Goal: Task Accomplishment & Management: Manage account settings

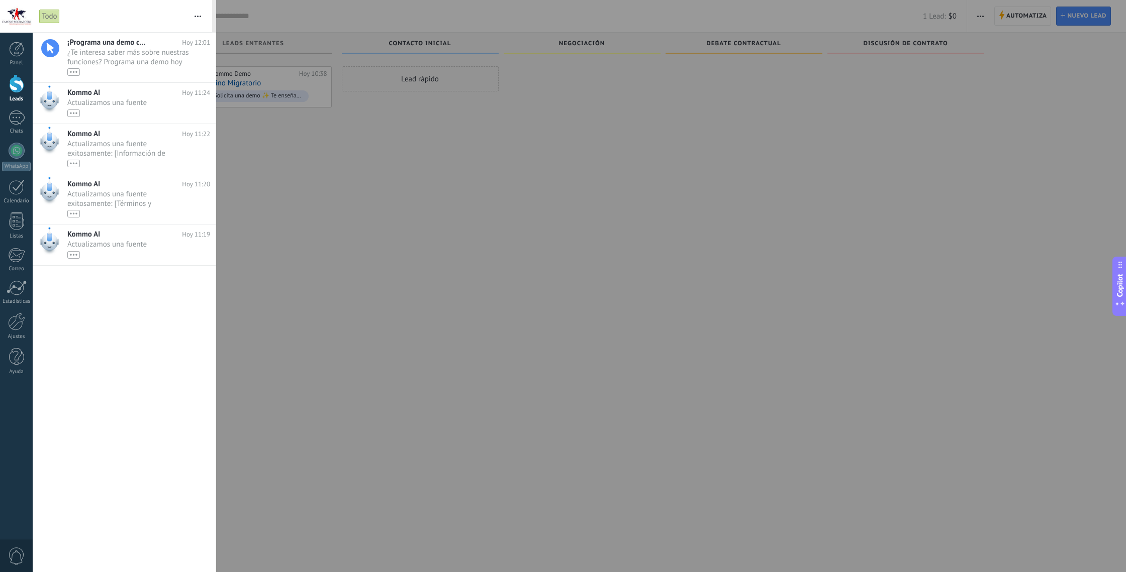
click at [292, 176] on div at bounding box center [563, 286] width 1126 height 572
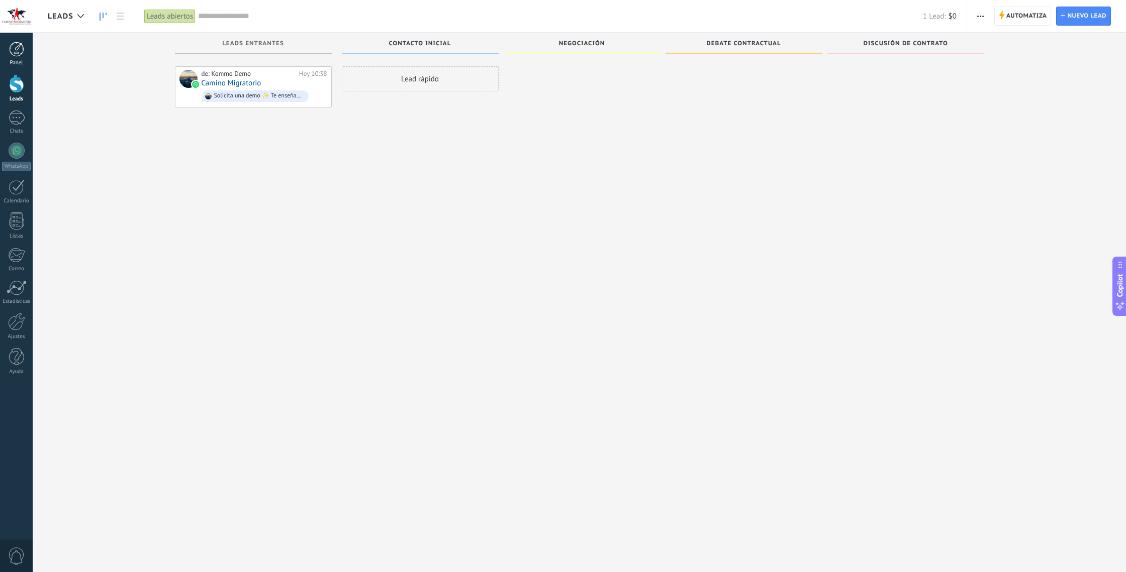
click at [10, 51] on div at bounding box center [16, 49] width 15 height 15
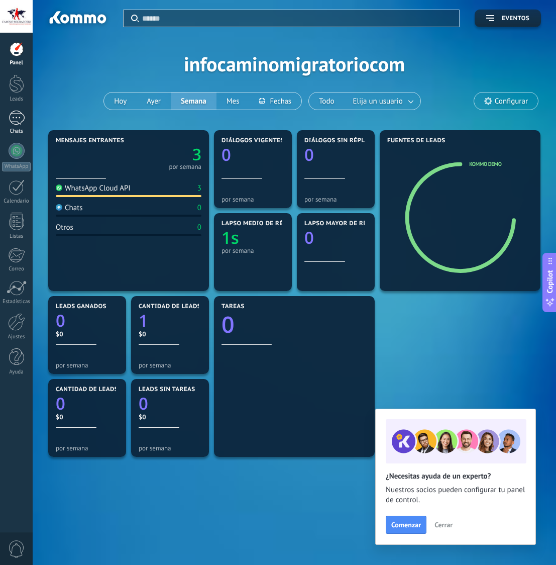
click at [17, 119] on div at bounding box center [17, 118] width 16 height 15
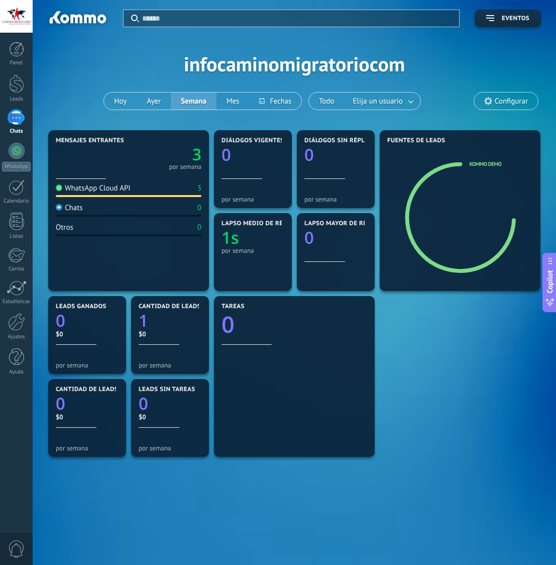
click at [15, 117] on div at bounding box center [17, 118] width 16 height 15
click at [16, 86] on div at bounding box center [16, 83] width 15 height 19
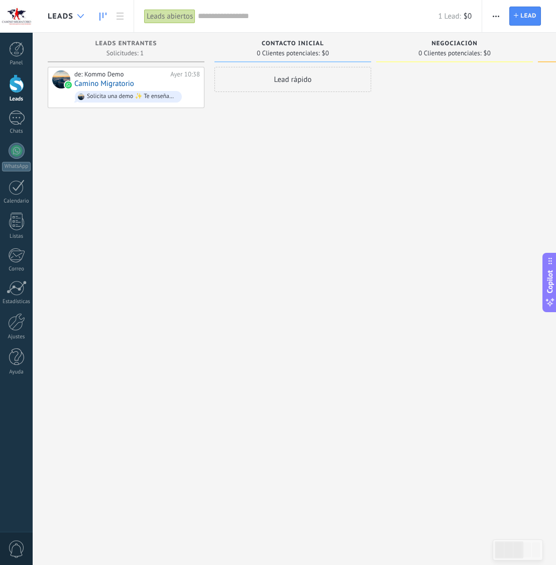
click at [79, 14] on div at bounding box center [80, 17] width 17 height 20
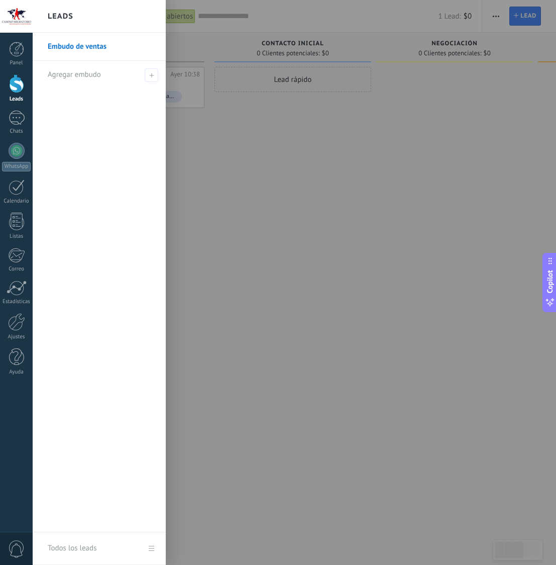
click at [217, 150] on div at bounding box center [311, 282] width 556 height 565
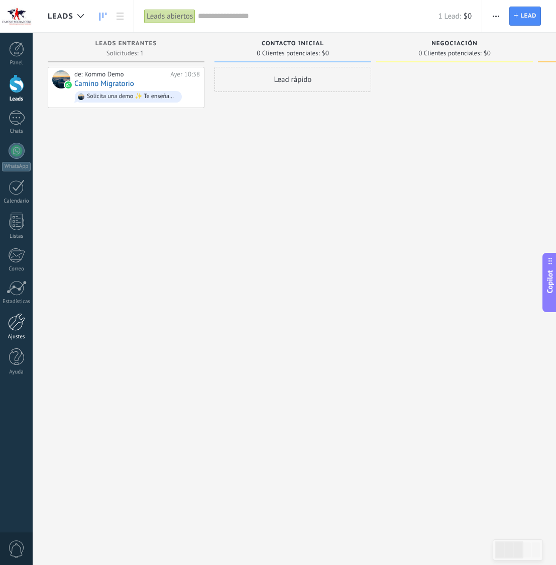
click at [11, 323] on div at bounding box center [16, 322] width 17 height 18
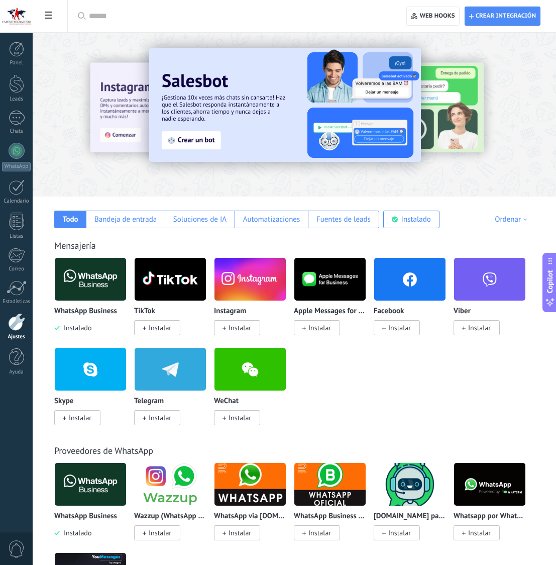
click at [395, 329] on span "Instalar" at bounding box center [399, 327] width 23 height 9
click at [403, 327] on span "Instalar" at bounding box center [399, 327] width 23 height 9
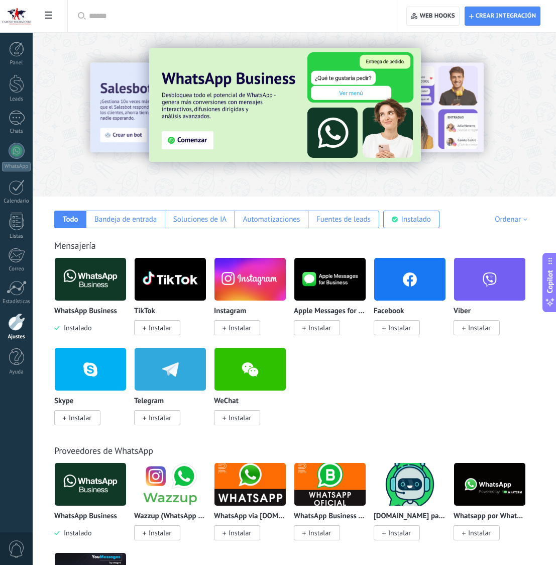
click at [242, 330] on span "Instalar" at bounding box center [240, 327] width 23 height 9
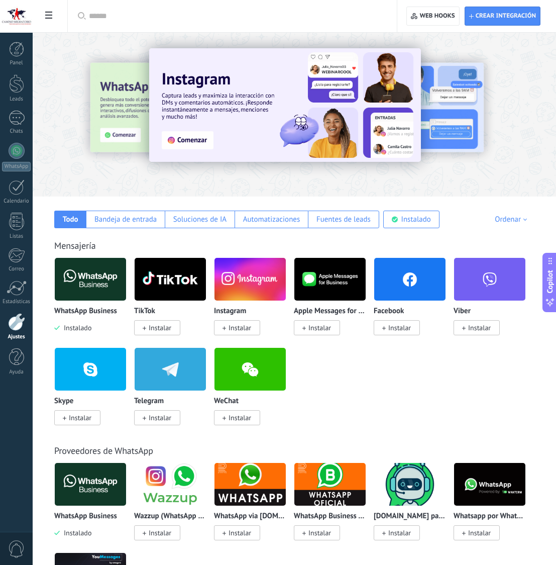
click at [175, 138] on img at bounding box center [285, 105] width 272 height 114
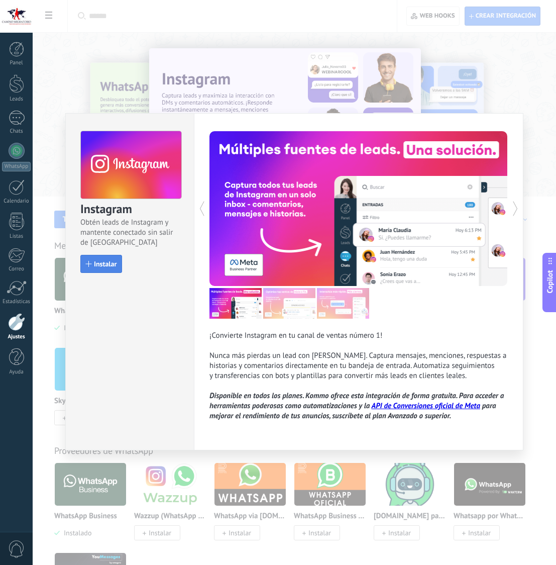
click at [100, 263] on span "Instalar" at bounding box center [105, 263] width 23 height 7
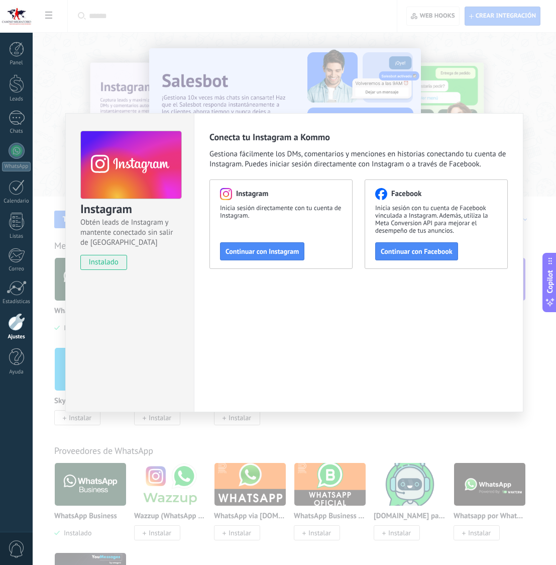
click at [444, 123] on div "Conecta tu Instagram a Kommo Gestiona fácilmente los DMs, comentarios y mencion…" at bounding box center [359, 262] width 330 height 299
click at [461, 84] on div "Instagram Obtén leads de Instagram y mantente conectado sin salir de Kommo inst…" at bounding box center [295, 282] width 524 height 565
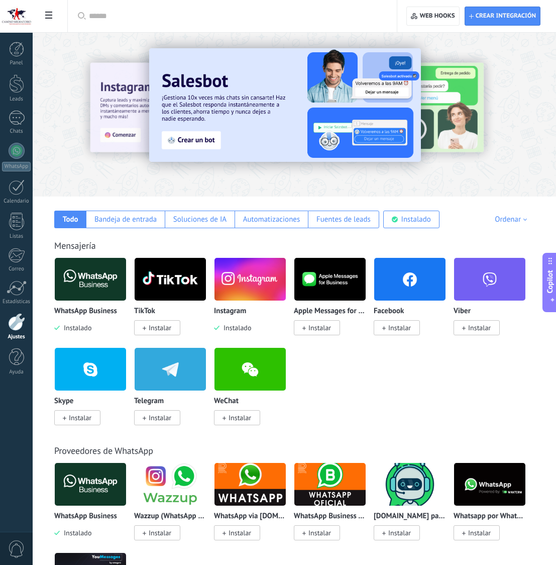
click at [392, 325] on span "Instalar" at bounding box center [399, 327] width 23 height 9
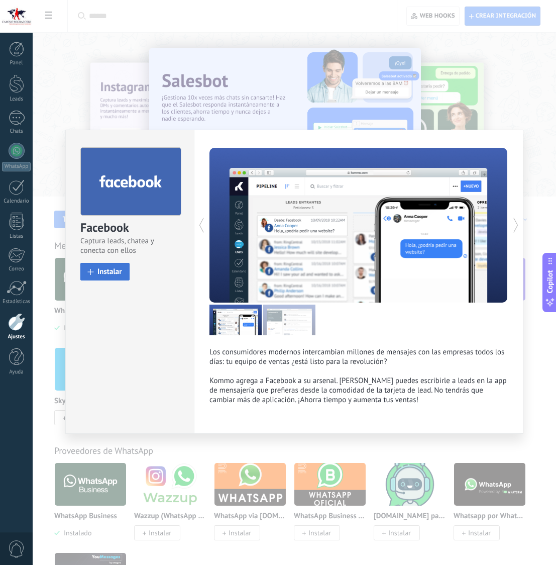
click at [109, 272] on span "Instalar" at bounding box center [109, 272] width 25 height 8
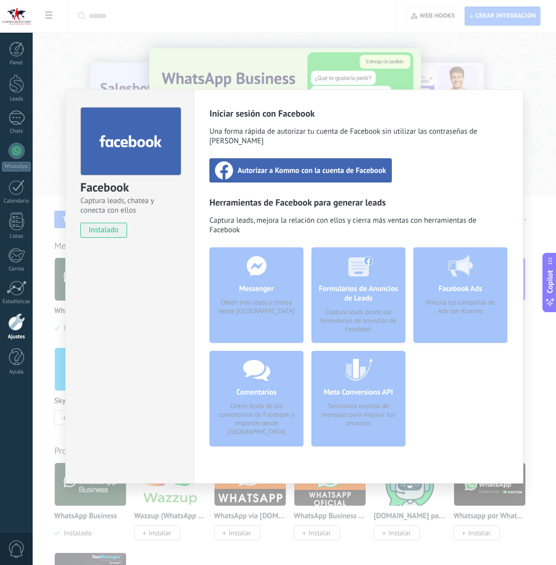
click at [246, 165] on span "Autorizar a Kommo con la cuenta de Facebook" at bounding box center [312, 170] width 149 height 10
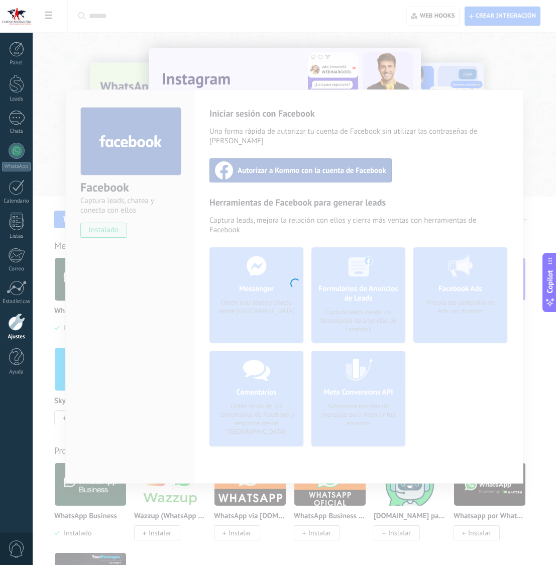
click at [249, 34] on div at bounding box center [295, 282] width 524 height 565
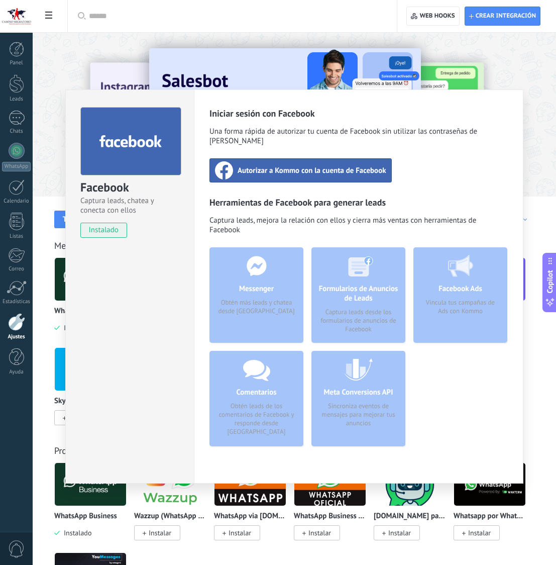
click at [249, 34] on div "Facebook Captura leads, chatea y conecta con ellos instalado Desinstalar Inicia…" at bounding box center [295, 282] width 524 height 565
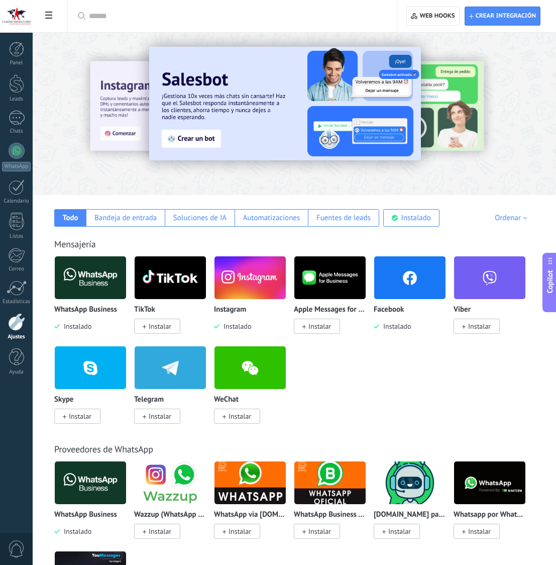
click at [81, 278] on img at bounding box center [90, 277] width 71 height 49
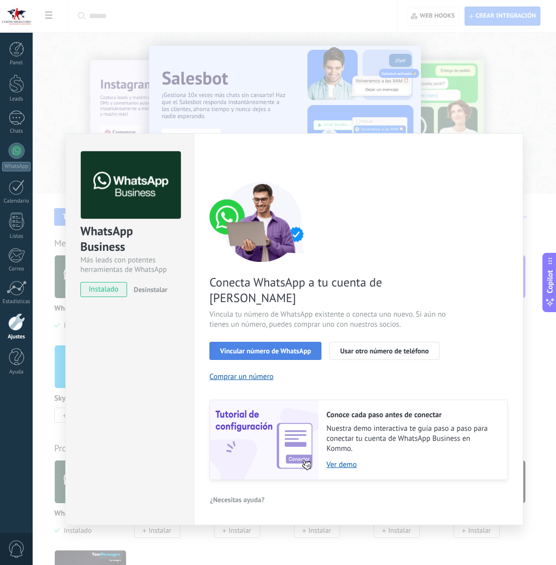
click at [289, 347] on span "Vincular número de WhatsApp" at bounding box center [265, 350] width 91 height 7
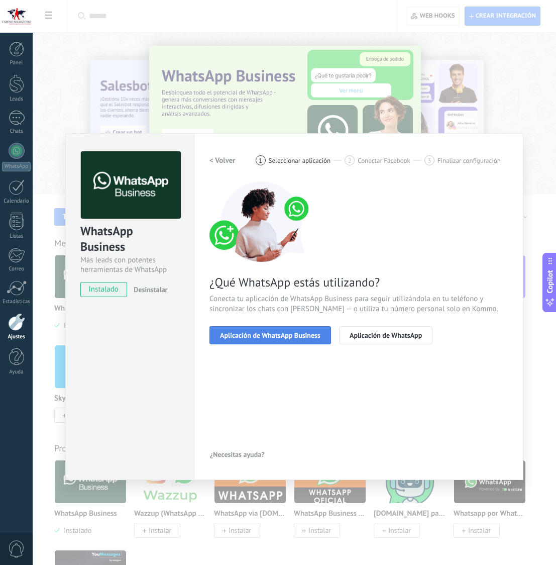
click at [291, 336] on span "Aplicación de WhatsApp Business" at bounding box center [270, 335] width 101 height 7
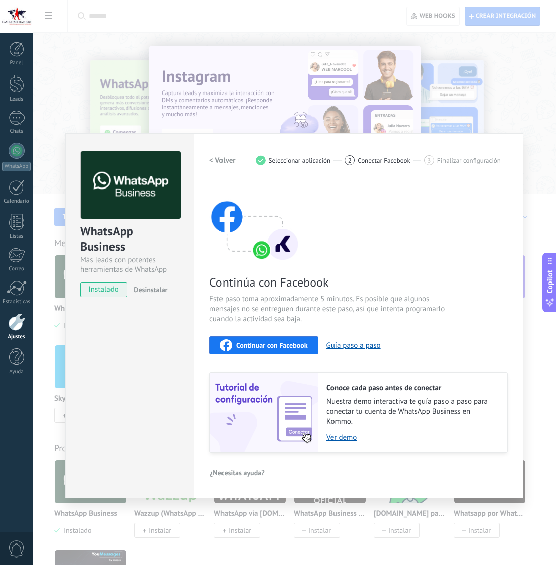
click at [270, 347] on span "Continuar con Facebook" at bounding box center [272, 345] width 72 height 7
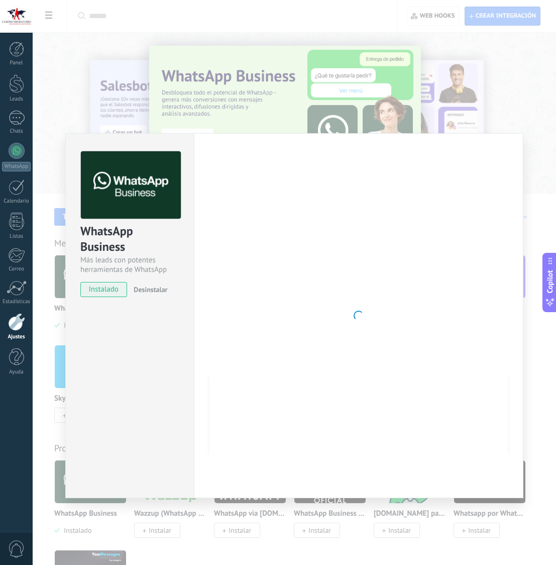
click at [354, 80] on div "WhatsApp Business Más leads con potentes herramientas de WhatsApp instalado Des…" at bounding box center [295, 282] width 524 height 565
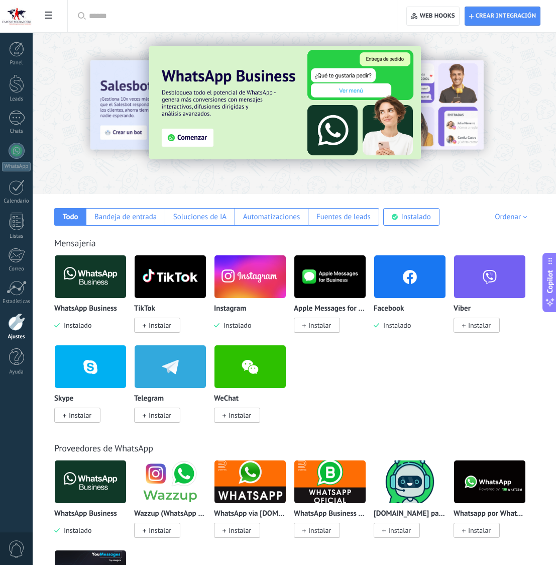
click at [94, 267] on img at bounding box center [90, 276] width 71 height 49
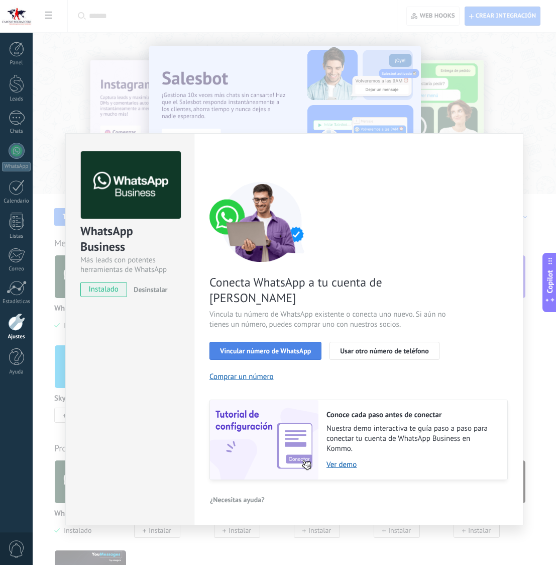
click at [305, 347] on span "Vincular número de WhatsApp" at bounding box center [265, 350] width 91 height 7
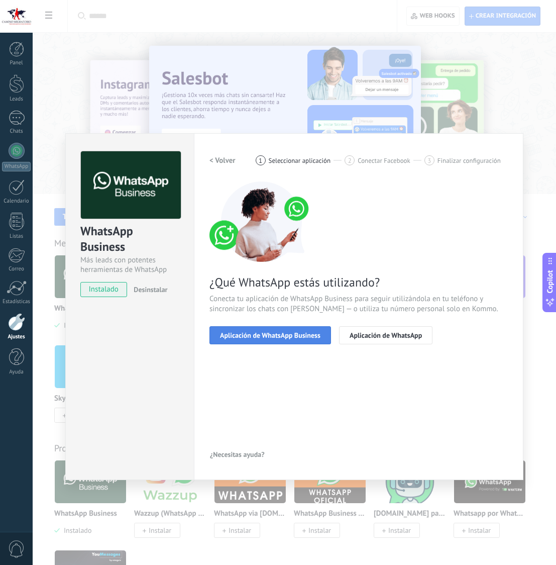
click at [306, 337] on span "Aplicación de WhatsApp Business" at bounding box center [270, 335] width 101 height 7
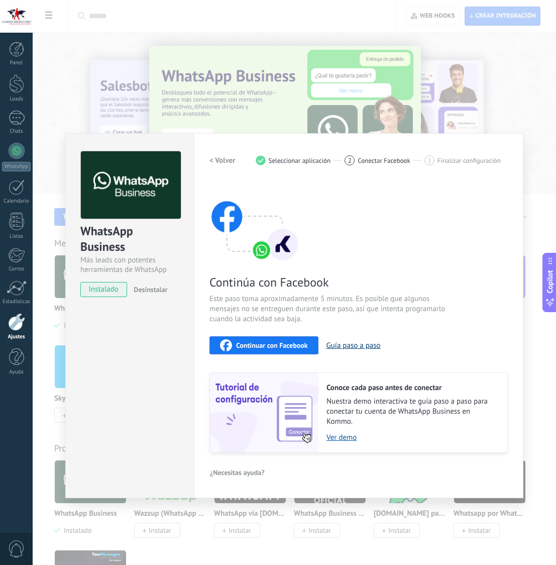
click at [346, 348] on button "Guía paso a paso" at bounding box center [354, 346] width 54 height 10
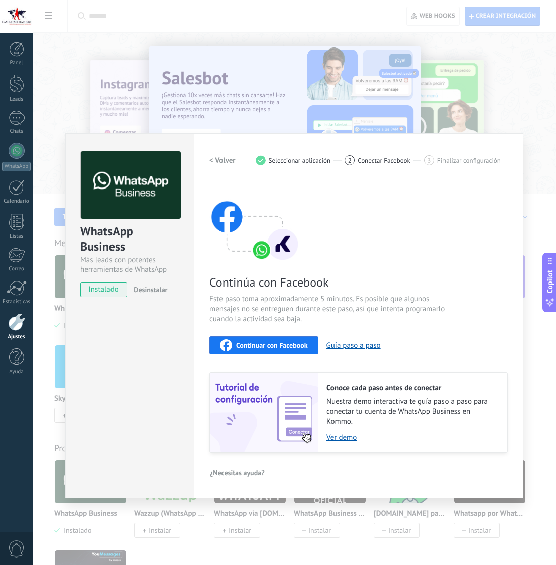
click at [303, 346] on span "Continuar con Facebook" at bounding box center [272, 345] width 72 height 7
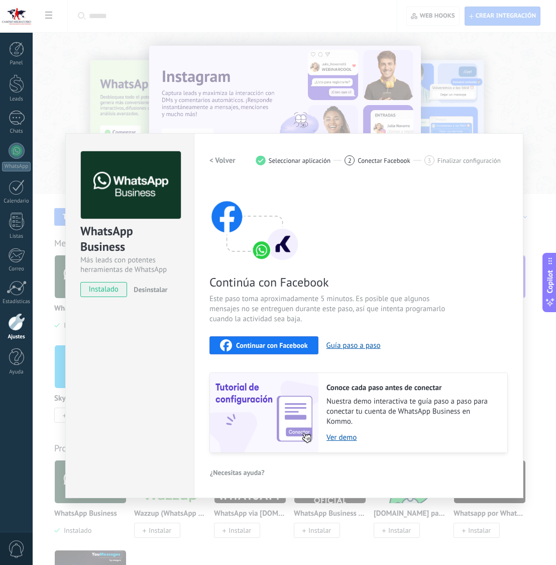
click at [263, 345] on span "Continuar con Facebook" at bounding box center [272, 345] width 72 height 7
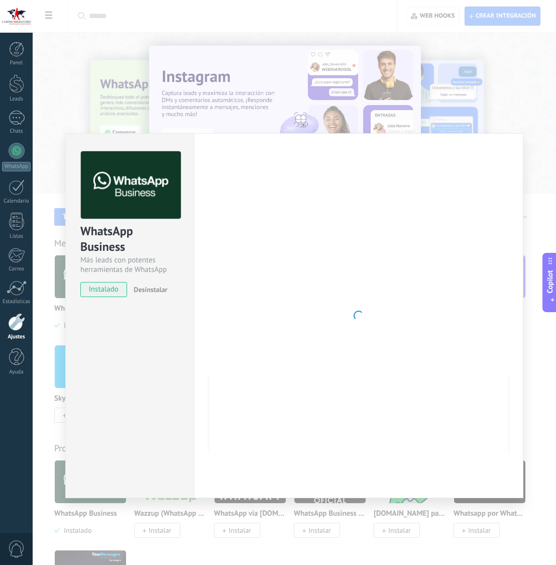
click at [337, 86] on div "WhatsApp Business Más leads con potentes herramientas de WhatsApp instalado Des…" at bounding box center [295, 282] width 524 height 565
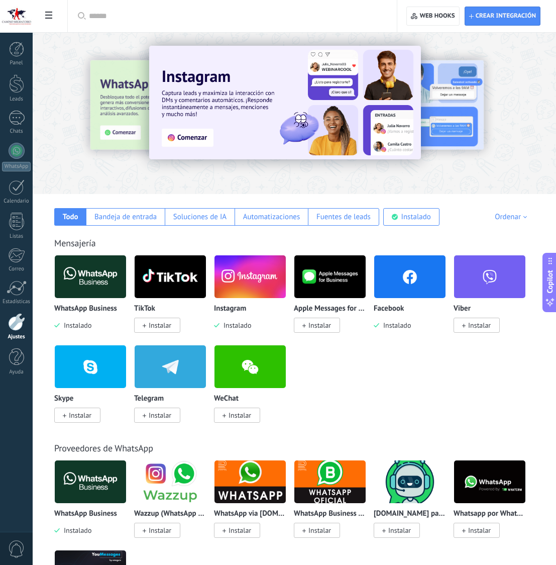
click at [401, 282] on img at bounding box center [409, 276] width 71 height 49
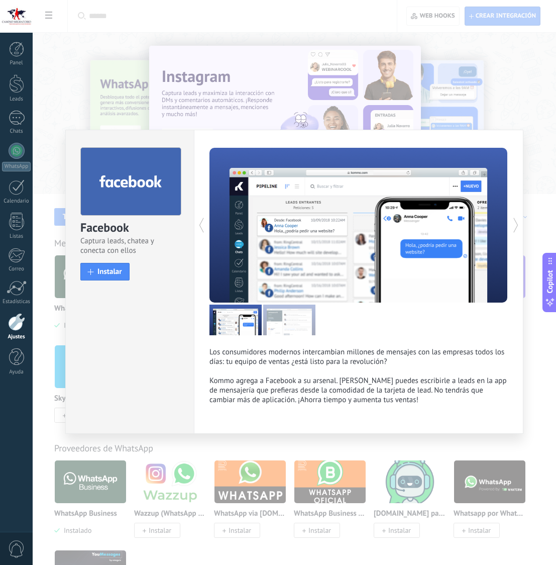
click at [306, 82] on div "Facebook Captura leads, chatea y conecta con ellos install Instalar Los consumi…" at bounding box center [295, 282] width 524 height 565
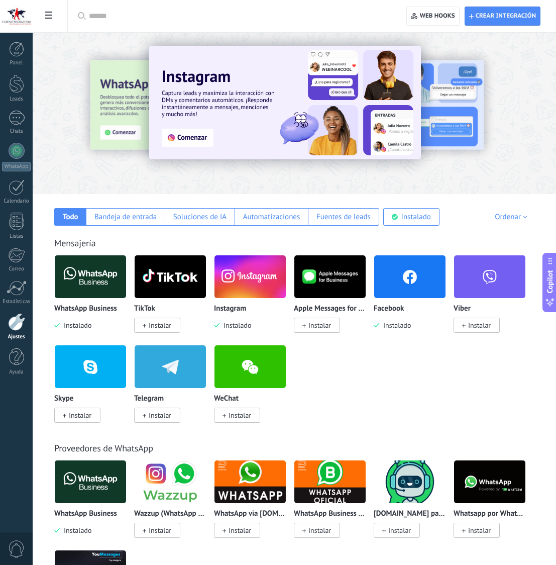
click at [401, 287] on img at bounding box center [409, 276] width 71 height 49
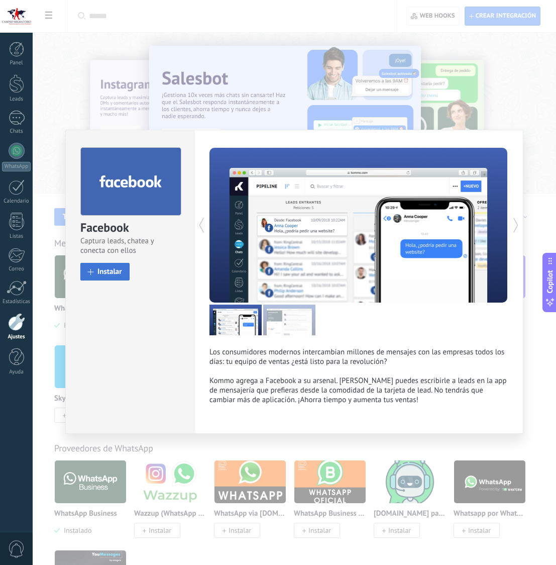
click at [118, 275] on span "Instalar" at bounding box center [109, 272] width 25 height 8
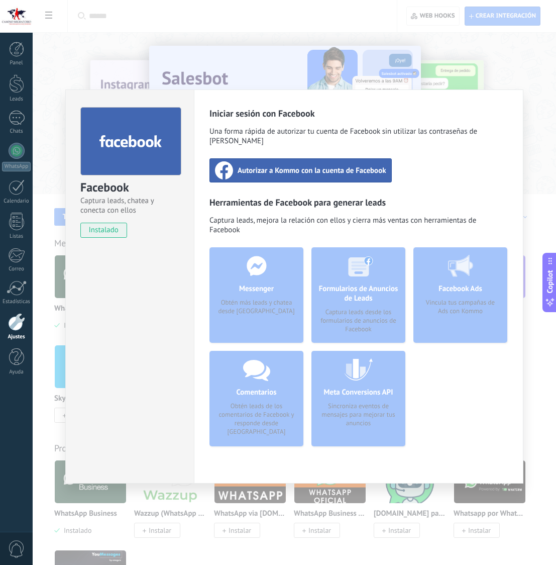
click at [292, 165] on span "Autorizar a Kommo con la cuenta de Facebook" at bounding box center [312, 170] width 149 height 10
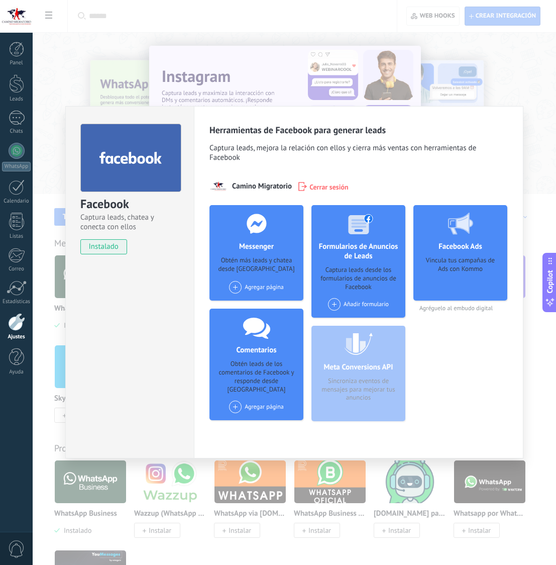
click at [488, 59] on div "Facebook Captura leads, chatea y conecta con ellos instalado Desinstalar Herram…" at bounding box center [295, 282] width 524 height 565
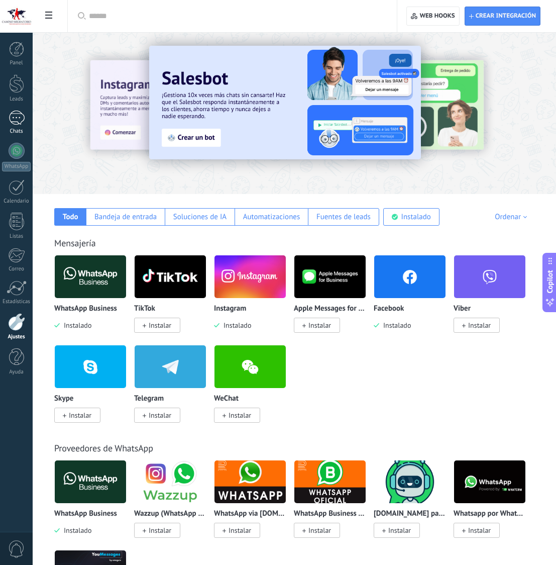
click at [18, 129] on div "Chats" at bounding box center [16, 131] width 29 height 7
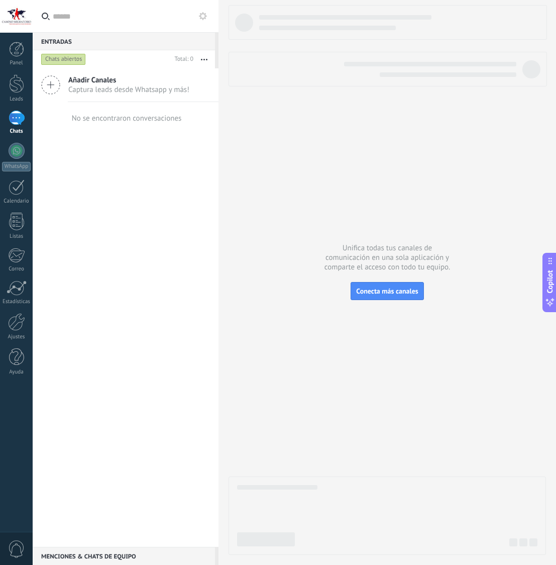
click at [59, 83] on use at bounding box center [51, 85] width 18 height 18
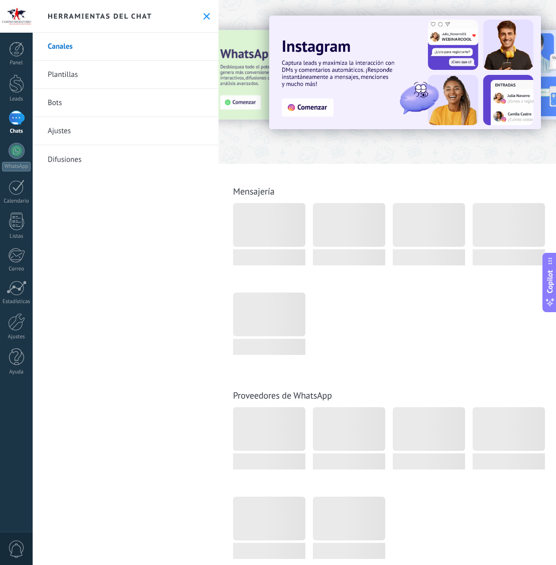
click at [204, 14] on use at bounding box center [207, 16] width 7 height 7
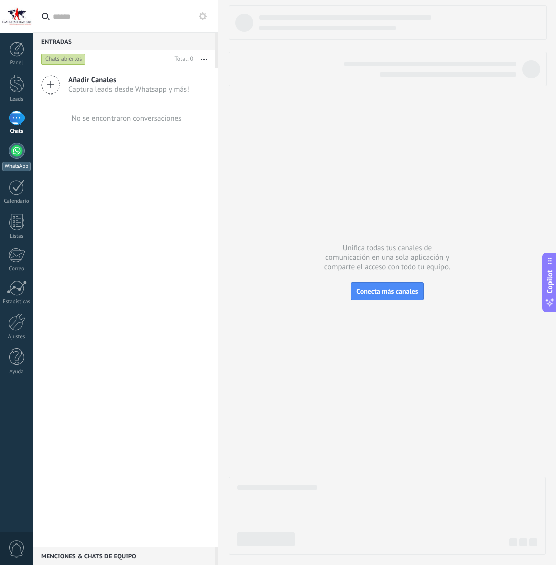
click at [14, 152] on div at bounding box center [17, 151] width 16 height 16
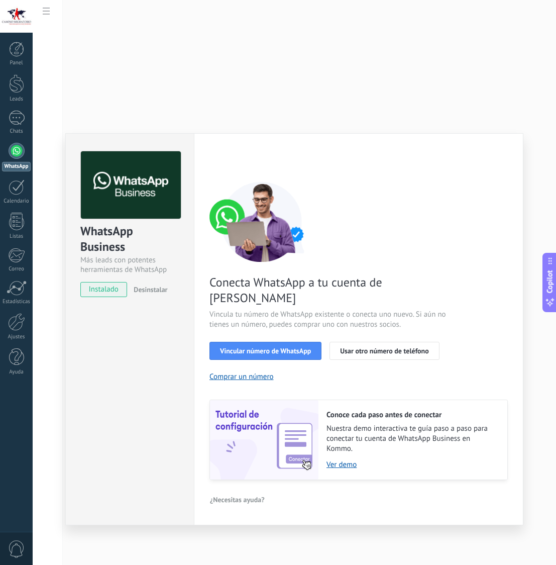
click at [298, 105] on div "WhatsApp Business Más leads con potentes herramientas de WhatsApp instalado Des…" at bounding box center [295, 282] width 524 height 565
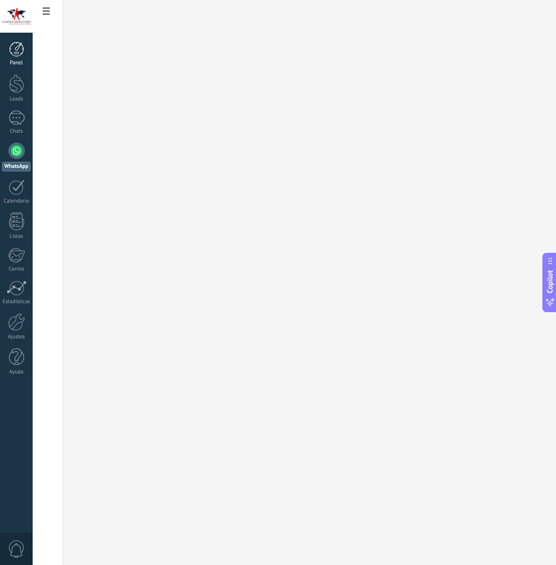
click at [22, 51] on div at bounding box center [16, 49] width 15 height 15
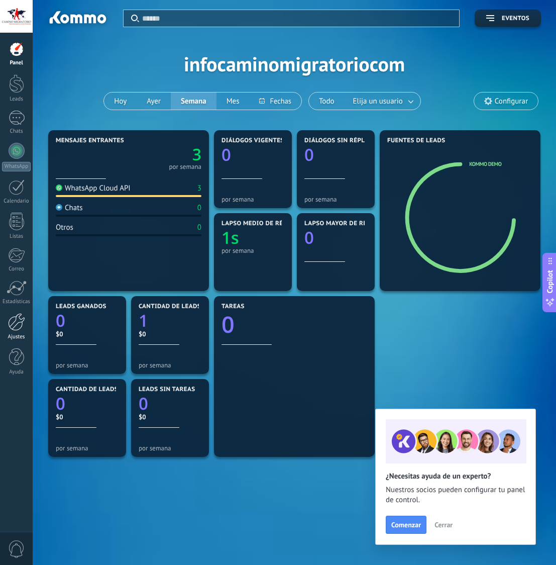
click at [17, 316] on div at bounding box center [16, 322] width 17 height 18
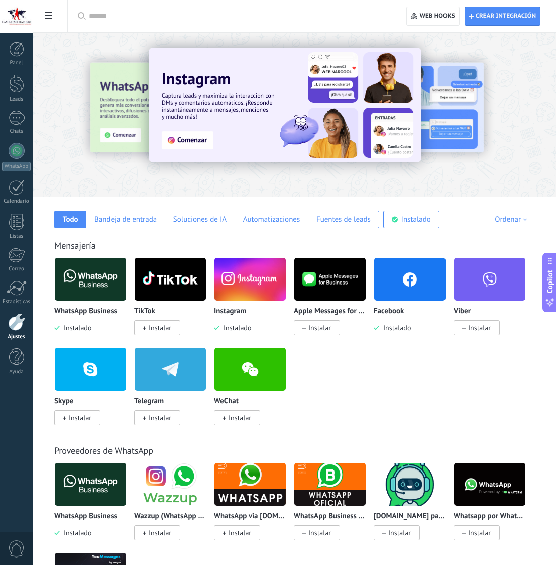
click at [404, 277] on img at bounding box center [409, 279] width 71 height 49
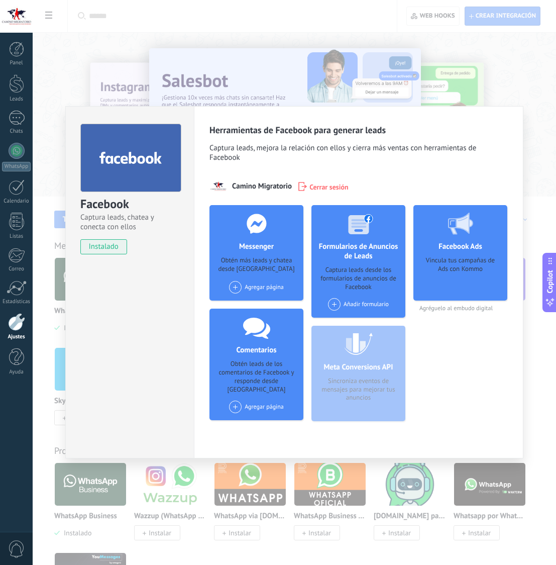
click at [260, 287] on div "Agregar página" at bounding box center [256, 287] width 55 height 13
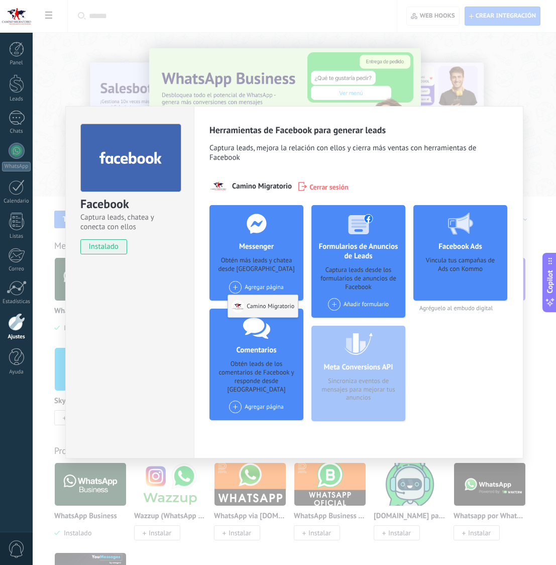
click at [265, 307] on div "Camino Migratorio" at bounding box center [263, 306] width 70 height 22
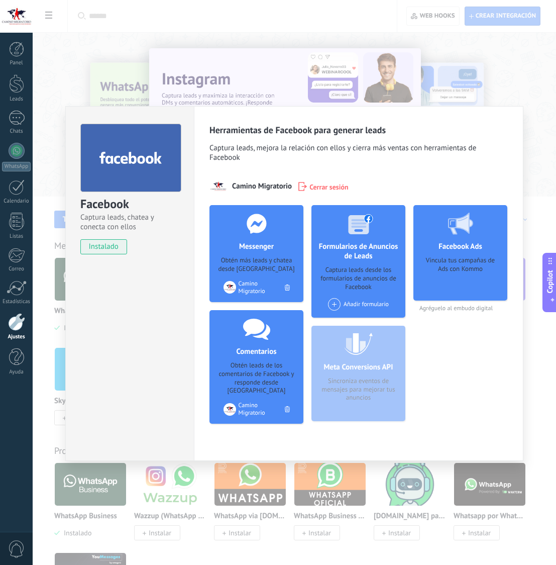
click at [475, 75] on div "Facebook Captura leads, chatea y conecta con ellos instalado Desinstalar Herram…" at bounding box center [295, 282] width 524 height 565
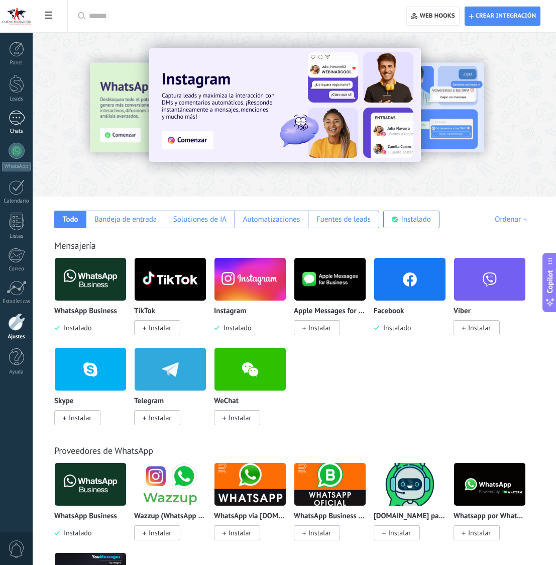
click at [15, 121] on div at bounding box center [17, 118] width 16 height 15
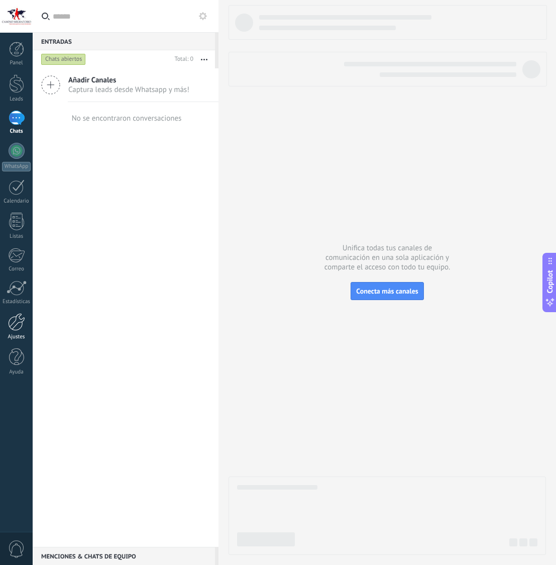
click at [15, 328] on div at bounding box center [16, 322] width 17 height 18
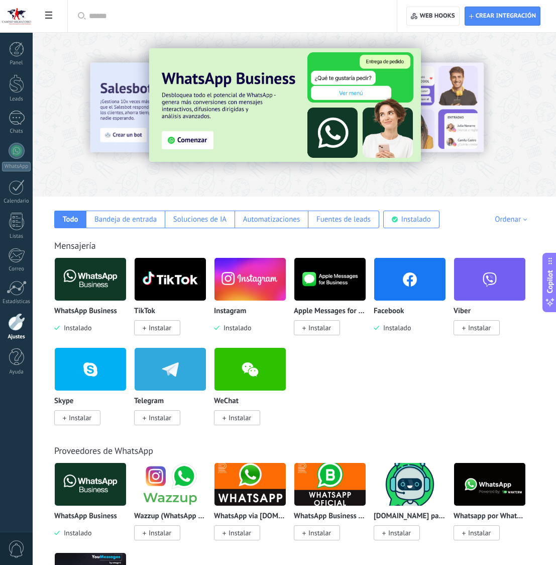
click at [244, 279] on img at bounding box center [250, 279] width 71 height 49
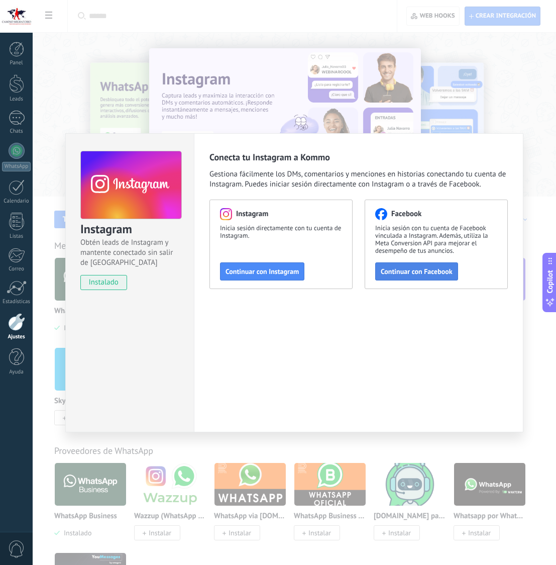
click at [394, 271] on span "Continuar con Facebook" at bounding box center [417, 271] width 72 height 7
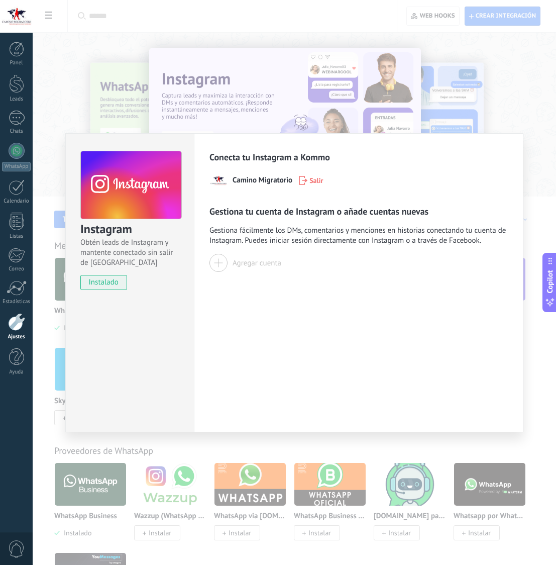
click at [233, 180] on span "Camino Migratorio" at bounding box center [263, 180] width 60 height 10
click at [231, 114] on div "Instagram Obtén leads de Instagram y mantente conectado sin salir de Kommo inst…" at bounding box center [295, 282] width 524 height 565
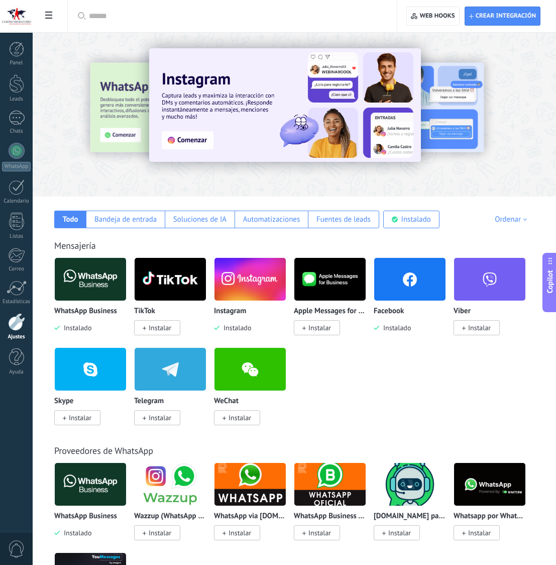
click at [238, 275] on img at bounding box center [250, 279] width 71 height 49
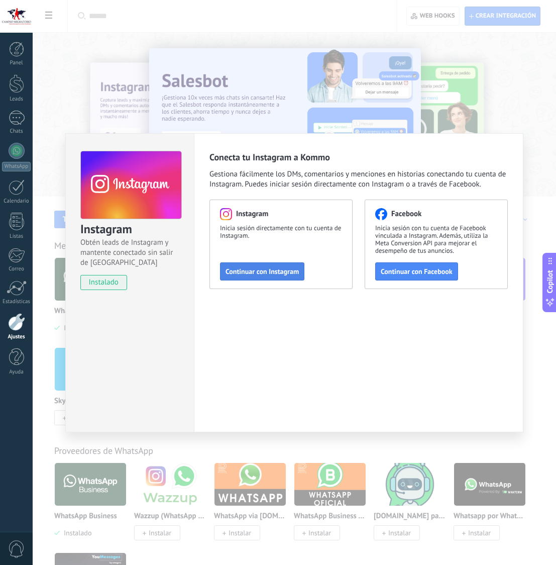
click at [275, 270] on span "Continuar con Instagram" at bounding box center [262, 271] width 73 height 7
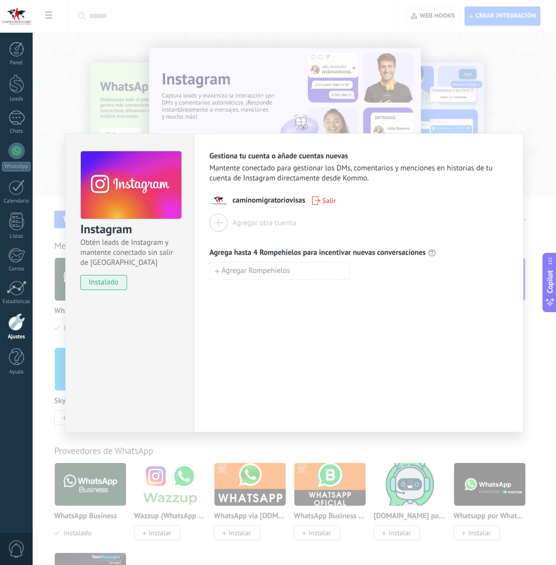
click at [427, 117] on div "Instagram Obtén leads de Instagram y mantente conectado sin salir de Kommo inst…" at bounding box center [295, 282] width 524 height 565
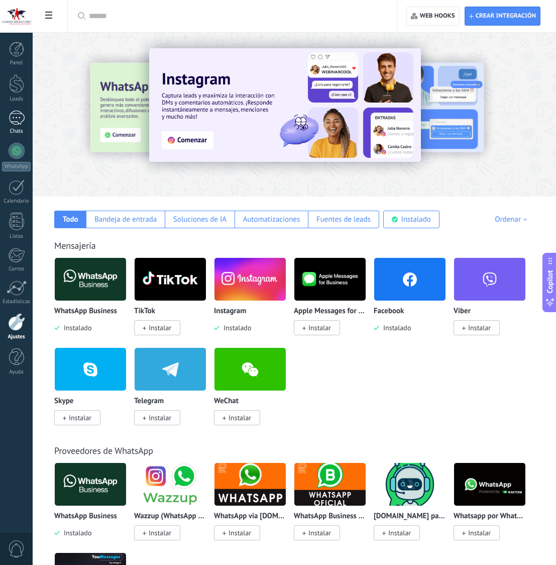
click at [22, 120] on div at bounding box center [17, 118] width 16 height 15
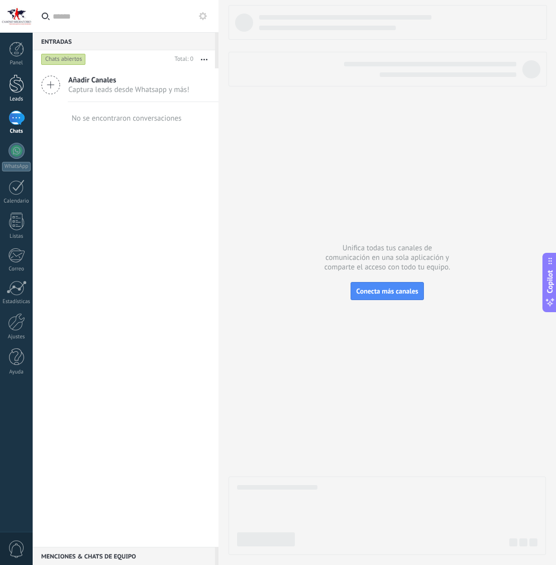
click at [20, 85] on div at bounding box center [16, 83] width 15 height 19
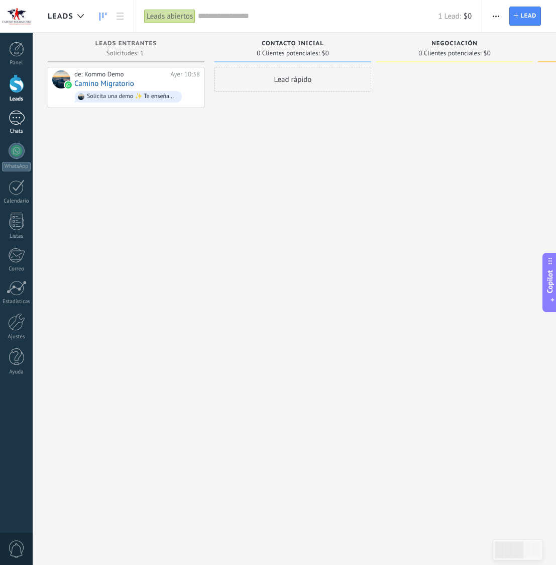
click at [9, 115] on div at bounding box center [17, 118] width 16 height 15
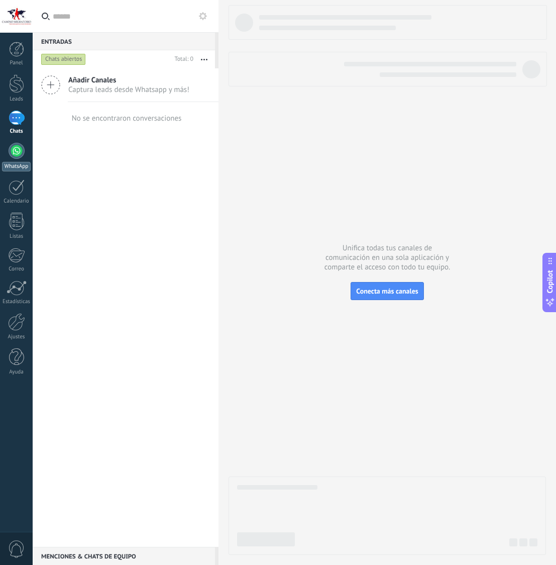
click at [10, 153] on div at bounding box center [17, 151] width 16 height 16
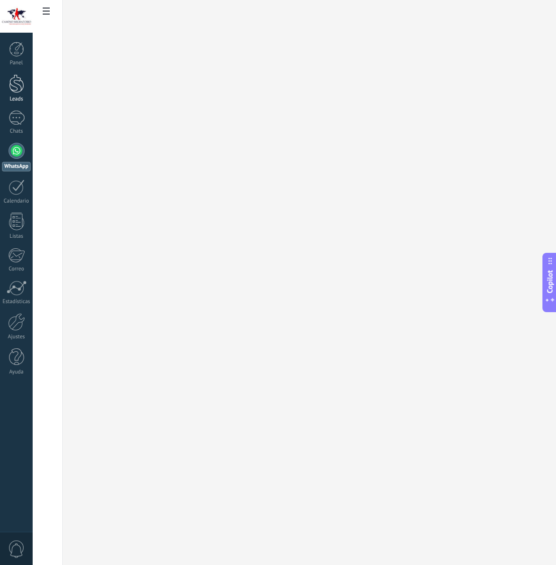
click at [21, 83] on div at bounding box center [16, 83] width 15 height 19
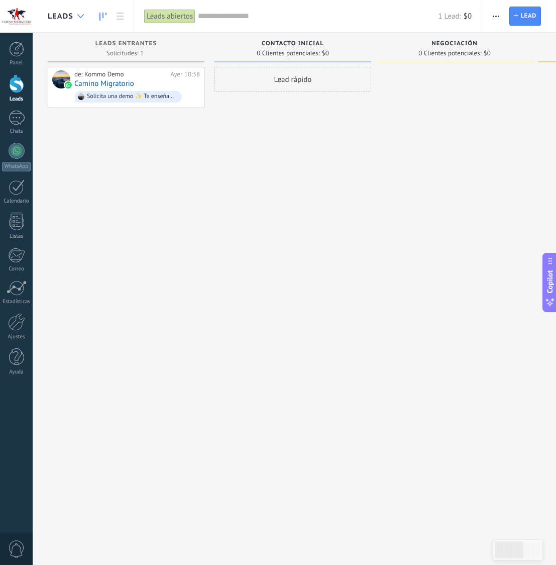
click at [84, 15] on div at bounding box center [80, 17] width 17 height 20
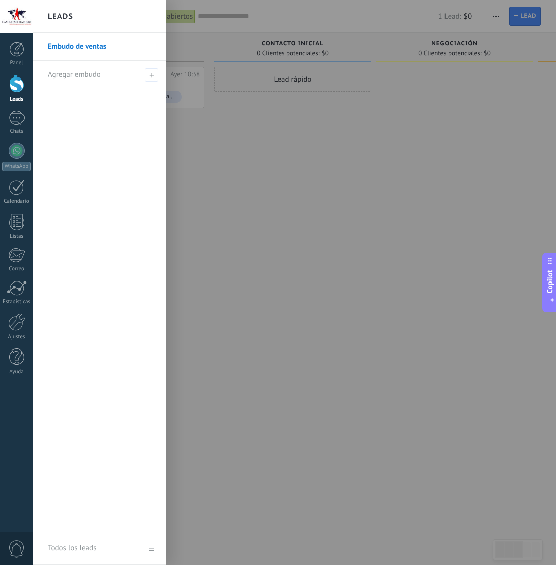
click at [88, 47] on link "Embudo de ventas" at bounding box center [102, 47] width 108 height 28
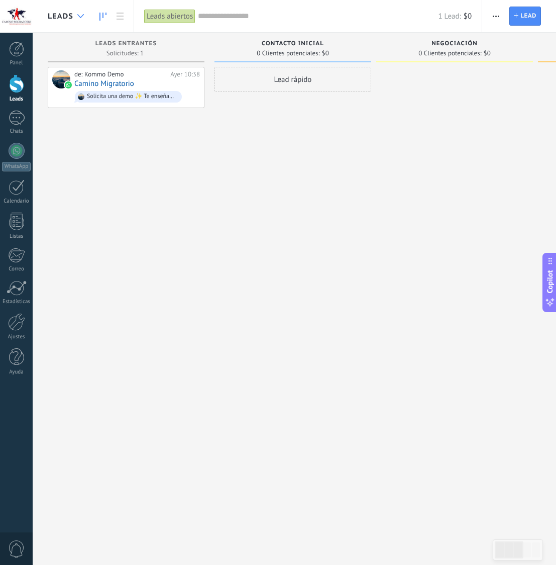
click at [86, 17] on div at bounding box center [80, 17] width 17 height 20
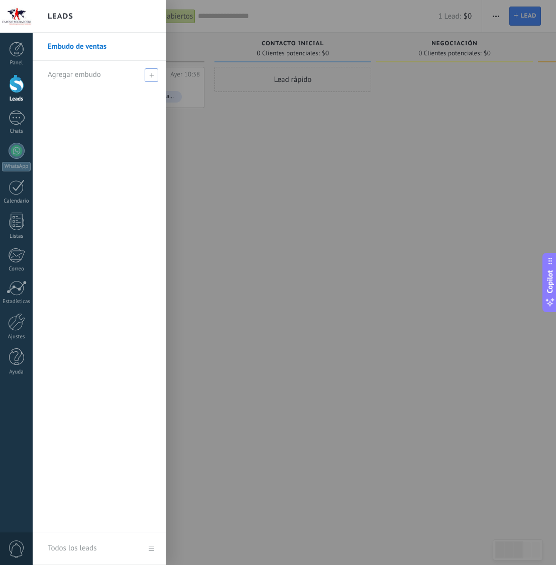
click at [79, 75] on span "Agregar embudo" at bounding box center [74, 75] width 53 height 10
click at [123, 77] on input "text" at bounding box center [95, 75] width 94 height 16
type input "**********"
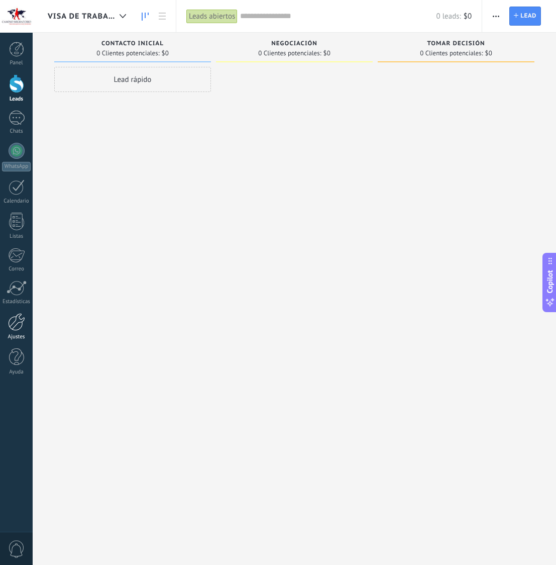
click at [11, 322] on div at bounding box center [16, 322] width 17 height 18
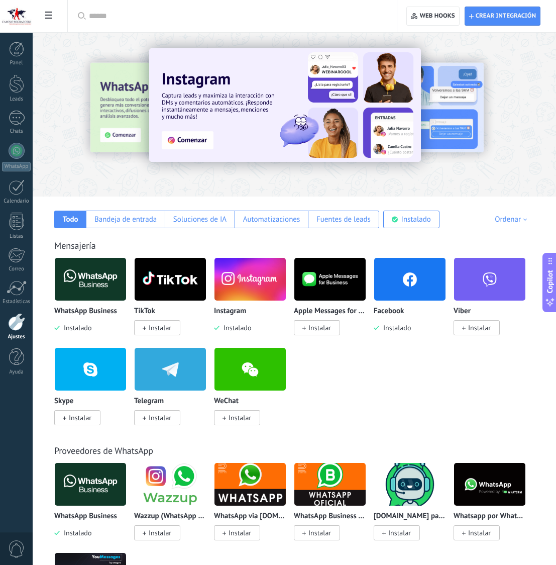
click at [85, 274] on img at bounding box center [90, 279] width 71 height 49
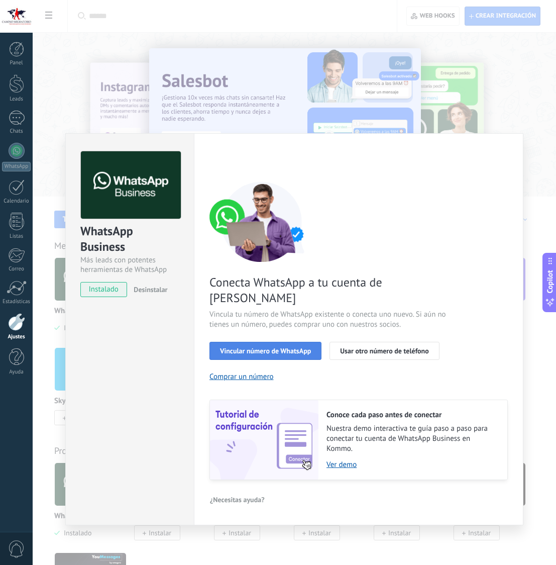
click at [265, 347] on span "Vincular número de WhatsApp" at bounding box center [265, 350] width 91 height 7
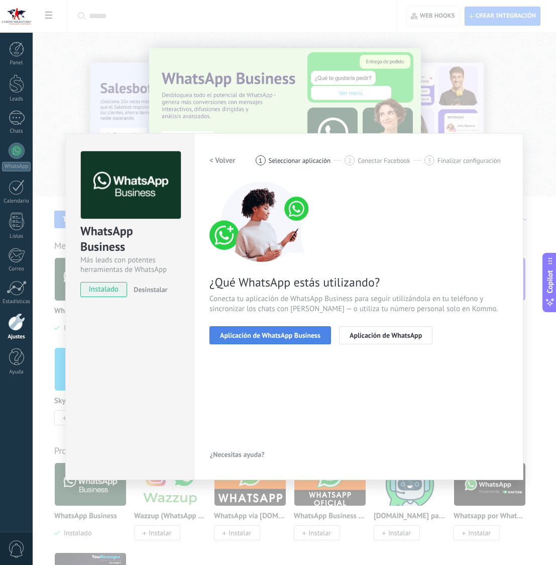
click at [279, 336] on span "Aplicación de WhatsApp Business" at bounding box center [270, 335] width 101 height 7
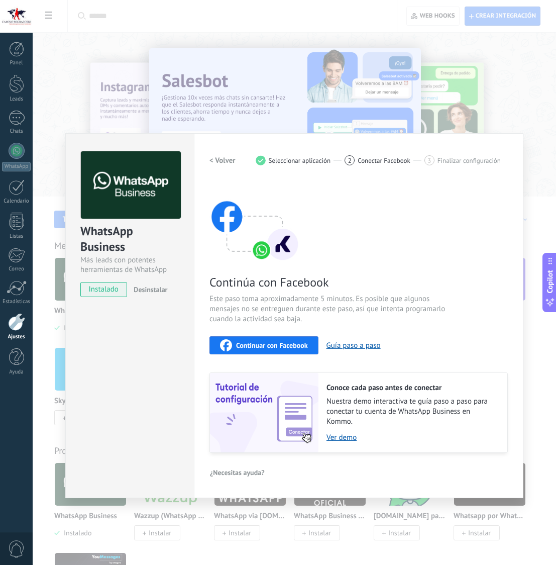
click at [177, 85] on div "WhatsApp Business Más leads con potentes herramientas de WhatsApp instalado Des…" at bounding box center [295, 282] width 524 height 565
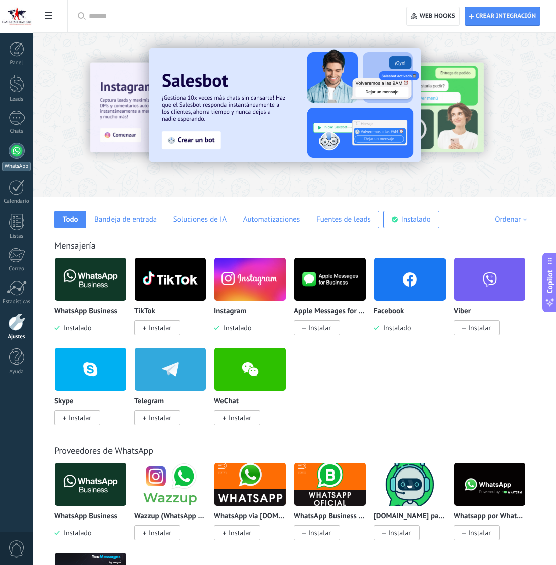
click at [16, 148] on div at bounding box center [17, 151] width 16 height 16
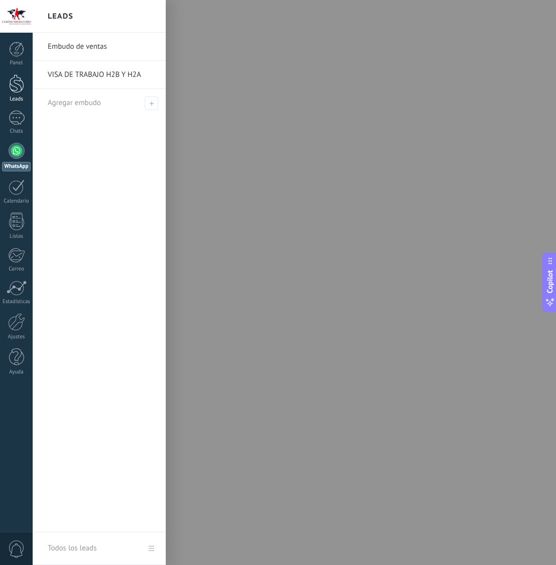
click at [13, 85] on div at bounding box center [16, 83] width 15 height 19
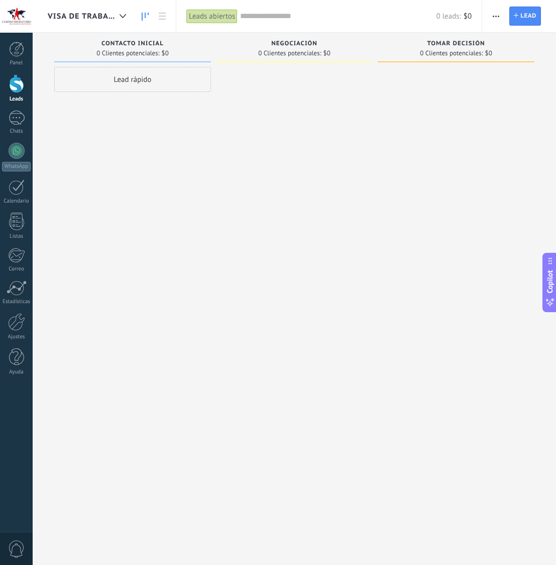
click at [495, 16] on use "button" at bounding box center [496, 17] width 7 height 2
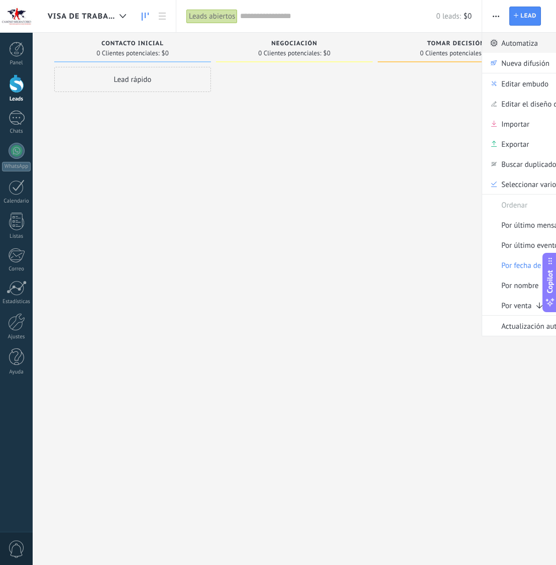
click at [506, 42] on span "Automatiza" at bounding box center [520, 43] width 37 height 20
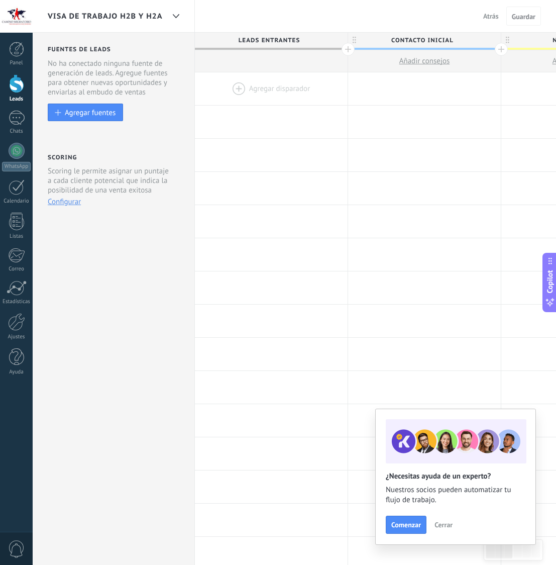
click at [240, 84] on div at bounding box center [271, 88] width 153 height 33
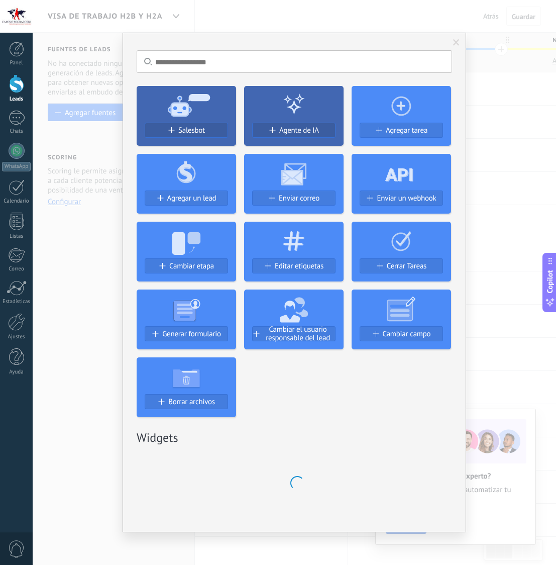
click at [106, 108] on div "No hay resultados Salesbot Agente de IA Agregar tarea Agregar un lead Enviar co…" at bounding box center [295, 282] width 524 height 565
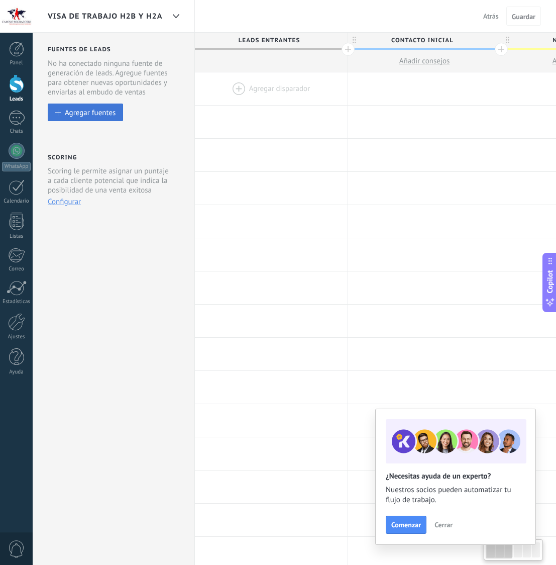
click at [107, 112] on div "Agregar fuentes" at bounding box center [90, 112] width 51 height 9
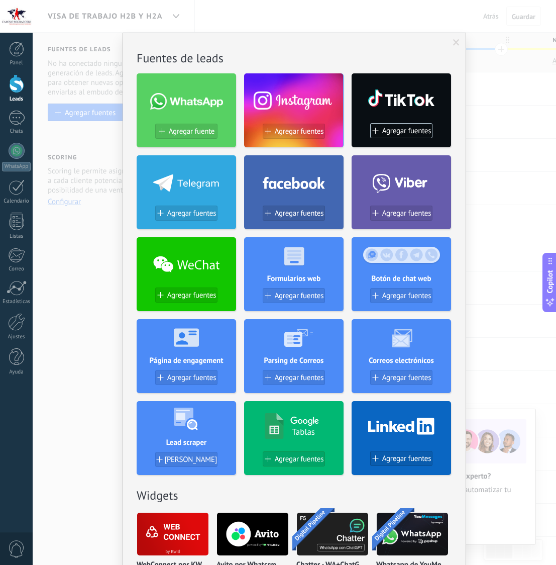
click at [453, 43] on span at bounding box center [456, 42] width 7 height 7
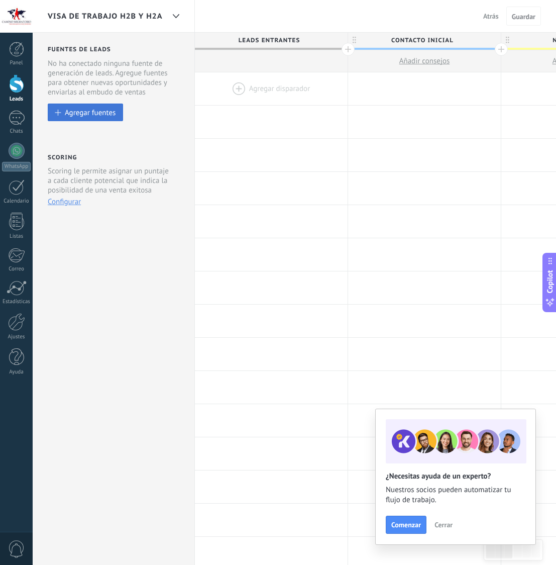
click at [85, 115] on div "Agregar fuentes" at bounding box center [90, 112] width 51 height 9
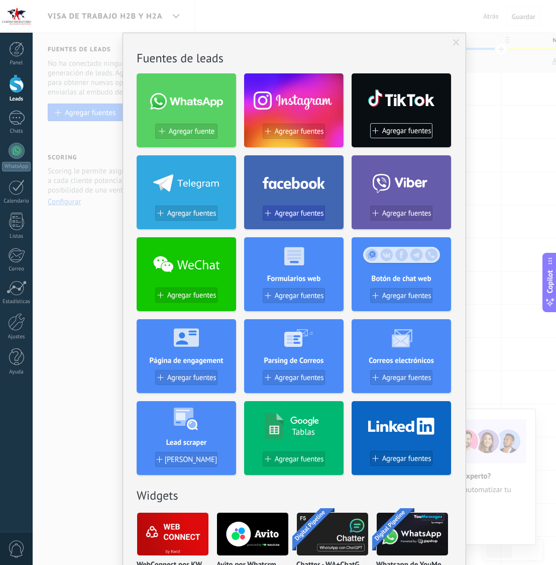
click at [279, 214] on span "Agregar fuentes" at bounding box center [299, 213] width 49 height 9
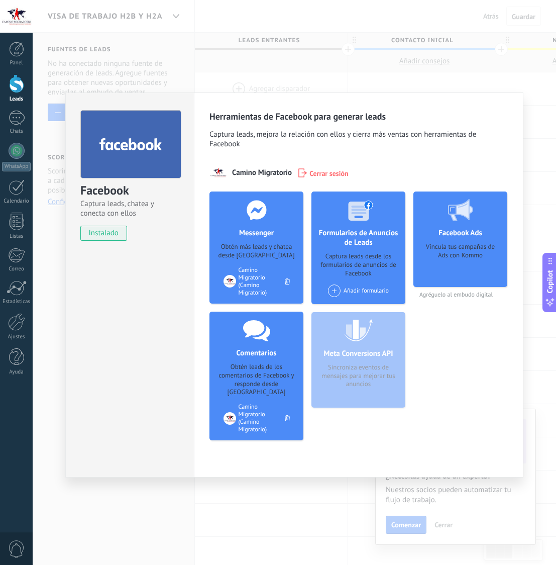
click at [252, 363] on div "Comentarios Obtén leads de los comentarios de Facebook y responde desde Kommo A…" at bounding box center [257, 376] width 94 height 129
click at [299, 78] on div "Facebook Captura leads, chatea y conecta con ellos instalado Desinstalar Herram…" at bounding box center [295, 282] width 524 height 565
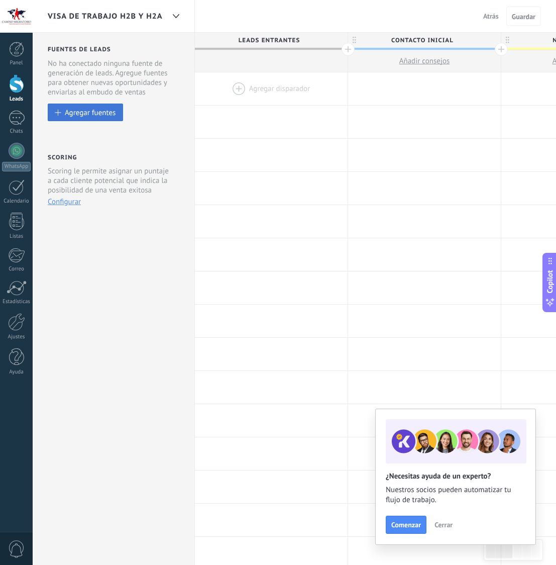
click at [73, 118] on button "Agregar fuentes" at bounding box center [85, 113] width 75 height 18
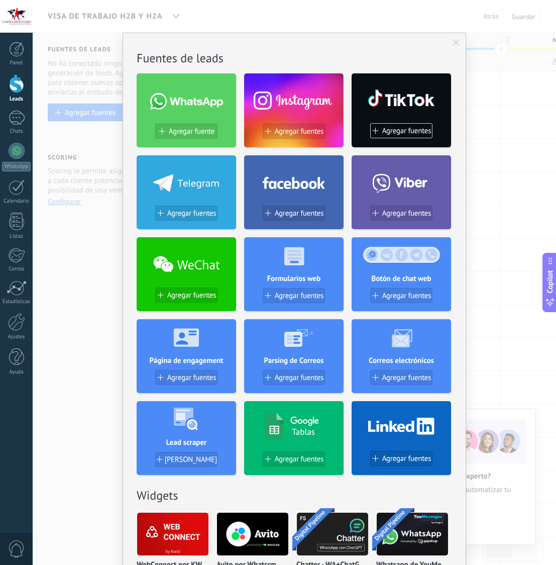
click at [285, 184] on use at bounding box center [294, 182] width 62 height 12
click at [280, 209] on span "Agregar fuentes" at bounding box center [299, 213] width 49 height 9
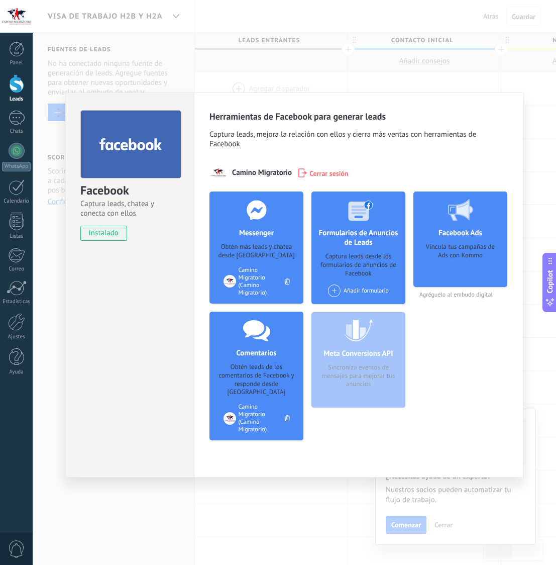
click at [264, 360] on div "Comentarios Obtén leads de los comentarios de Facebook y responde desde Kommo A…" at bounding box center [257, 376] width 94 height 129
drag, startPoint x: 238, startPoint y: 286, endPoint x: 239, endPoint y: 257, distance: 28.7
click at [238, 286] on div "Camino Migratorio (Camino Migratorio)" at bounding box center [257, 281] width 66 height 30
click at [248, 231] on h4 "Messenger" at bounding box center [257, 233] width 40 height 10
click at [357, 221] on div at bounding box center [358, 209] width 99 height 37
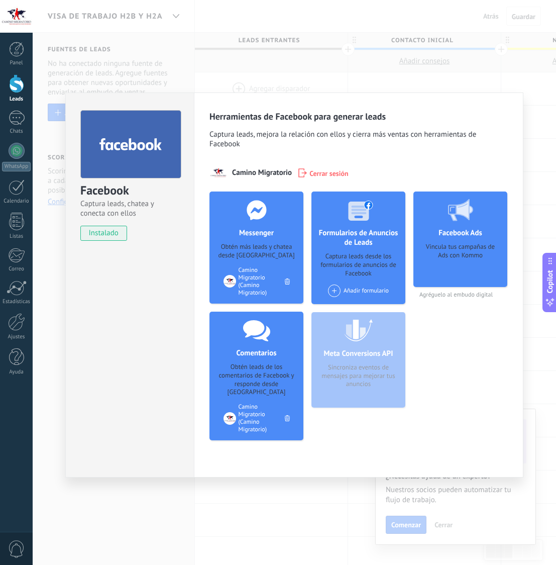
drag, startPoint x: 401, startPoint y: 216, endPoint x: 404, endPoint y: 249, distance: 33.8
click at [402, 216] on div at bounding box center [358, 209] width 99 height 37
drag, startPoint x: 450, startPoint y: 238, endPoint x: 406, endPoint y: 278, distance: 59.4
click at [449, 238] on h4 "Facebook Ads" at bounding box center [460, 233] width 49 height 10
drag, startPoint x: 262, startPoint y: 352, endPoint x: 255, endPoint y: 368, distance: 17.8
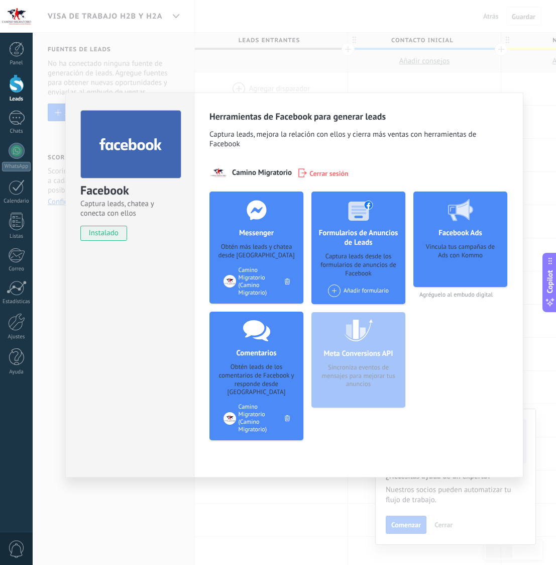
click at [262, 352] on h4 "Comentarios" at bounding box center [256, 353] width 45 height 10
click at [247, 387] on div "Obtén leads de los comentarios de Facebook y responde desde [GEOGRAPHIC_DATA]" at bounding box center [257, 380] width 78 height 34
drag, startPoint x: 256, startPoint y: 425, endPoint x: 248, endPoint y: 420, distance: 9.9
click at [256, 425] on div "Camino Migratorio (Camino Migratorio)" at bounding box center [262, 418] width 46 height 30
click at [246, 419] on div "Camino Migratorio (Camino Migratorio)" at bounding box center [262, 418] width 46 height 30
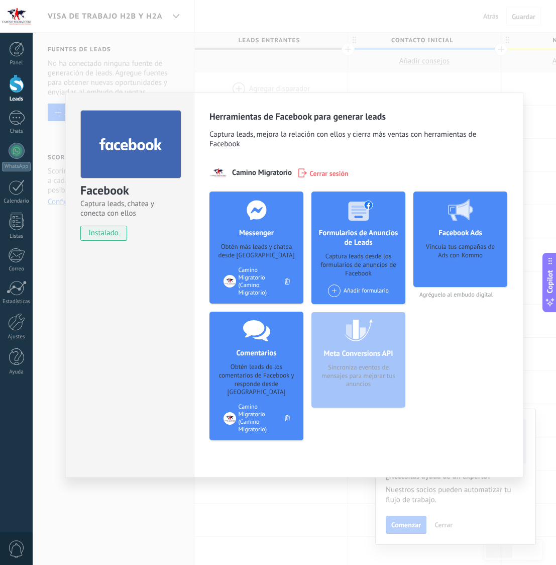
drag, startPoint x: 244, startPoint y: 417, endPoint x: 322, endPoint y: 297, distance: 143.1
click at [245, 414] on div "Camino Migratorio (Camino Migratorio)" at bounding box center [262, 418] width 46 height 30
click at [154, 154] on div at bounding box center [130, 144] width 101 height 68
click at [325, 69] on div "Facebook Captura leads, chatea y conecta con ellos instalado Desinstalar Herram…" at bounding box center [295, 282] width 524 height 565
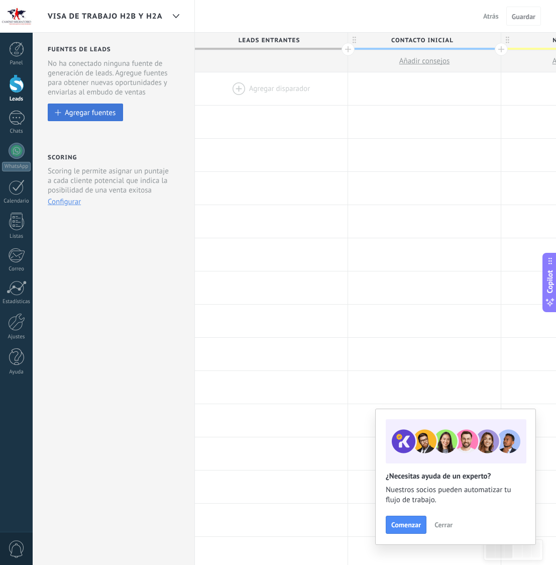
click at [92, 119] on button "Agregar fuentes" at bounding box center [85, 113] width 75 height 18
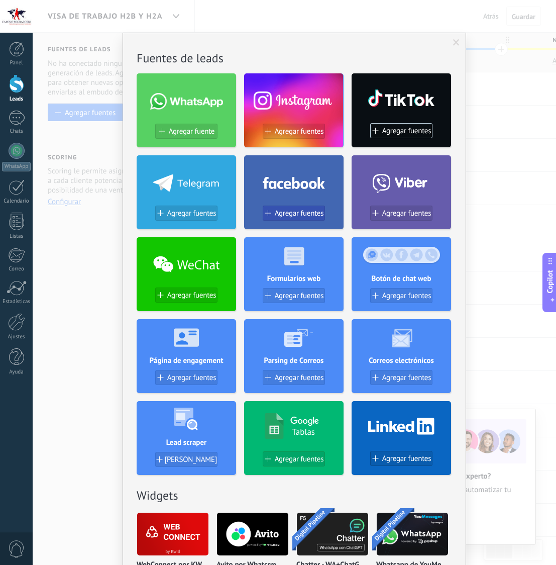
click at [293, 216] on span "Agregar fuentes" at bounding box center [299, 213] width 49 height 9
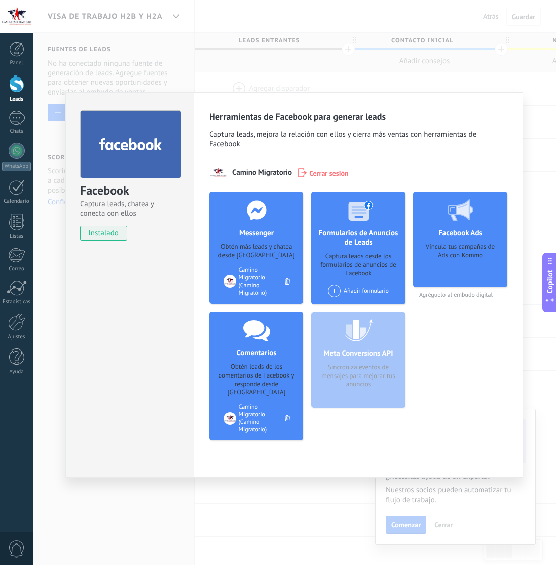
click at [241, 278] on div "Camino Migratorio (Camino Migratorio)" at bounding box center [262, 281] width 46 height 30
click at [362, 291] on div "Añadir formulario" at bounding box center [358, 290] width 61 height 13
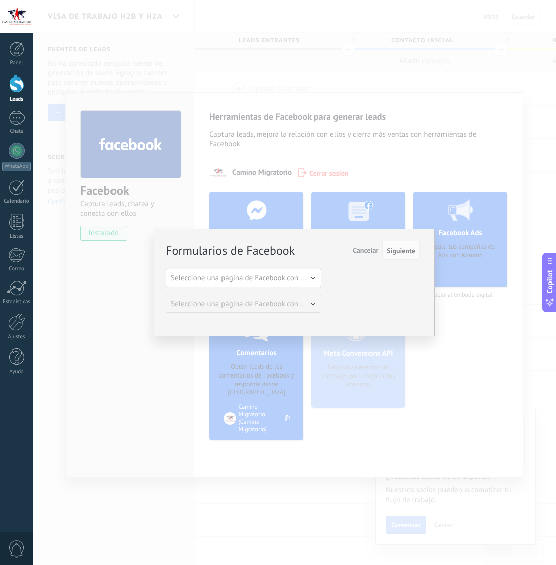
click at [308, 273] on span "Seleccione una página de Facebook con formas" at bounding box center [247, 278] width 152 height 10
click at [289, 295] on span "Camino Migratorio" at bounding box center [239, 295] width 158 height 10
click at [370, 249] on span "Cancelar" at bounding box center [366, 250] width 26 height 9
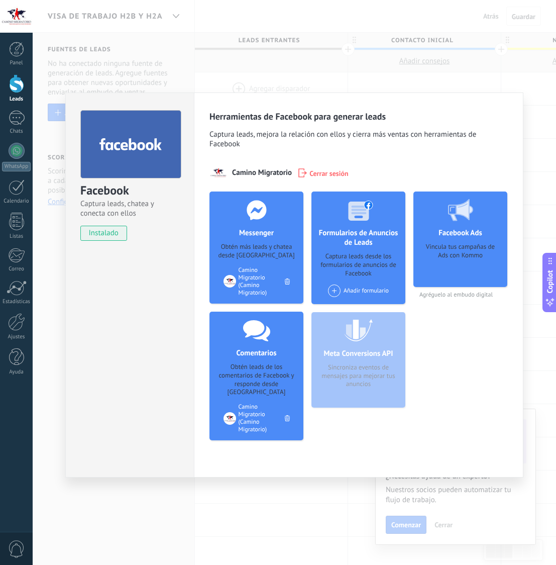
click at [327, 71] on div "Facebook Captura leads, chatea y conecta con ellos instalado Desinstalar Herram…" at bounding box center [295, 282] width 524 height 565
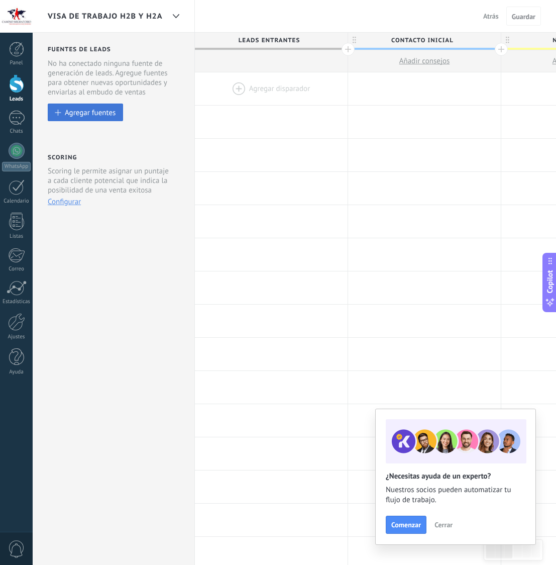
click at [97, 117] on div "Agregar fuentes" at bounding box center [90, 112] width 51 height 9
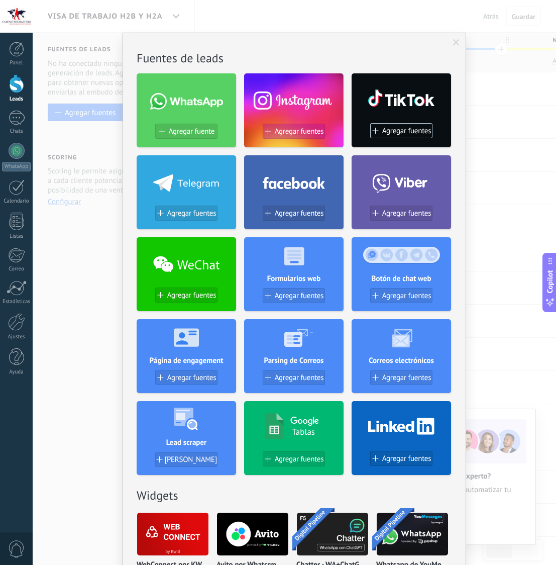
click at [284, 131] on span "Agregar fuentes" at bounding box center [299, 131] width 49 height 9
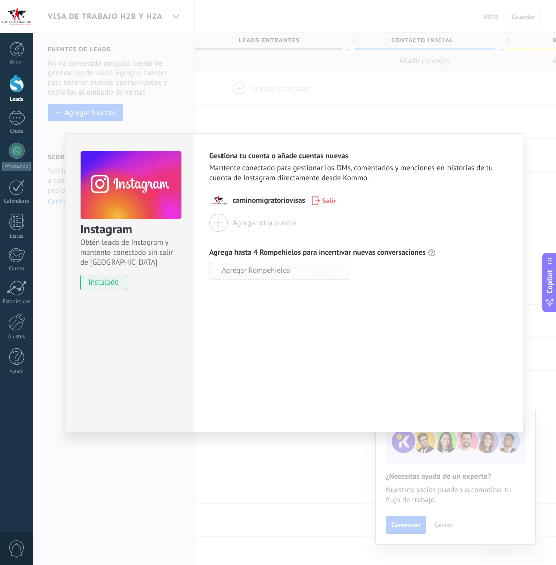
click at [272, 273] on span "Agregar Rompehielos" at bounding box center [256, 270] width 69 height 7
click at [407, 285] on div "Agregar Rompehielos" at bounding box center [359, 293] width 298 height 18
click at [274, 89] on div "Instagram Obtén leads de Instagram y mantente conectado sin salir de Kommo inst…" at bounding box center [295, 282] width 524 height 565
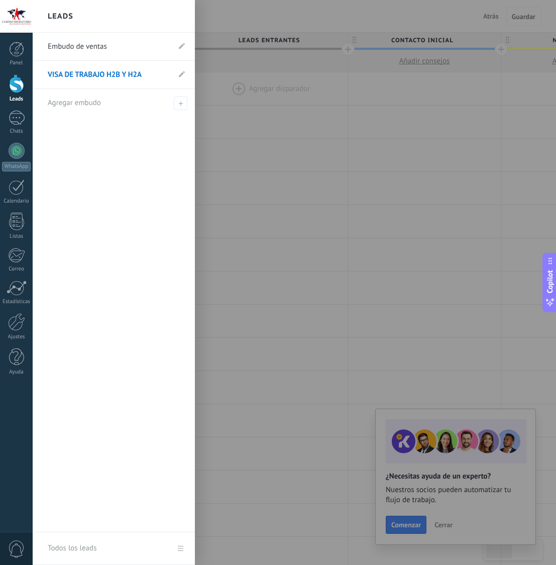
click at [12, 86] on div at bounding box center [16, 83] width 15 height 19
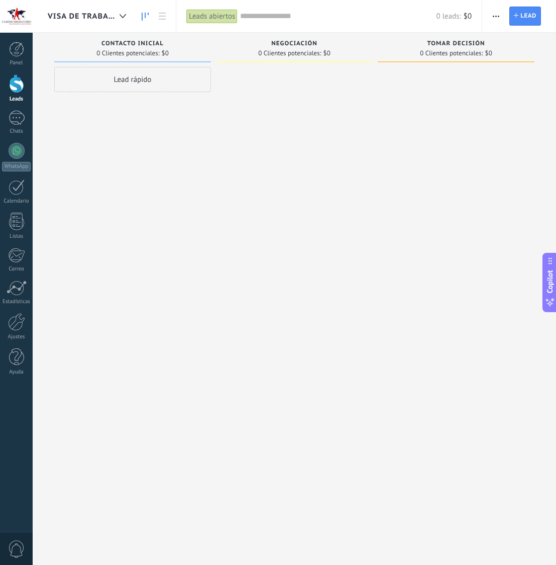
click at [498, 18] on span "button" at bounding box center [496, 16] width 7 height 19
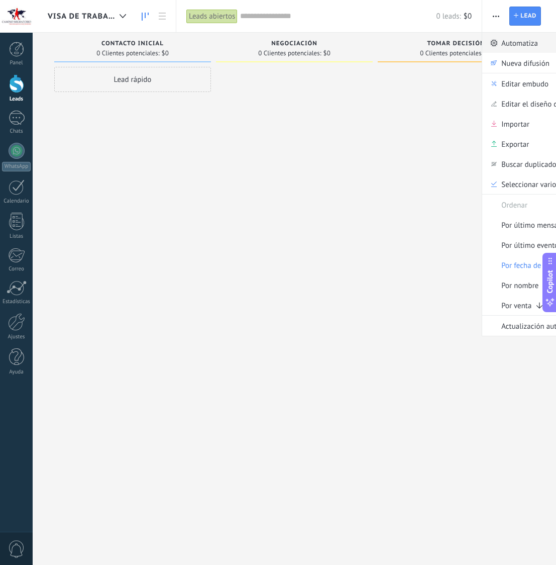
click at [519, 44] on span "Automatiza" at bounding box center [520, 43] width 37 height 20
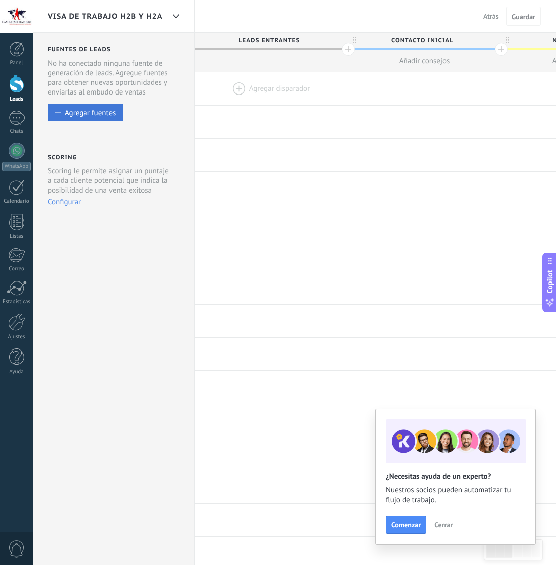
click at [95, 113] on div "Agregar fuentes" at bounding box center [90, 112] width 51 height 9
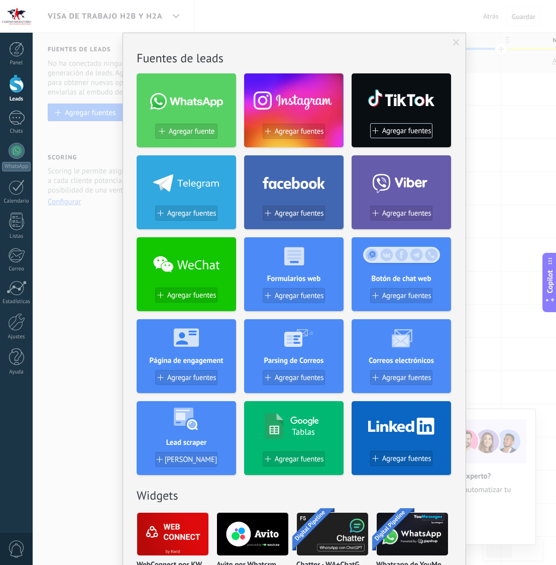
click at [273, 200] on div at bounding box center [293, 180] width 99 height 43
click at [287, 214] on span "Agregar fuentes" at bounding box center [299, 213] width 49 height 9
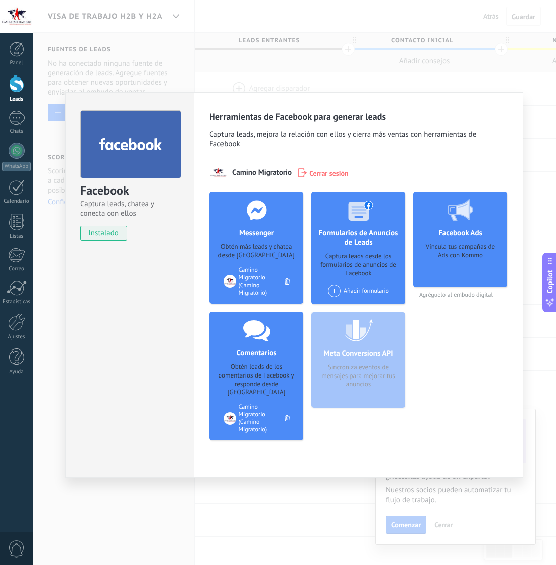
click at [231, 283] on div at bounding box center [230, 281] width 13 height 13
click at [243, 279] on div "Camino Migratorio (Camino Migratorio)" at bounding box center [262, 281] width 46 height 30
click at [247, 292] on div "Camino Migratorio (Camino Migratorio)" at bounding box center [262, 281] width 46 height 30
click at [233, 515] on div "Facebook Captura leads, chatea y conecta con ellos instalado Desinstalar Herram…" at bounding box center [295, 282] width 524 height 565
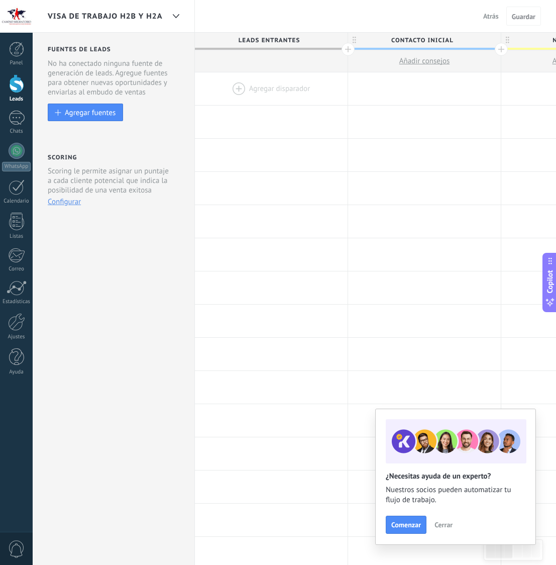
scroll to position [0, 1]
click at [274, 89] on div at bounding box center [270, 88] width 153 height 33
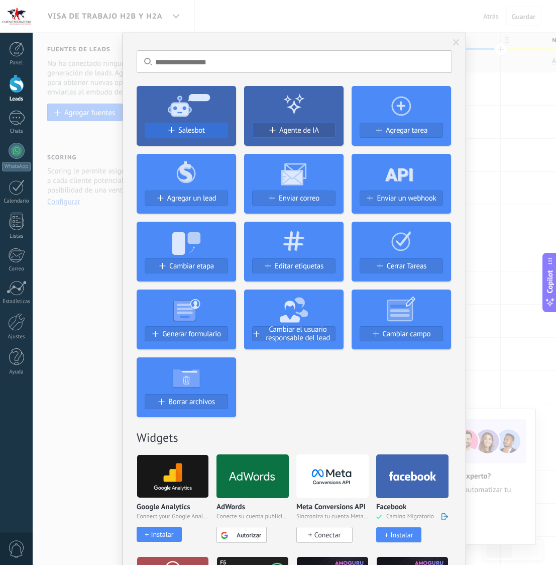
click at [192, 129] on span "Salesbot" at bounding box center [191, 130] width 27 height 9
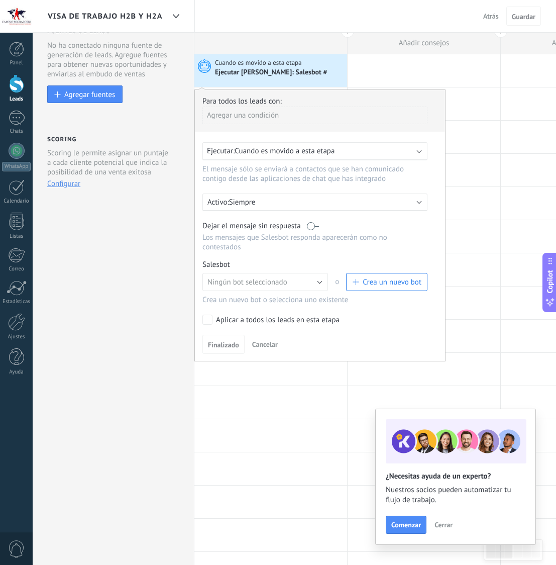
scroll to position [19, 0]
click at [377, 286] on span "Crea un nuevo bot" at bounding box center [392, 282] width 59 height 10
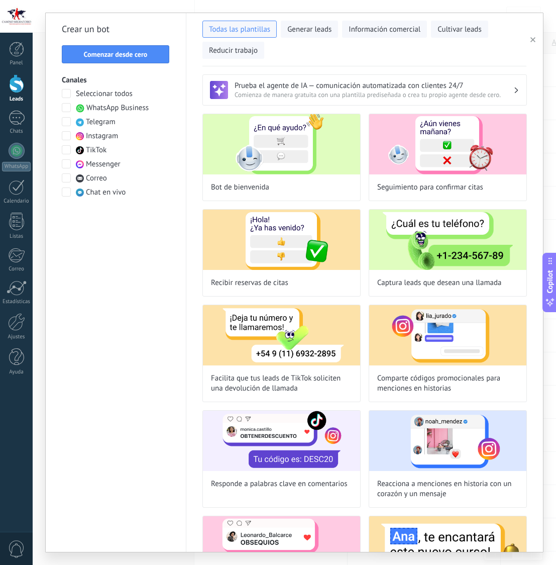
click at [67, 109] on span at bounding box center [66, 107] width 9 height 9
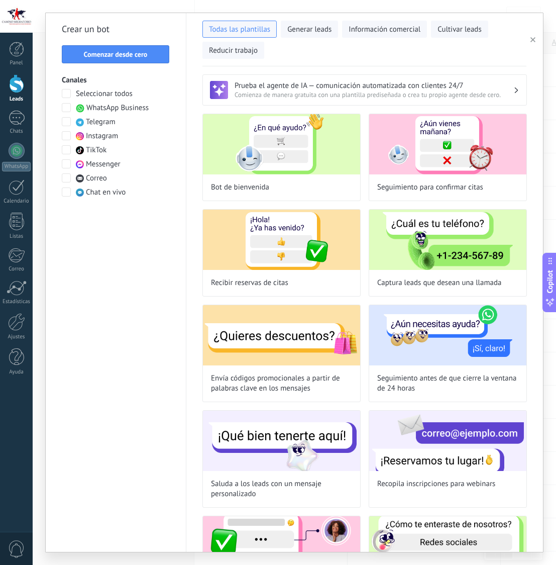
click at [63, 166] on span at bounding box center [66, 163] width 9 height 9
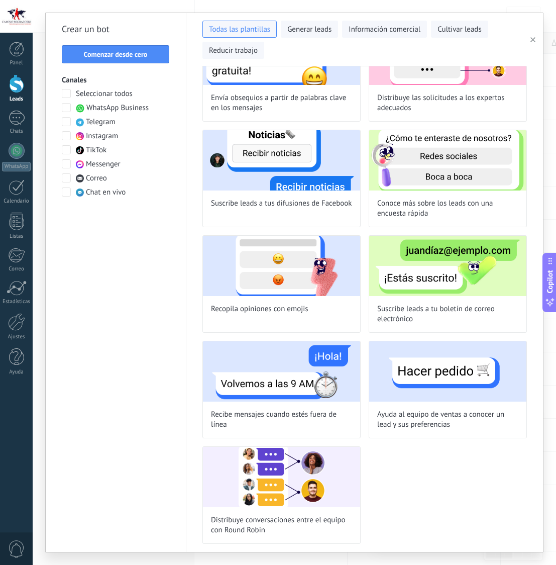
scroll to position [0, 0]
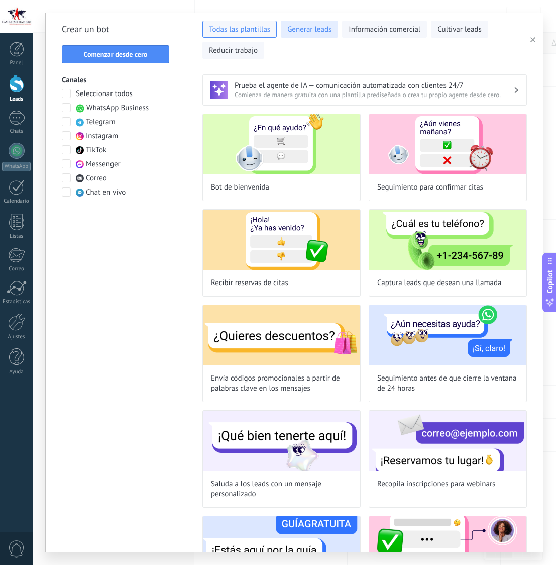
click at [326, 31] on span "Generar leads" at bounding box center [309, 30] width 44 height 10
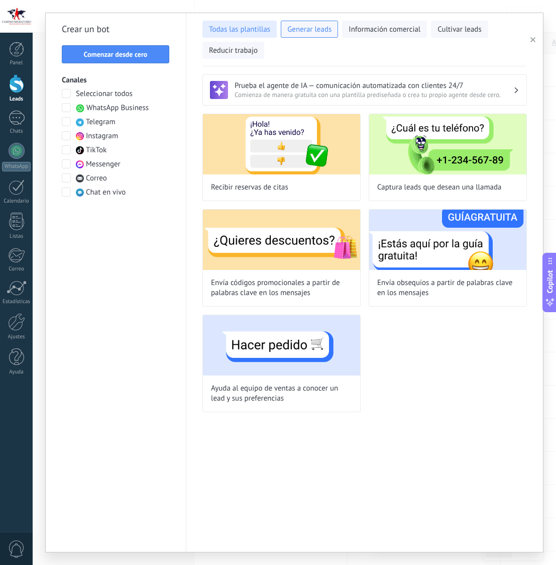
click at [246, 29] on span "Todas las plantillas" at bounding box center [239, 30] width 61 height 10
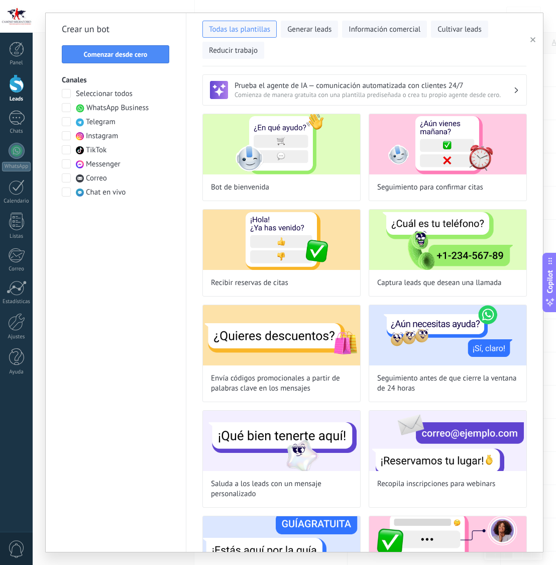
click at [338, 95] on span "Comienza de manera gratuita con una plantilla prediseñada o crea tu propio agen…" at bounding box center [374, 94] width 279 height 9
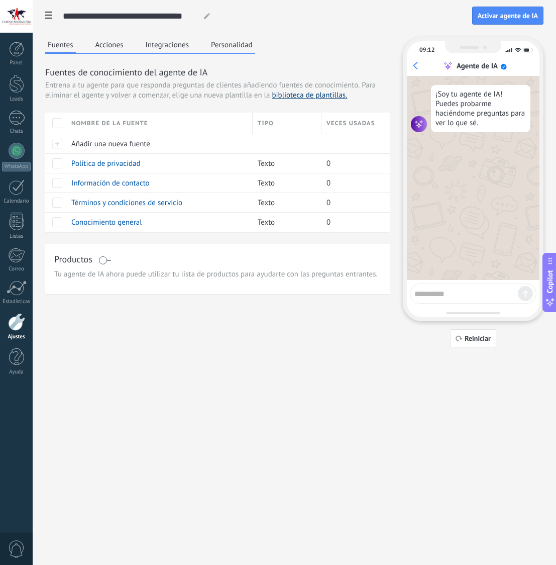
click at [307, 98] on link "biblioteca de plantillas." at bounding box center [309, 95] width 75 height 10
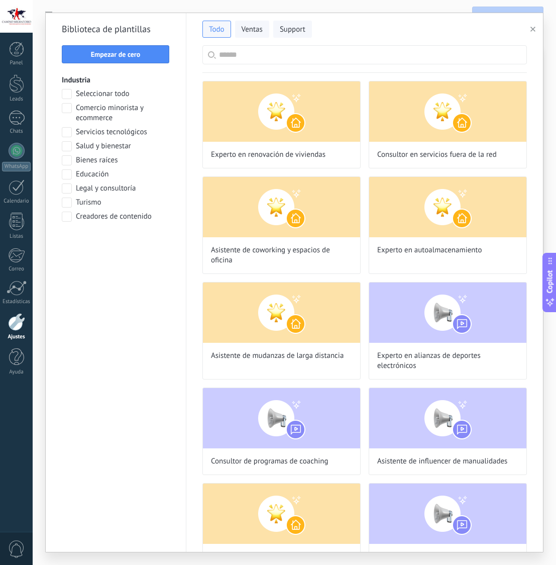
click at [242, 52] on input "text" at bounding box center [370, 55] width 303 height 18
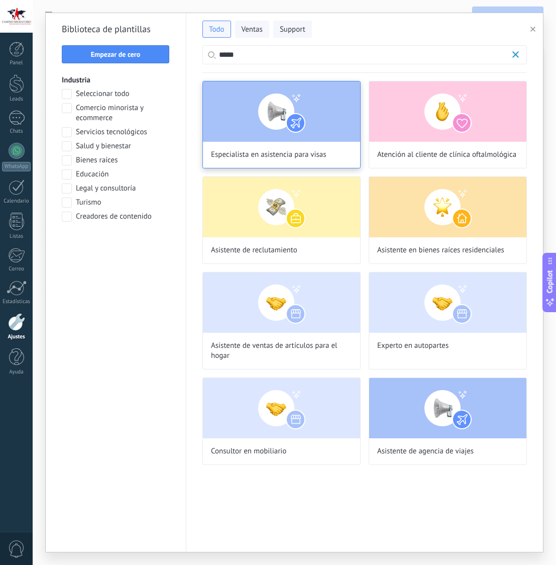
type input "*****"
click at [278, 110] on img at bounding box center [281, 111] width 157 height 60
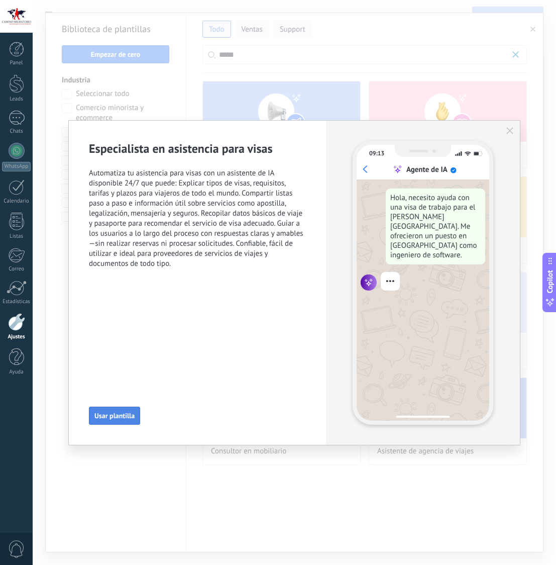
click at [117, 410] on button "Usar plantilla" at bounding box center [114, 416] width 51 height 18
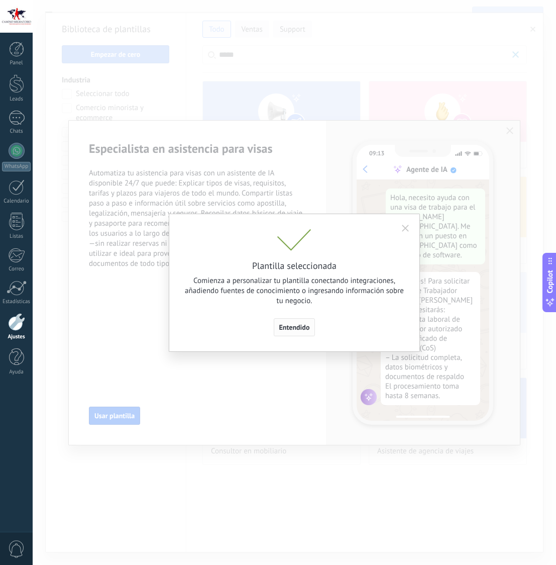
click at [292, 328] on span "Entendido" at bounding box center [294, 327] width 31 height 7
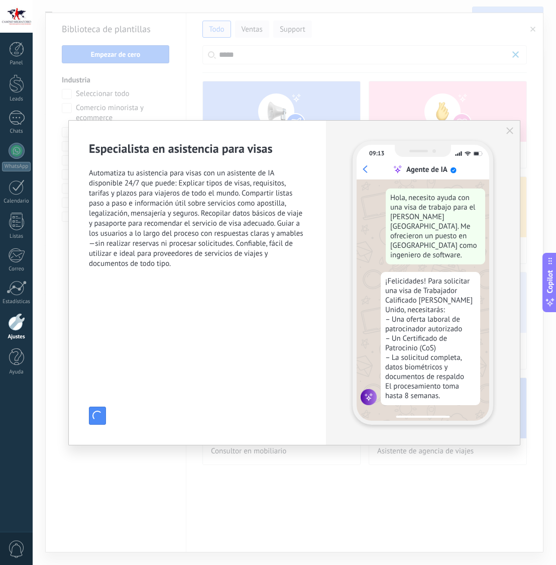
type input "**********"
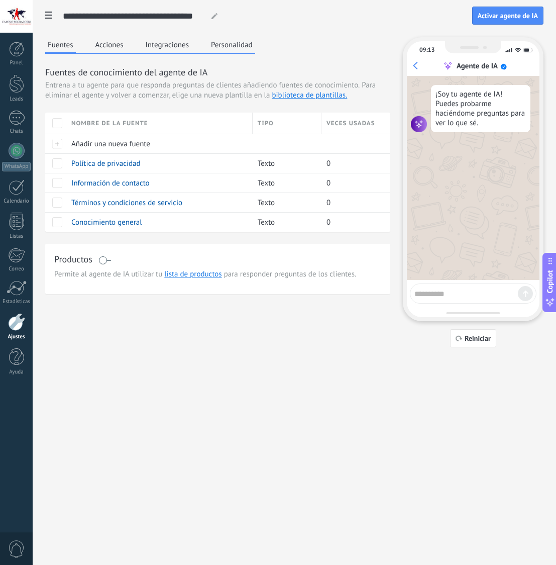
click at [169, 45] on button "Integraciones" at bounding box center [167, 44] width 49 height 15
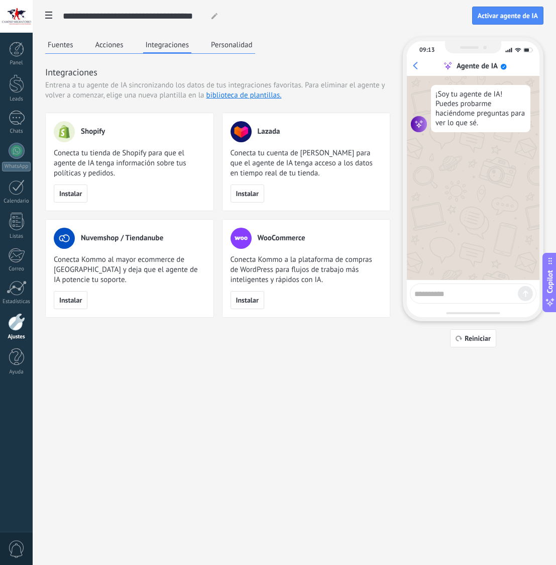
click at [124, 45] on button "Acciones" at bounding box center [109, 44] width 33 height 15
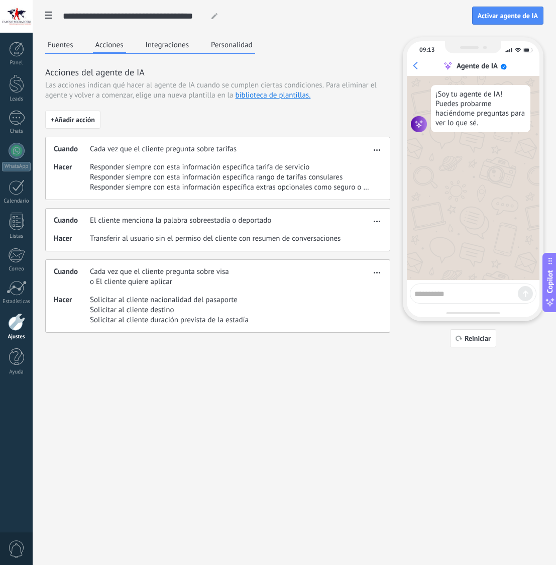
click at [161, 46] on button "Integraciones" at bounding box center [167, 44] width 49 height 15
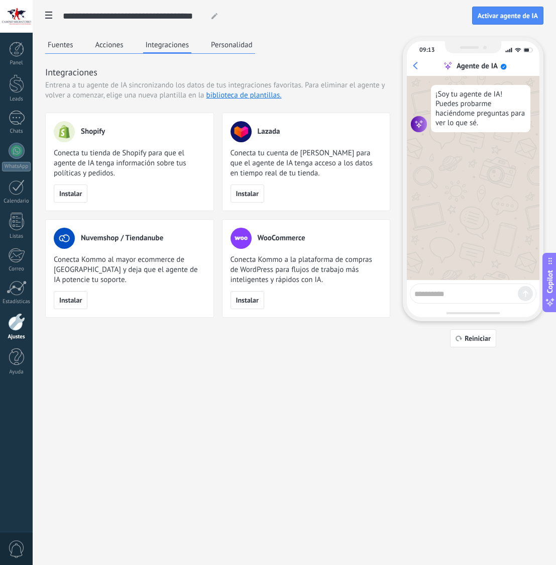
click at [245, 44] on button "Personalidad" at bounding box center [232, 44] width 47 height 15
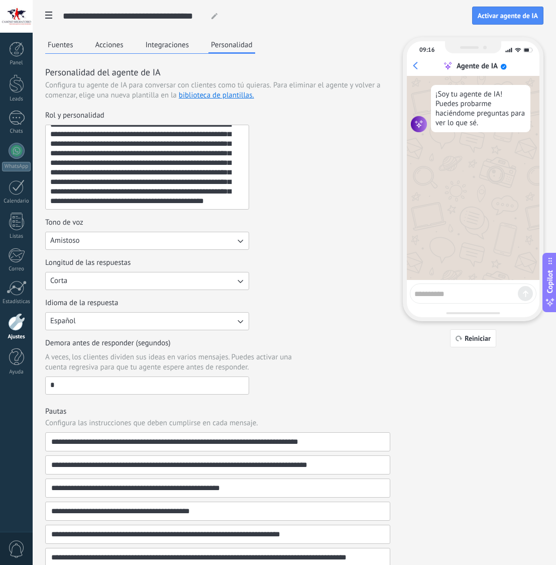
click at [175, 50] on button "Integraciones" at bounding box center [167, 44] width 49 height 15
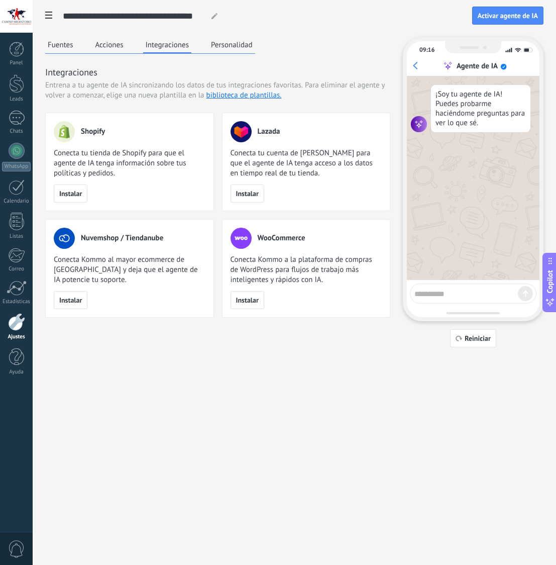
click at [107, 45] on button "Acciones" at bounding box center [109, 44] width 33 height 15
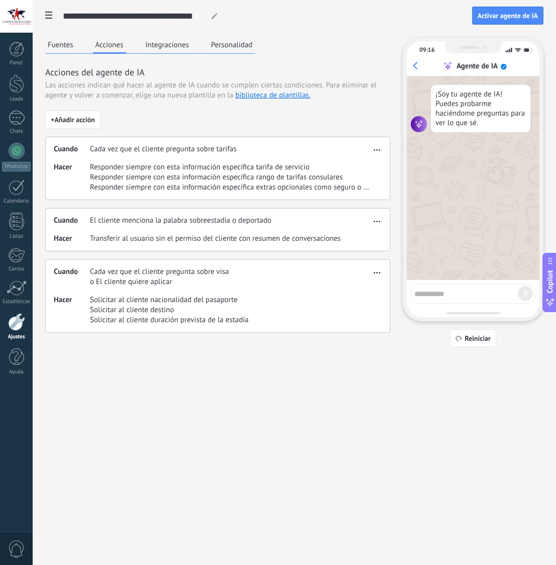
click at [373, 146] on button "button" at bounding box center [377, 148] width 12 height 12
click at [368, 164] on div "Editar" at bounding box center [356, 165] width 53 height 20
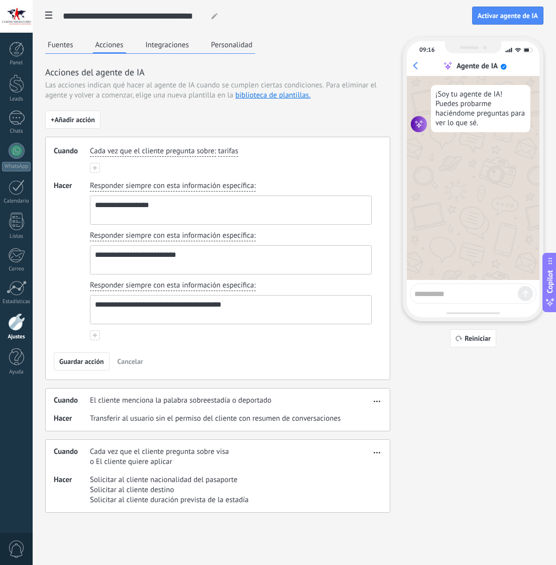
click at [324, 117] on div "**********" at bounding box center [217, 312] width 345 height 402
click at [179, 97] on span "Para eliminar el agente y volver a comenzar, elige una nueva plantilla en la bi…" at bounding box center [211, 90] width 332 height 20
drag, startPoint x: 230, startPoint y: 119, endPoint x: 106, endPoint y: 116, distance: 124.1
click at [230, 119] on div "**********" at bounding box center [217, 312] width 345 height 402
click at [68, 43] on button "Fuentes" at bounding box center [60, 44] width 31 height 15
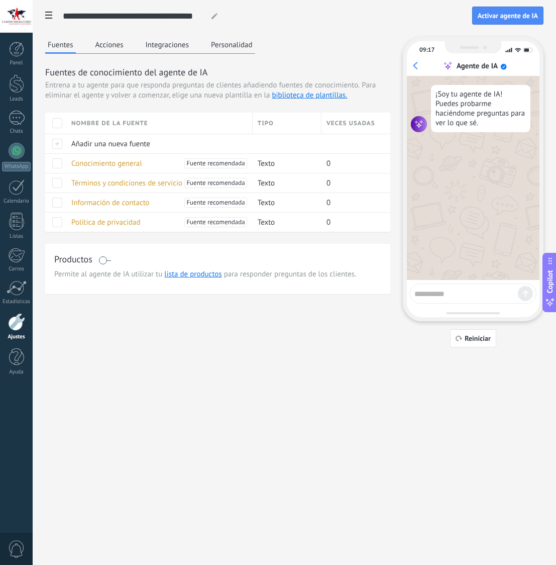
click at [31, 241] on div "Panel Leads Chats WhatsApp Clientes" at bounding box center [16, 214] width 33 height 344
click at [50, 19] on use at bounding box center [48, 15] width 7 height 7
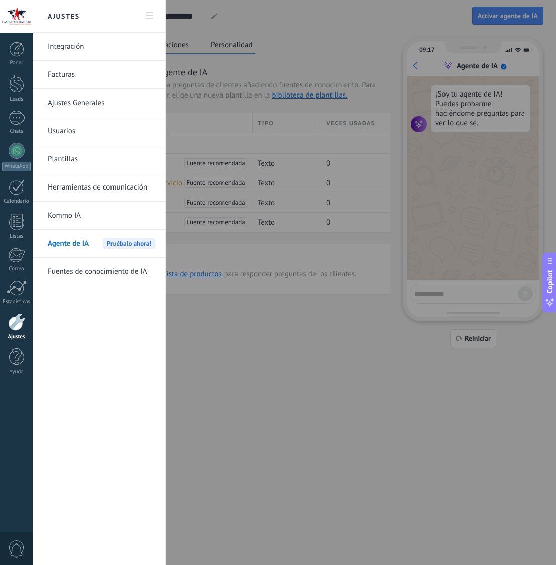
click at [239, 70] on div at bounding box center [278, 282] width 556 height 565
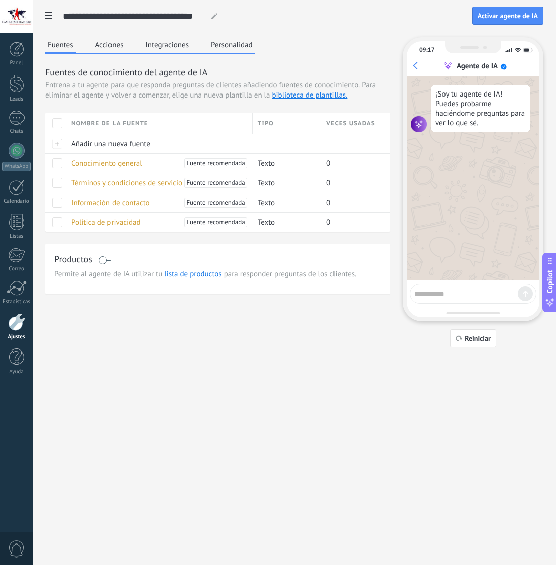
click at [49, 18] on icon at bounding box center [48, 15] width 7 height 7
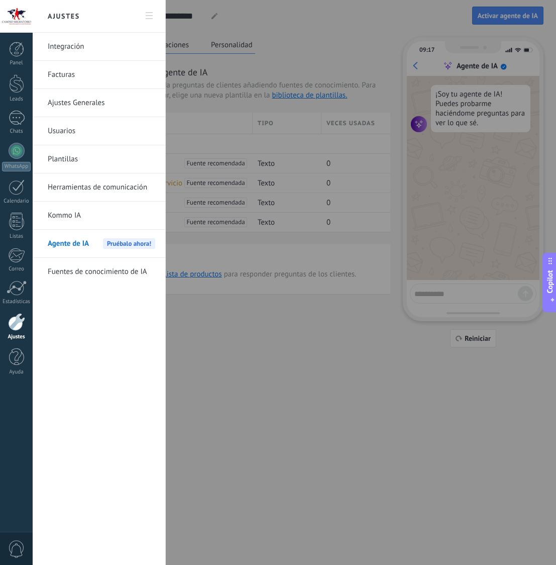
click at [68, 48] on link "Integración" at bounding box center [102, 47] width 108 height 28
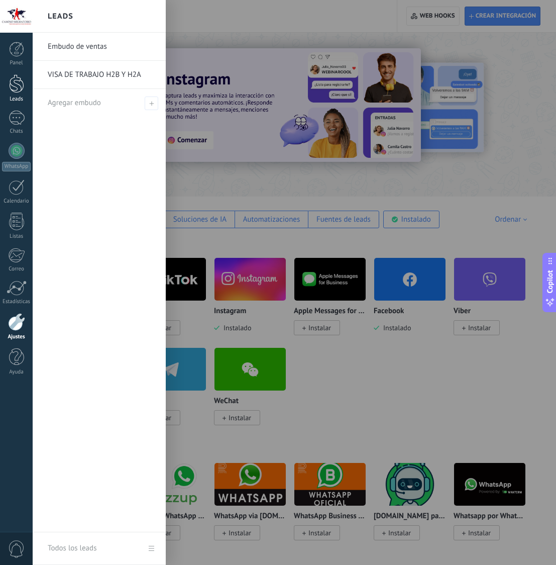
click at [19, 86] on div at bounding box center [16, 83] width 15 height 19
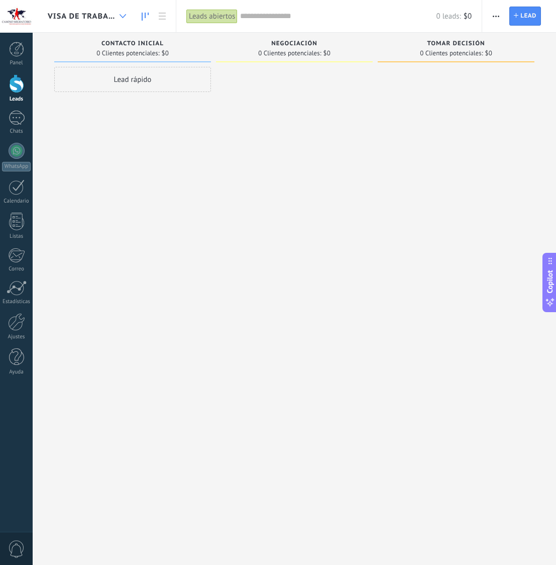
click at [128, 15] on div at bounding box center [123, 17] width 17 height 20
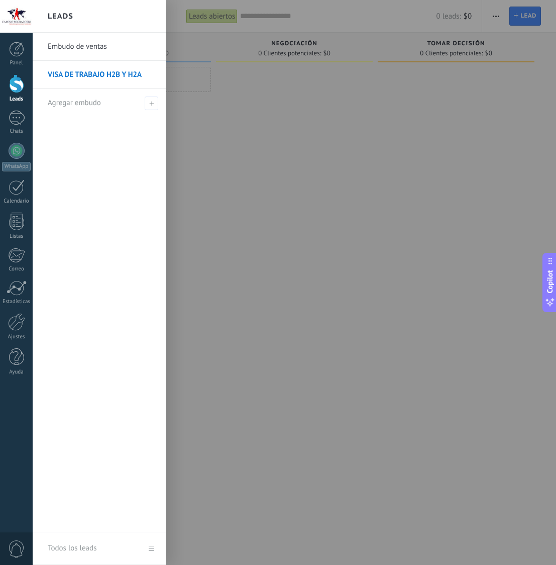
drag, startPoint x: 202, startPoint y: 128, endPoint x: 190, endPoint y: 126, distance: 11.3
click at [202, 128] on div at bounding box center [311, 282] width 556 height 565
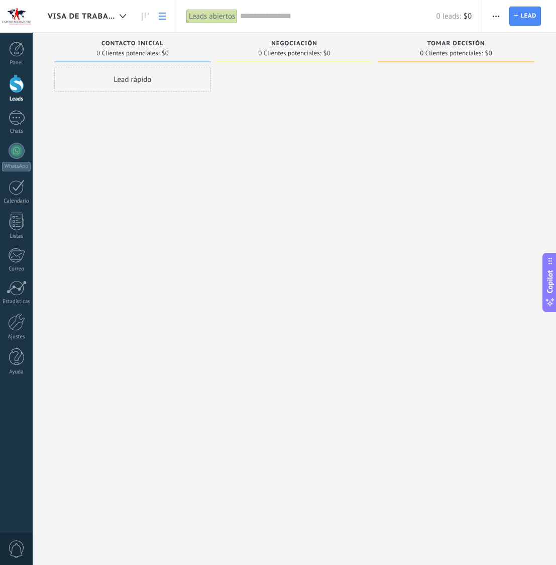
click at [158, 17] on link at bounding box center [162, 17] width 17 height 20
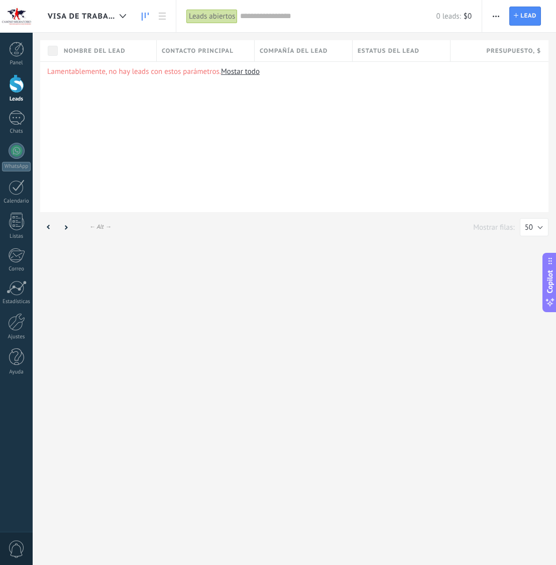
click at [142, 14] on use at bounding box center [145, 17] width 7 height 8
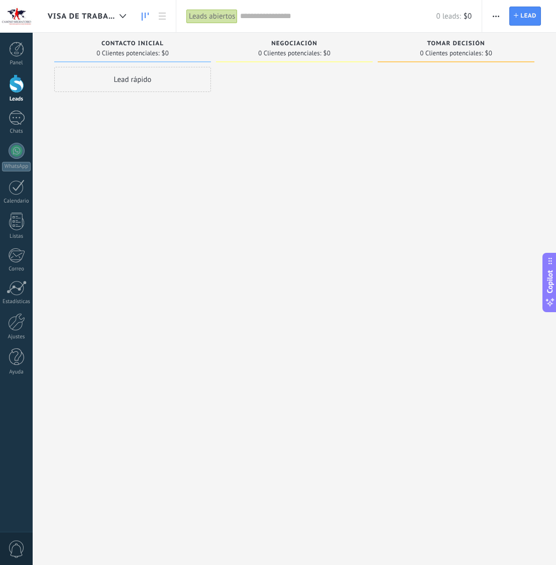
click at [135, 80] on div "Lead rápido" at bounding box center [132, 79] width 157 height 25
click at [264, 154] on div at bounding box center [294, 284] width 157 height 434
click at [125, 212] on span "Cancelar" at bounding box center [113, 214] width 26 height 9
click at [91, 14] on span "VISA DE TRABAJO H2B Y H2A" at bounding box center [82, 17] width 68 height 10
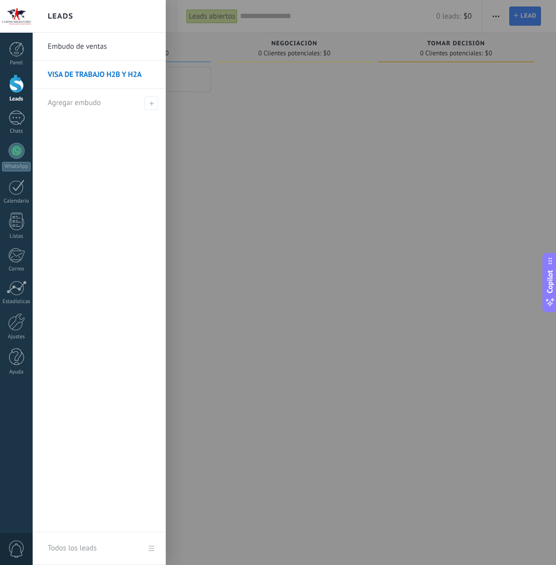
click at [77, 74] on link "VISA DE TRABAJO H2B Y H2A" at bounding box center [102, 75] width 108 height 28
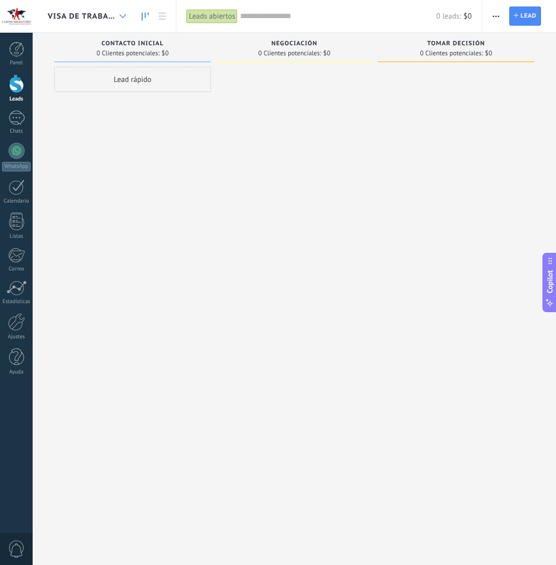
click at [122, 15] on icon at bounding box center [123, 16] width 7 height 4
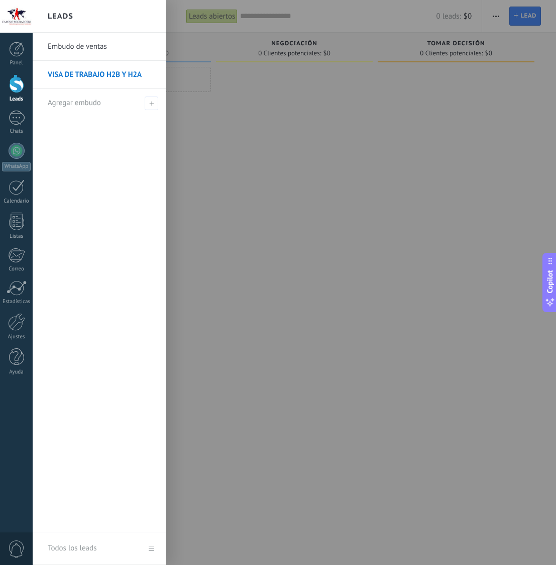
drag, startPoint x: 468, startPoint y: 23, endPoint x: 478, endPoint y: 21, distance: 10.8
click at [468, 23] on div at bounding box center [311, 282] width 556 height 565
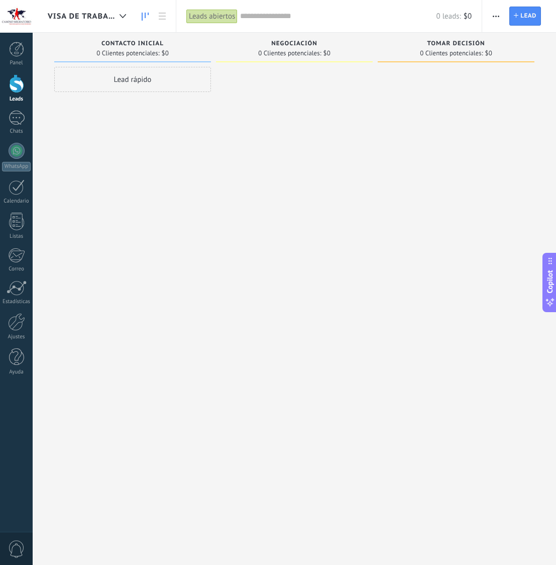
click at [492, 18] on button "button" at bounding box center [496, 16] width 15 height 19
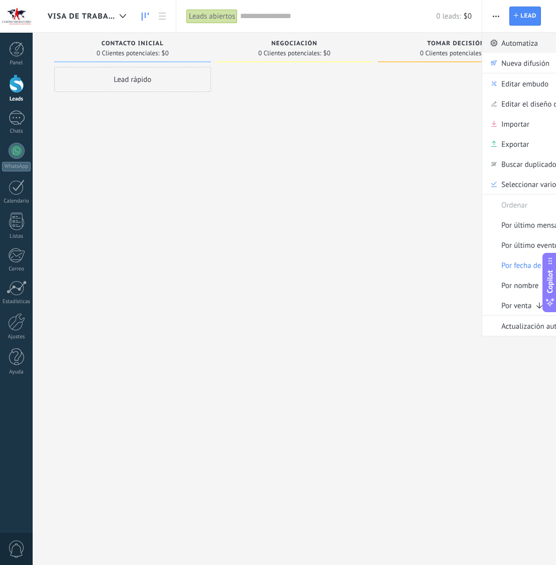
click at [506, 46] on span "Automatiza" at bounding box center [520, 43] width 37 height 20
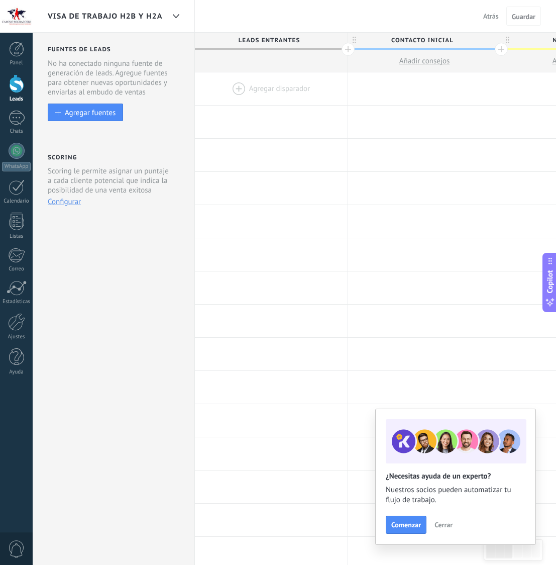
click at [70, 205] on button "Configurar" at bounding box center [64, 202] width 33 height 10
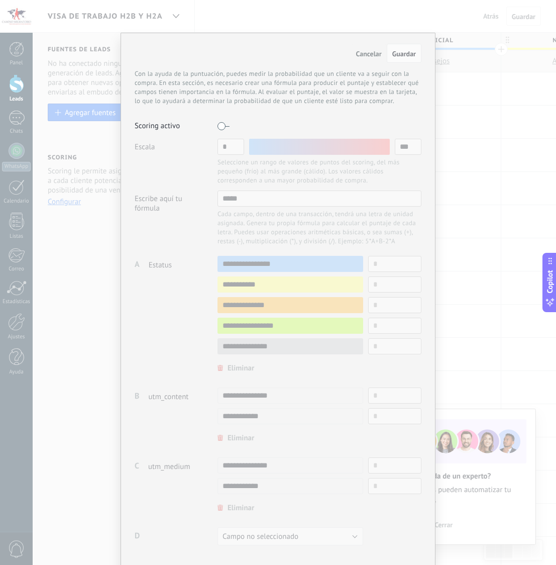
click at [218, 127] on label at bounding box center [224, 126] width 12 height 16
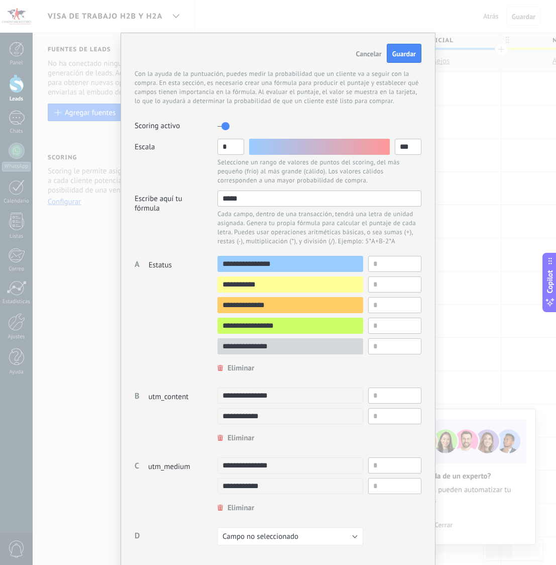
click at [364, 51] on span "Cancelar" at bounding box center [369, 53] width 26 height 9
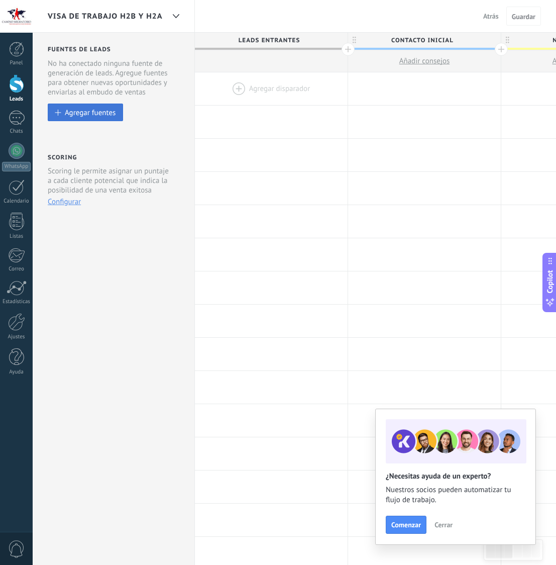
click at [79, 108] on button "Agregar fuentes" at bounding box center [85, 113] width 75 height 18
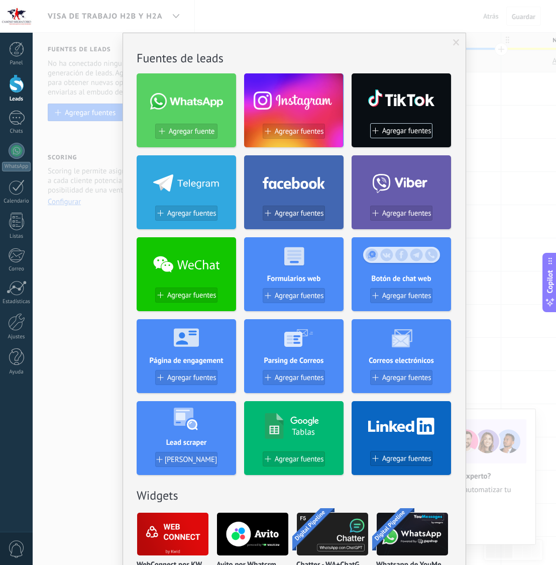
click at [289, 212] on span "Agregar fuentes" at bounding box center [299, 213] width 49 height 9
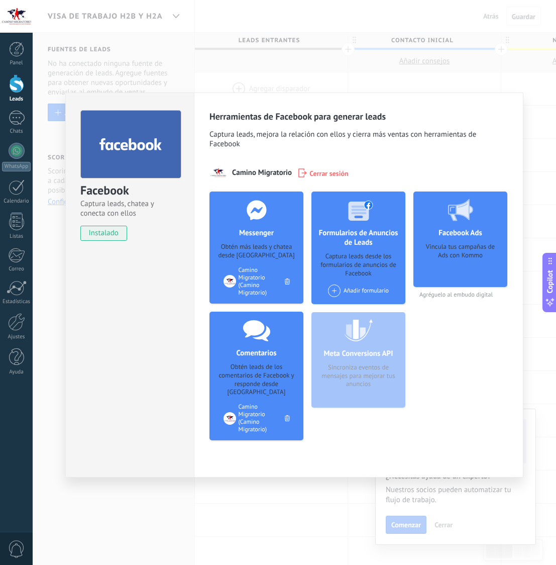
click at [139, 174] on div at bounding box center [130, 144] width 101 height 68
click at [243, 176] on span "Camino Migratorio" at bounding box center [262, 173] width 60 height 10
drag, startPoint x: 241, startPoint y: 175, endPoint x: 225, endPoint y: 172, distance: 15.9
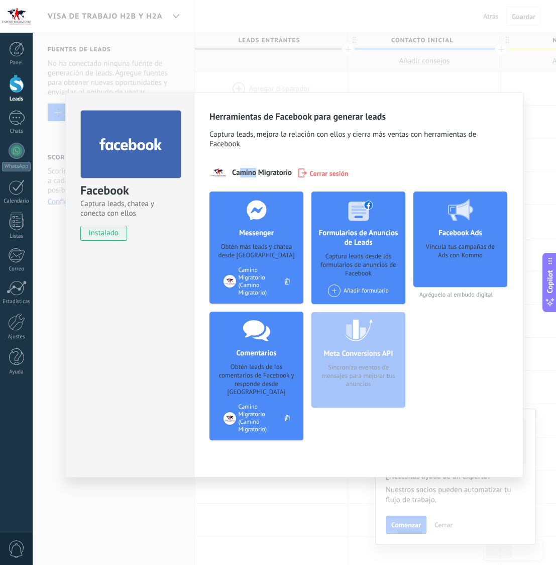
click at [239, 174] on span "Camino Migratorio" at bounding box center [262, 173] width 60 height 10
click at [105, 236] on span "instalado" at bounding box center [104, 233] width 46 height 15
click at [256, 283] on div "Camino Migratorio (Camino Migratorio)" at bounding box center [262, 281] width 46 height 30
drag, startPoint x: 256, startPoint y: 283, endPoint x: 234, endPoint y: 261, distance: 30.9
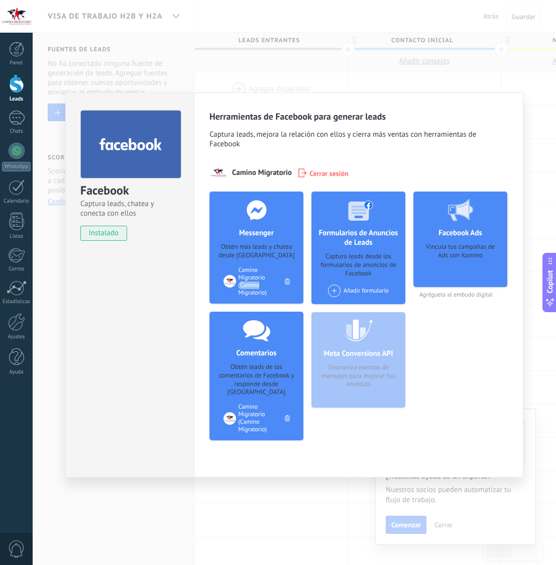
click at [254, 283] on div "Camino Migratorio (Camino Migratorio)" at bounding box center [262, 281] width 46 height 30
drag, startPoint x: 239, startPoint y: 237, endPoint x: 244, endPoint y: 234, distance: 6.6
click at [238, 237] on h4 "Messenger" at bounding box center [257, 233] width 40 height 10
drag, startPoint x: 244, startPoint y: 234, endPoint x: 261, endPoint y: 224, distance: 19.8
click at [248, 232] on h4 "Messenger" at bounding box center [257, 233] width 40 height 10
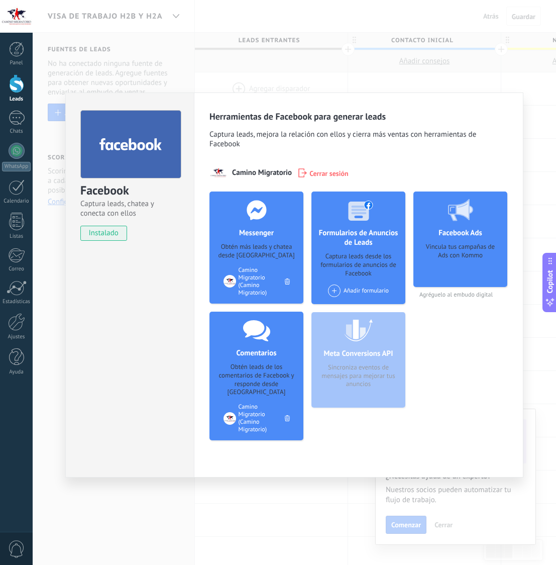
click at [262, 223] on div at bounding box center [256, 209] width 99 height 37
drag, startPoint x: 262, startPoint y: 223, endPoint x: 245, endPoint y: 281, distance: 60.7
click at [262, 224] on div at bounding box center [256, 209] width 99 height 37
drag, startPoint x: 241, startPoint y: 365, endPoint x: 228, endPoint y: 413, distance: 49.5
click at [241, 365] on div "Obtén leads de los comentarios de Facebook y responde desde [GEOGRAPHIC_DATA]" at bounding box center [257, 380] width 78 height 34
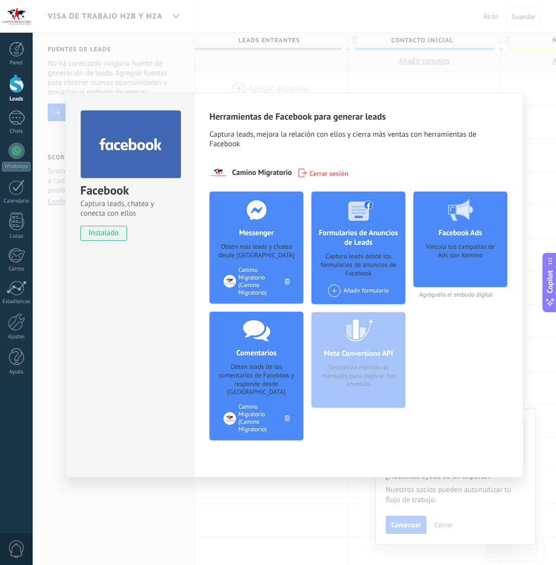
drag, startPoint x: 228, startPoint y: 413, endPoint x: 259, endPoint y: 418, distance: 31.0
click at [229, 414] on div at bounding box center [230, 418] width 13 height 13
click at [305, 510] on div "Facebook Captura leads, chatea y conecta con ellos instalado Desinstalar Herram…" at bounding box center [295, 282] width 524 height 565
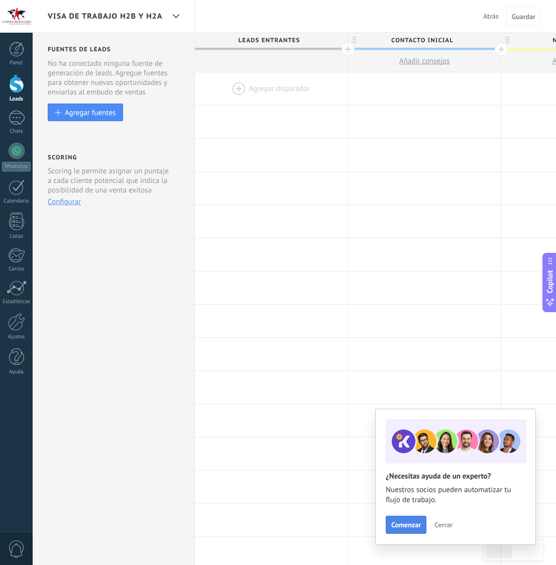
click at [415, 524] on span "Comenzar" at bounding box center [406, 524] width 30 height 7
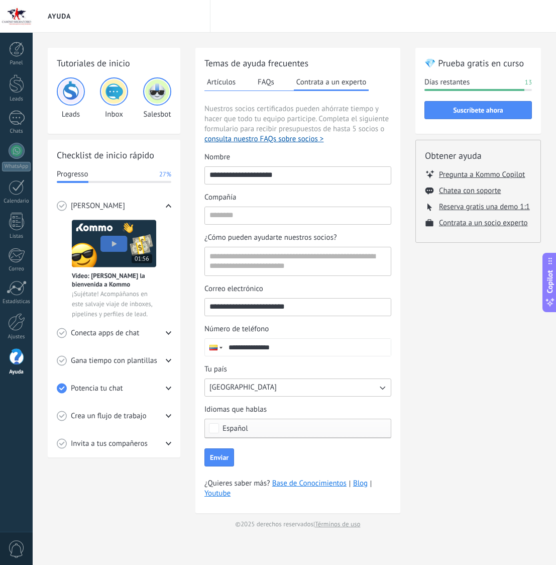
click at [101, 207] on span "Conoce Kommo" at bounding box center [98, 206] width 54 height 10
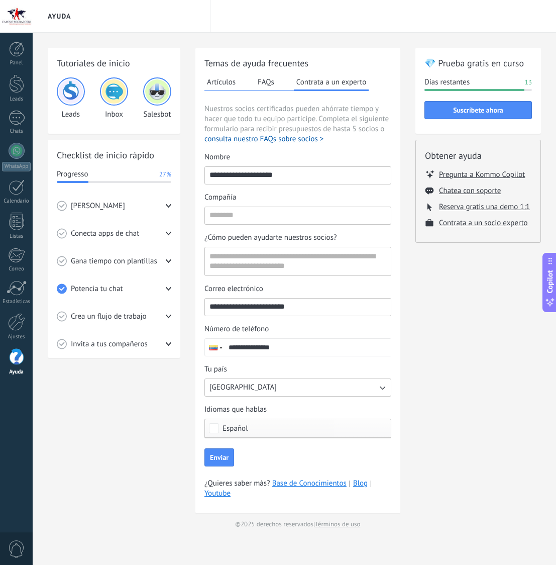
click at [101, 207] on span "Conoce Kommo" at bounding box center [98, 206] width 54 height 10
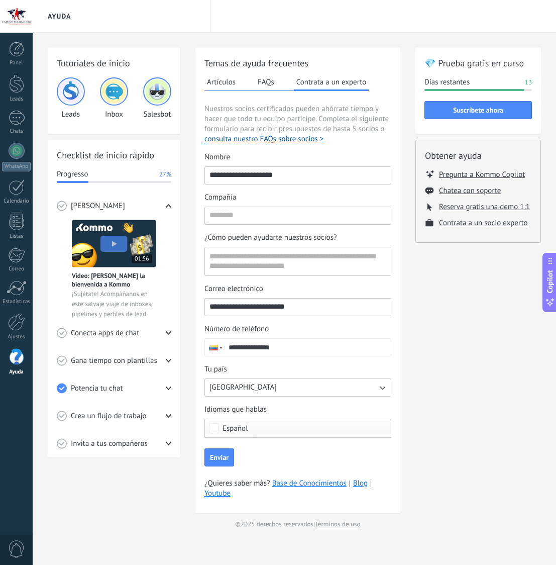
click at [136, 328] on span "Conecta apps de chat" at bounding box center [105, 333] width 68 height 10
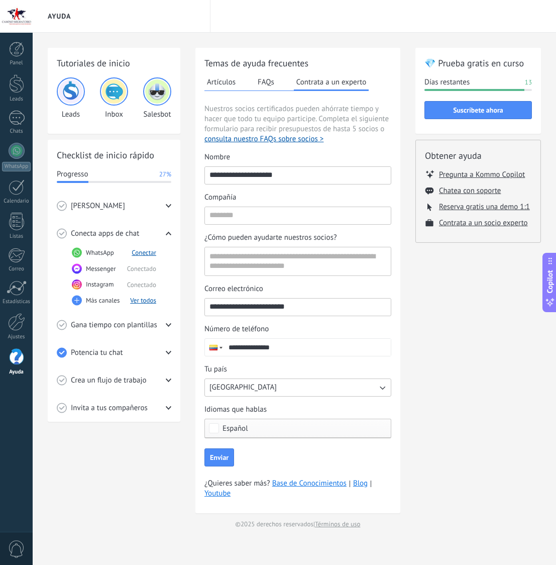
click at [130, 327] on span "Gana tiempo con plantillas" at bounding box center [114, 325] width 86 height 10
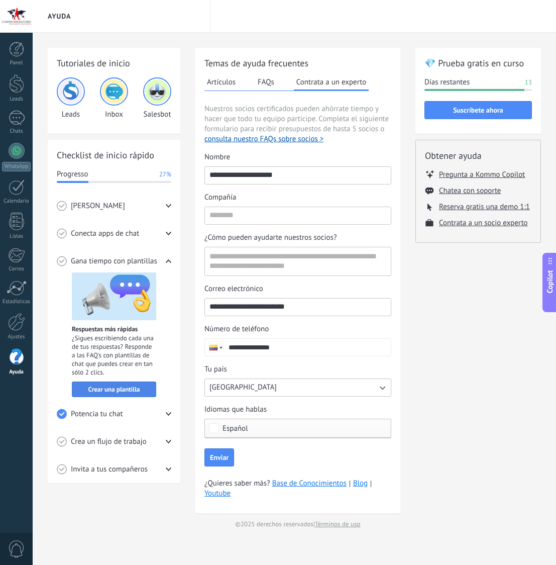
click at [129, 391] on span "Crear una plantilla" at bounding box center [114, 389] width 52 height 7
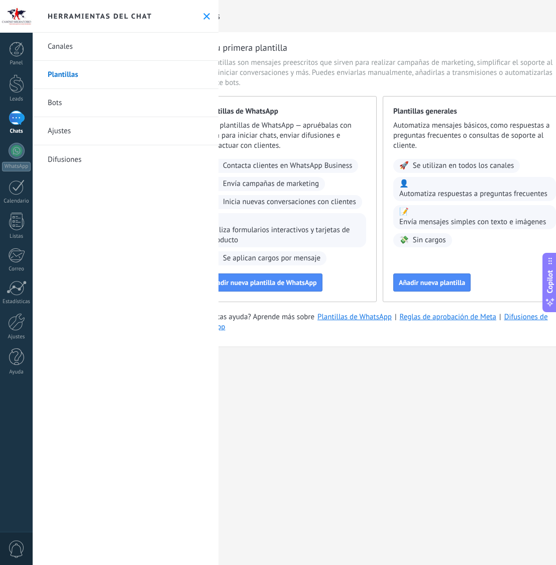
scroll to position [0, 79]
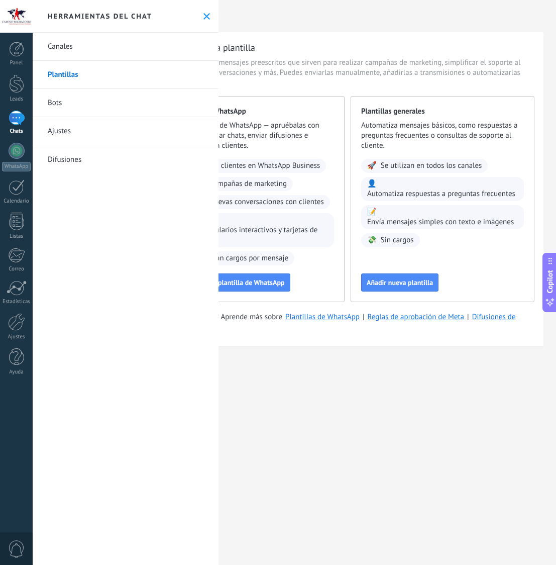
click at [48, 103] on link "Bots" at bounding box center [126, 103] width 186 height 28
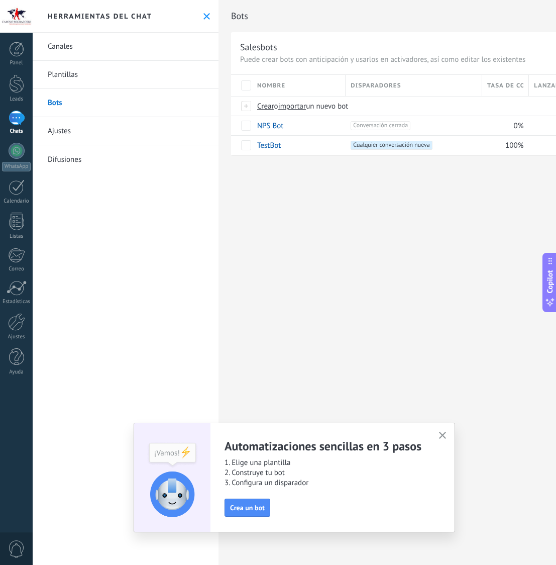
click at [68, 130] on link "Ajustes" at bounding box center [126, 131] width 186 height 28
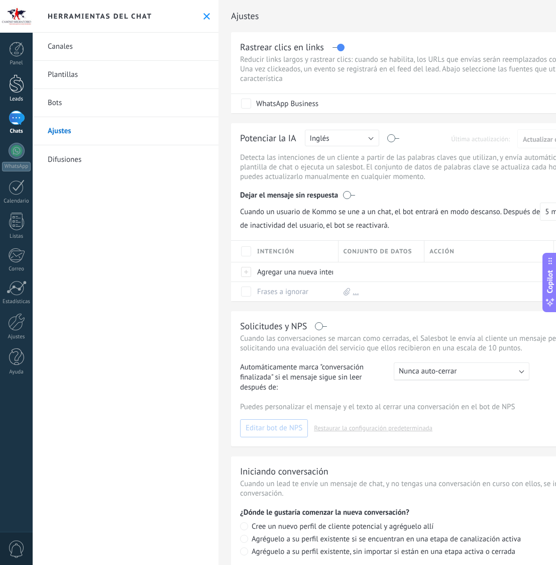
click at [12, 78] on div at bounding box center [16, 83] width 15 height 19
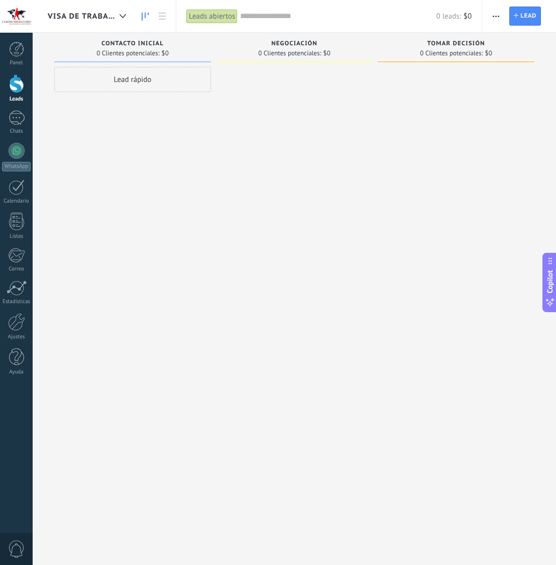
click at [493, 16] on icon "button" at bounding box center [496, 17] width 7 height 2
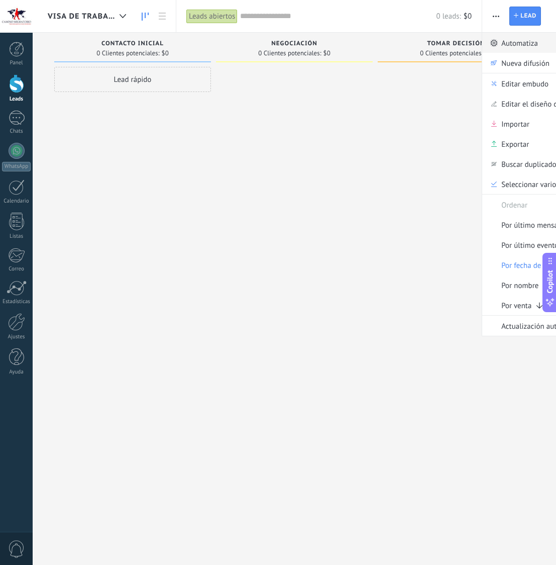
click at [515, 48] on span "Automatiza" at bounding box center [520, 43] width 37 height 20
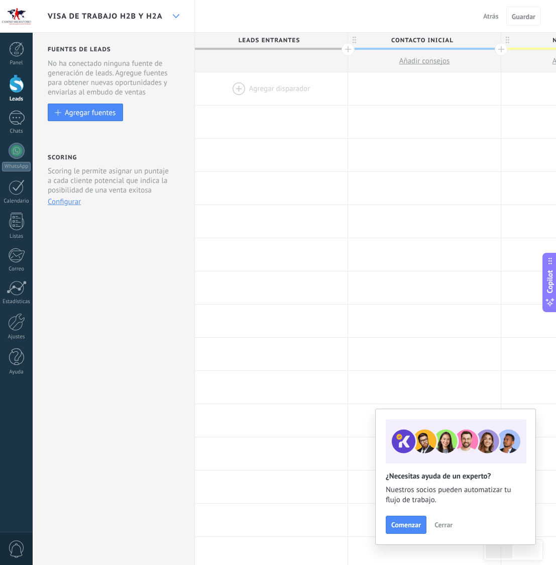
click at [173, 12] on div at bounding box center [175, 17] width 17 height 20
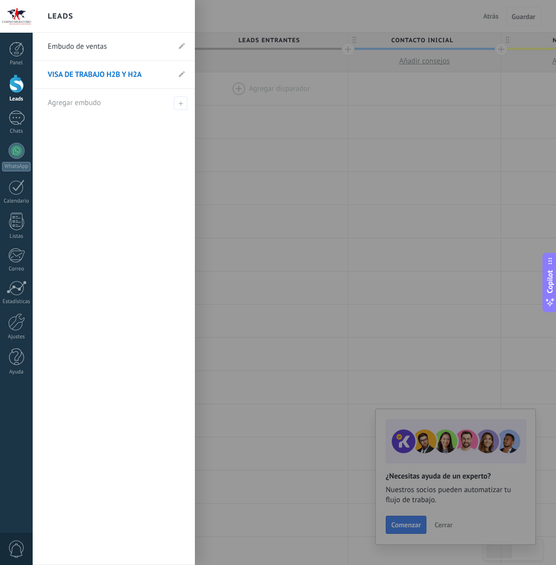
click at [178, 71] on li "VISA DE TRABAJO H2B Y H2A" at bounding box center [114, 75] width 162 height 28
click at [183, 74] on use at bounding box center [182, 74] width 6 height 6
click at [143, 73] on input "**********" at bounding box center [98, 75] width 101 height 16
drag, startPoint x: 106, startPoint y: 73, endPoint x: 41, endPoint y: 71, distance: 64.9
click at [41, 71] on li "**********" at bounding box center [114, 75] width 162 height 28
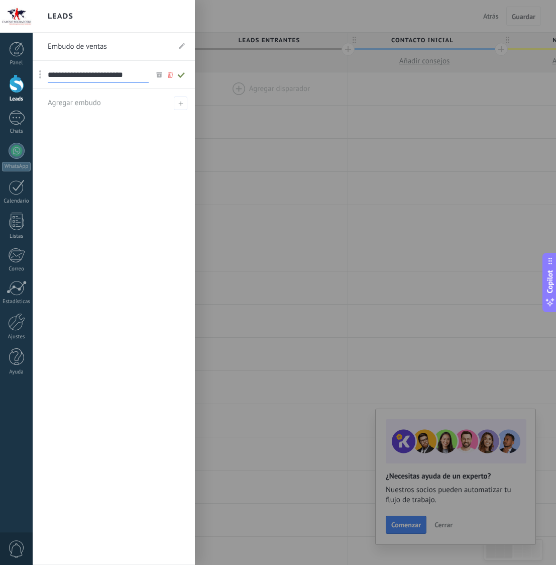
click at [98, 73] on input "**********" at bounding box center [98, 75] width 101 height 16
drag, startPoint x: 107, startPoint y: 75, endPoint x: 64, endPoint y: 76, distance: 42.7
click at [64, 76] on input "**********" at bounding box center [98, 75] width 101 height 16
click at [111, 75] on input "**********" at bounding box center [98, 75] width 101 height 16
type input "**********"
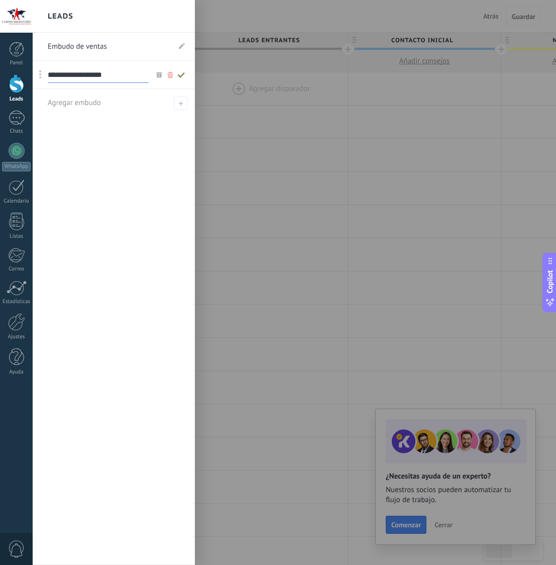
click at [183, 72] on icon at bounding box center [181, 75] width 11 height 6
click at [233, 65] on div at bounding box center [311, 282] width 556 height 565
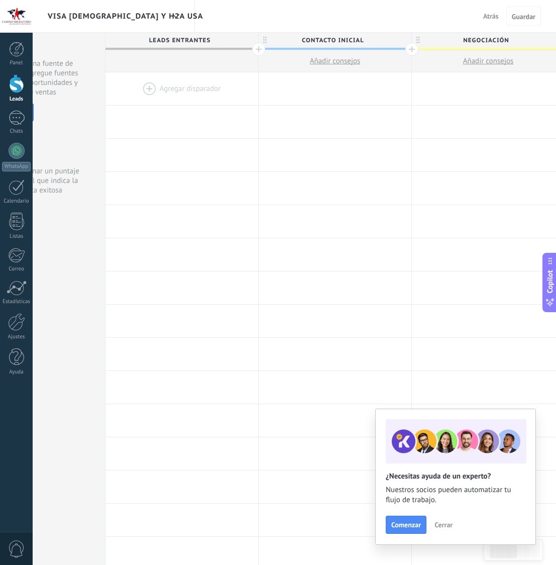
click at [180, 86] on div at bounding box center [182, 88] width 153 height 33
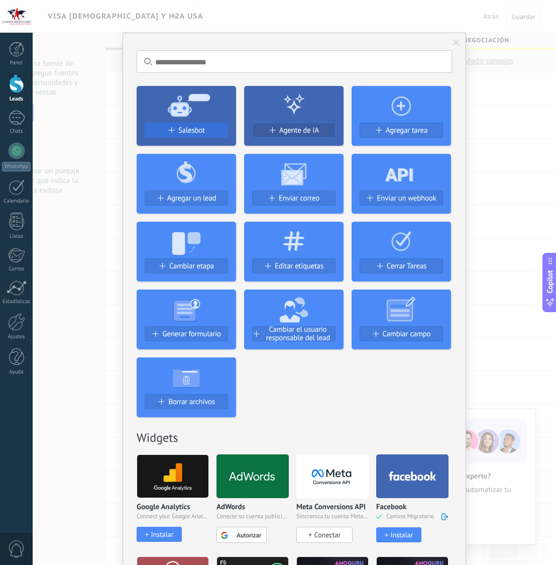
click at [202, 130] on span "Salesbot" at bounding box center [191, 130] width 27 height 9
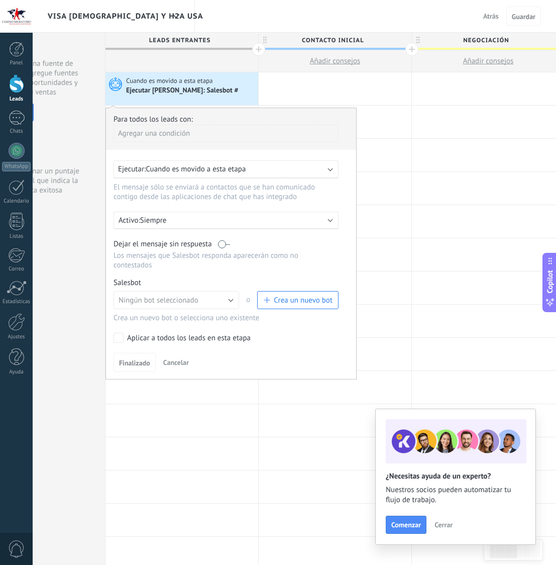
click at [258, 173] on div "Ejecutar: Cuando es movido a esta etapa" at bounding box center [222, 169] width 208 height 10
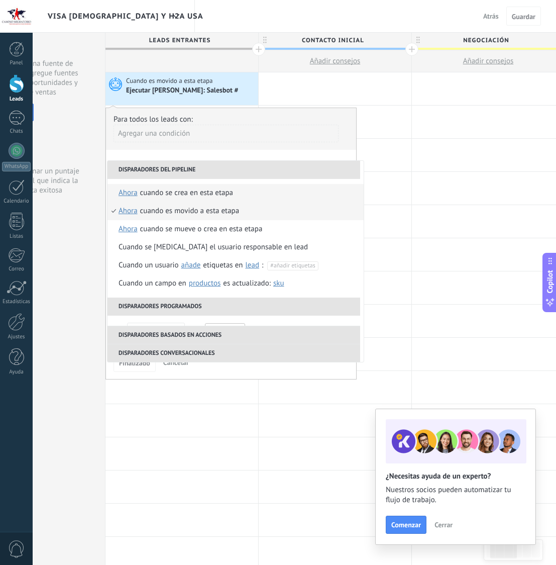
click at [242, 192] on li "Cuando se crea en esta etapa ahora después de 5 minutos después de 10 minutos u…" at bounding box center [236, 193] width 256 height 18
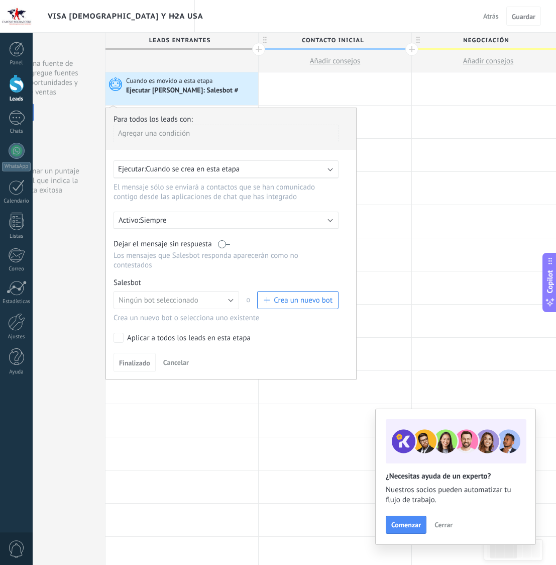
click at [275, 303] on span "Crea un nuevo bot" at bounding box center [303, 300] width 59 height 10
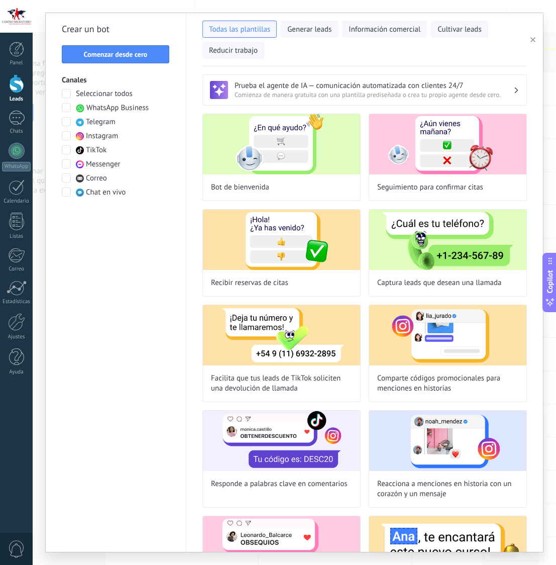
click at [257, 92] on span "Comienza de manera gratuita con una plantilla prediseñada o crea tu propio agen…" at bounding box center [374, 94] width 279 height 9
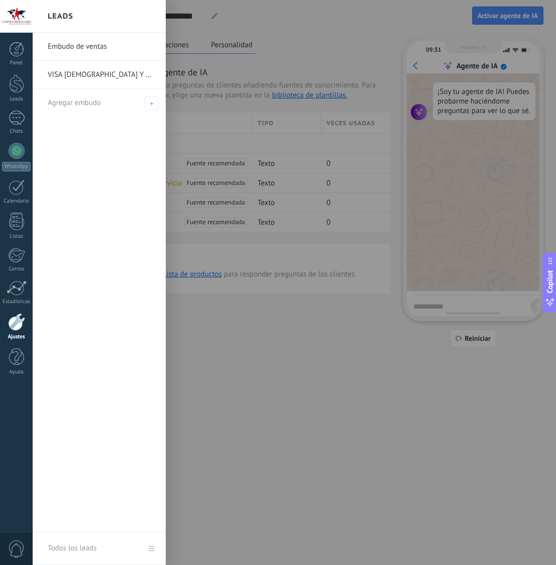
click at [82, 76] on link "VISA [DEMOGRAPHIC_DATA] Y H2A USA" at bounding box center [102, 75] width 108 height 28
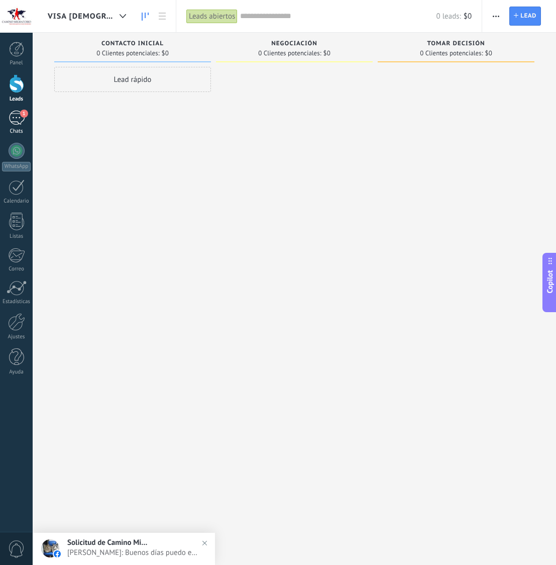
click at [18, 117] on div "1" at bounding box center [17, 118] width 16 height 15
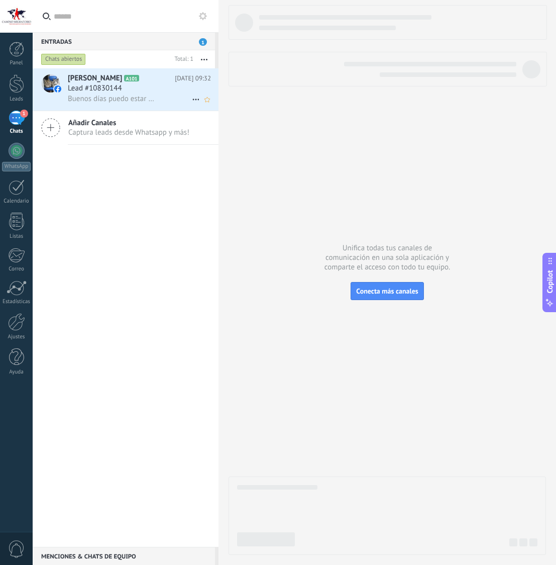
click at [144, 98] on span "Buenos días puedo estar alas 12 [DATE] para mas información" at bounding box center [112, 99] width 88 height 10
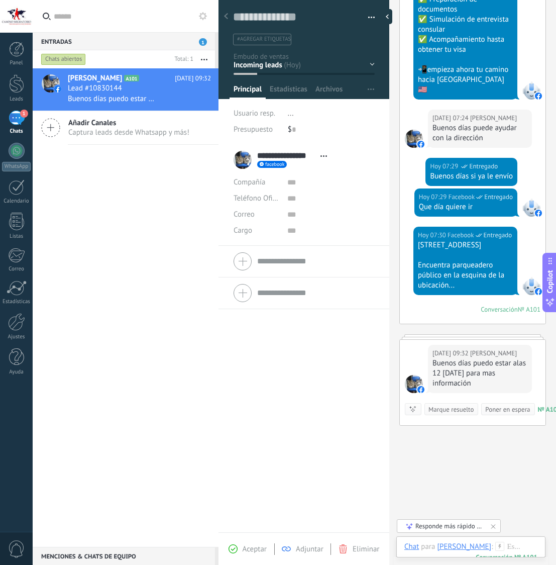
scroll to position [599, 0]
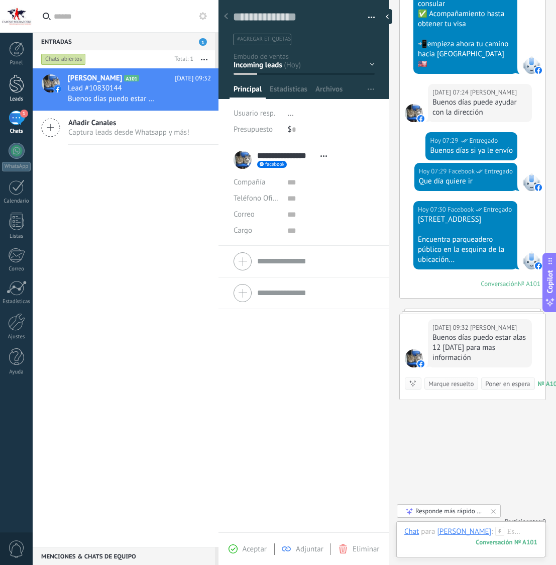
click at [12, 83] on div at bounding box center [16, 83] width 15 height 19
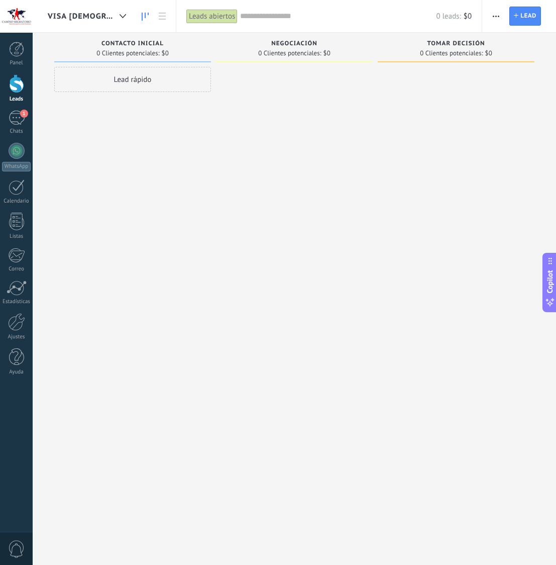
click at [500, 17] on button "button" at bounding box center [496, 16] width 15 height 19
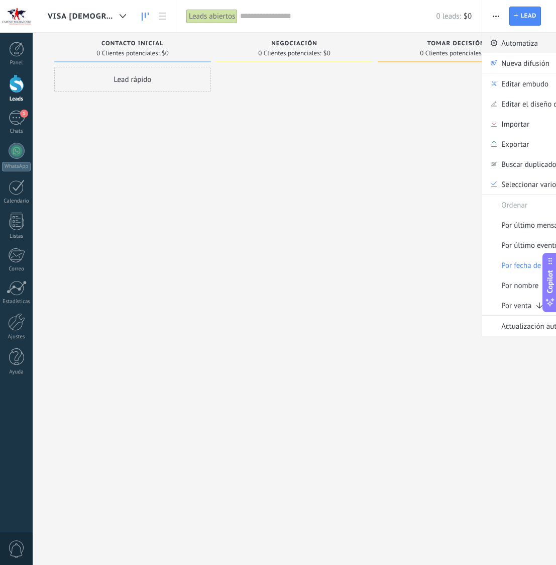
click at [524, 44] on span "Automatiza" at bounding box center [520, 43] width 37 height 20
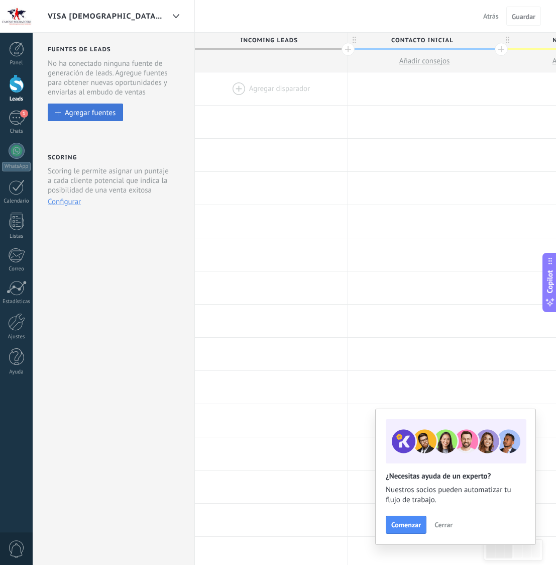
click at [82, 115] on div "Agregar fuentes" at bounding box center [90, 112] width 51 height 9
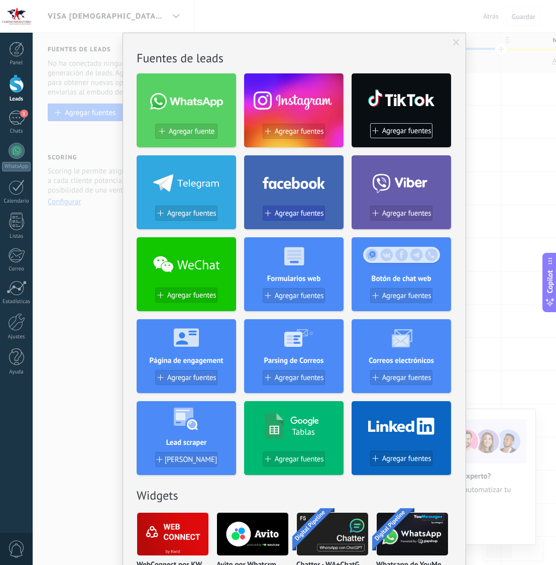
click at [281, 208] on button "Agregar fuentes" at bounding box center [294, 213] width 62 height 15
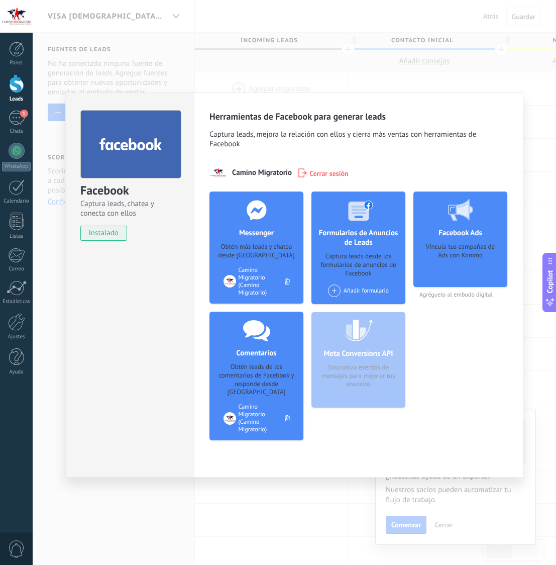
click at [435, 77] on div "Facebook Captura leads, chatea y conecta con ellos instalado Desinstalar Herram…" at bounding box center [295, 282] width 524 height 565
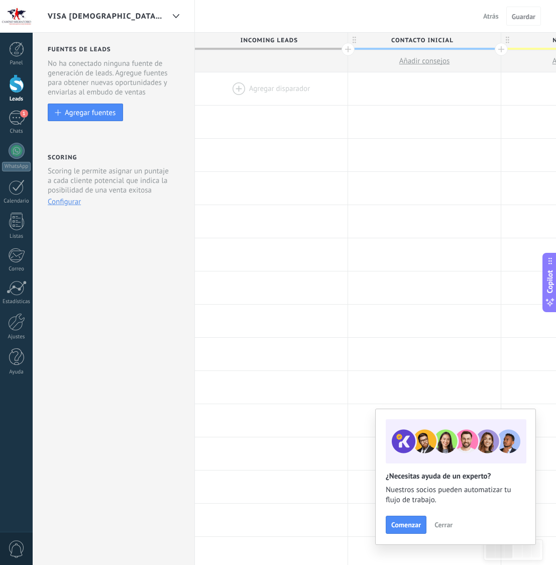
click at [426, 62] on span "Añadir consejos" at bounding box center [425, 61] width 51 height 10
type textarea "**********"
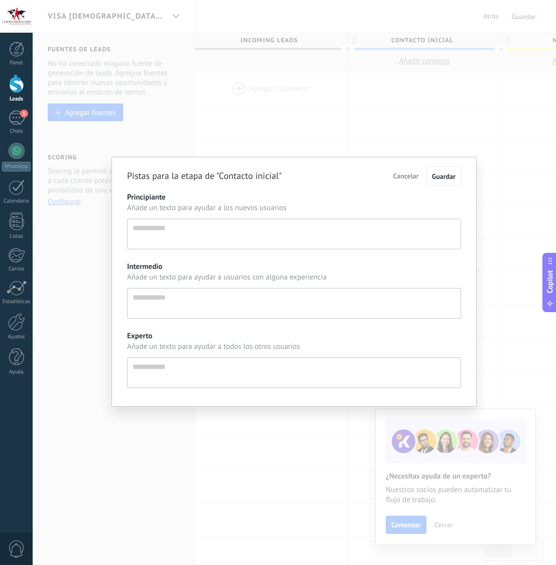
scroll to position [10, 0]
click at [413, 176] on span "Cancelar" at bounding box center [406, 175] width 26 height 9
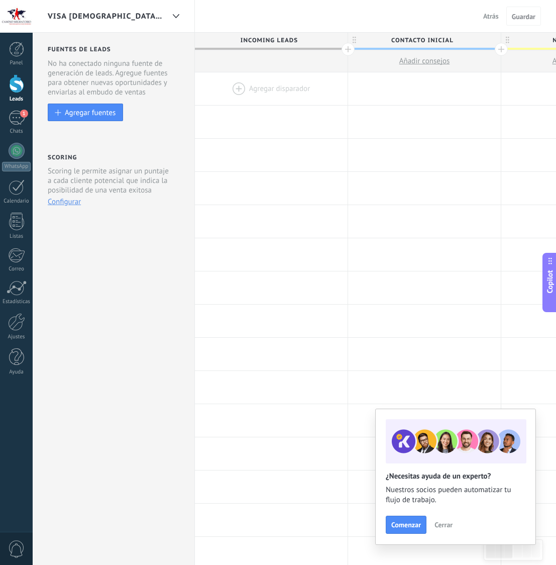
click at [295, 89] on div at bounding box center [271, 88] width 153 height 33
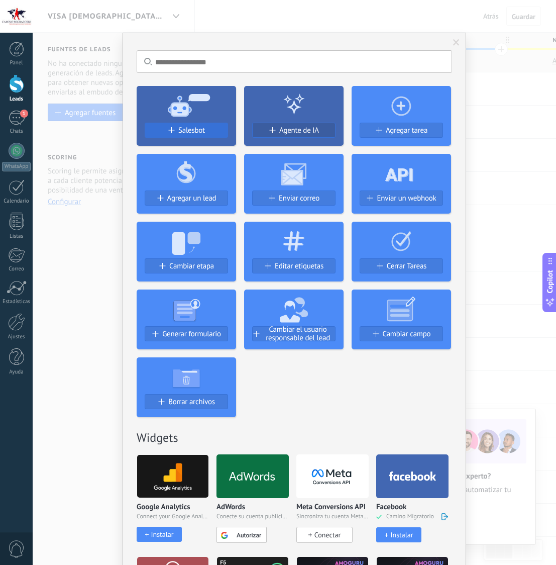
click at [209, 128] on div "Salesbot" at bounding box center [186, 130] width 82 height 9
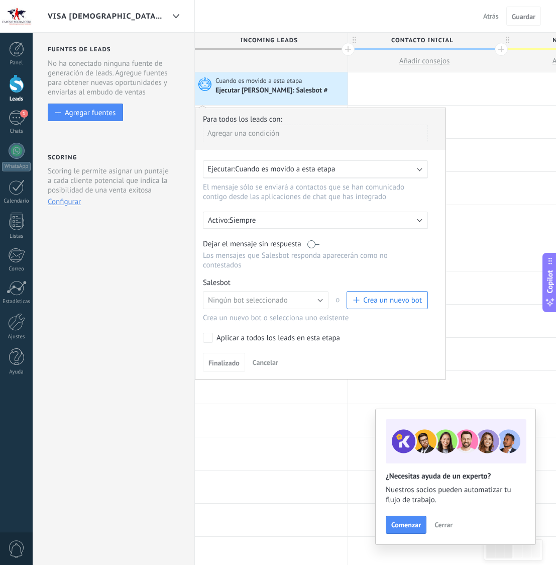
click at [309, 172] on span "Cuando es movido a esta etapa" at bounding box center [285, 169] width 100 height 10
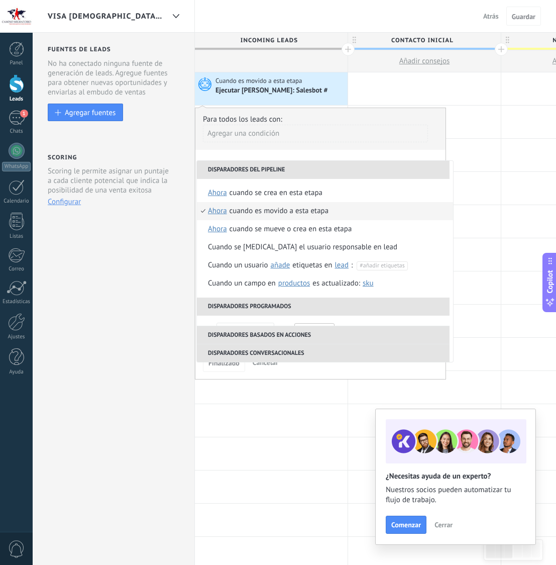
click at [318, 147] on div "Agregar una condición" at bounding box center [315, 137] width 225 height 25
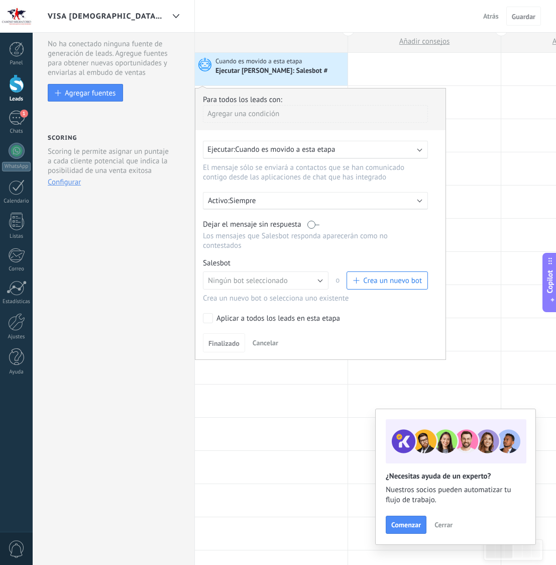
scroll to position [23, 0]
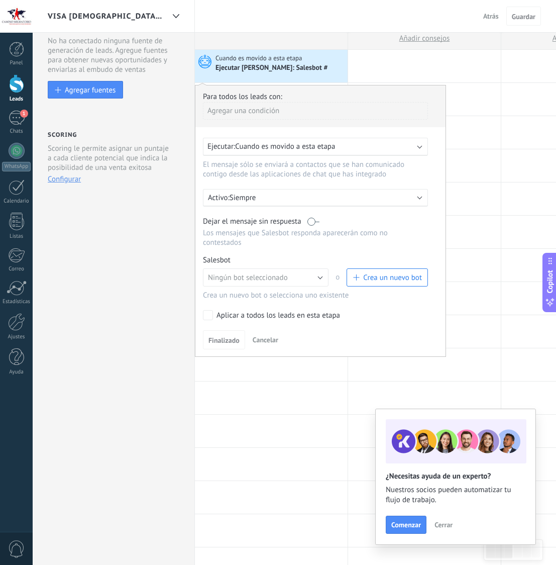
click at [373, 282] on span "Crea un nuevo bot" at bounding box center [392, 278] width 59 height 10
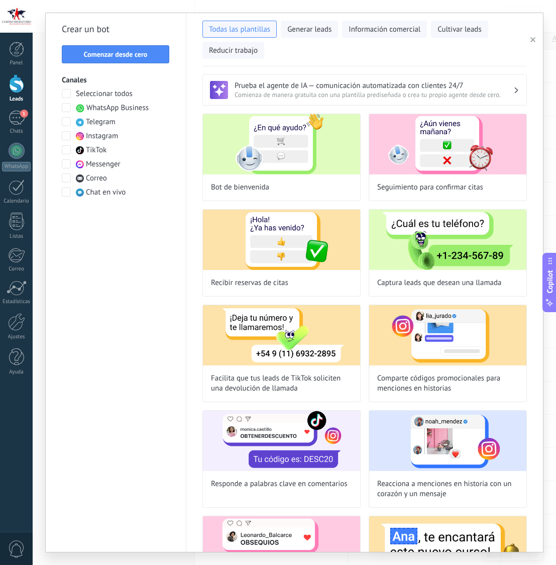
scroll to position [1, 0]
click at [315, 85] on h3 "Prueba el agente de IA — comunicación automatizada con clientes 24/7" at bounding box center [374, 85] width 279 height 10
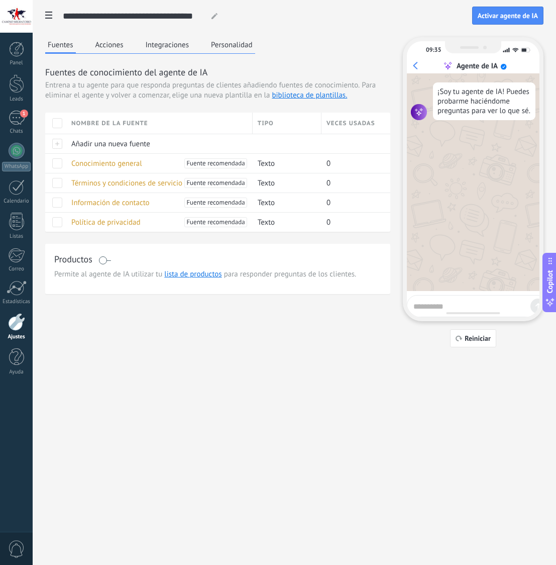
click at [114, 45] on button "Acciones" at bounding box center [109, 44] width 33 height 15
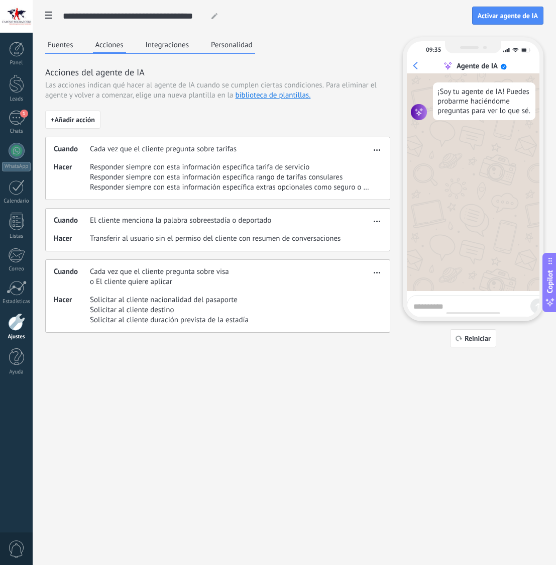
click at [173, 45] on button "Integraciones" at bounding box center [167, 44] width 49 height 15
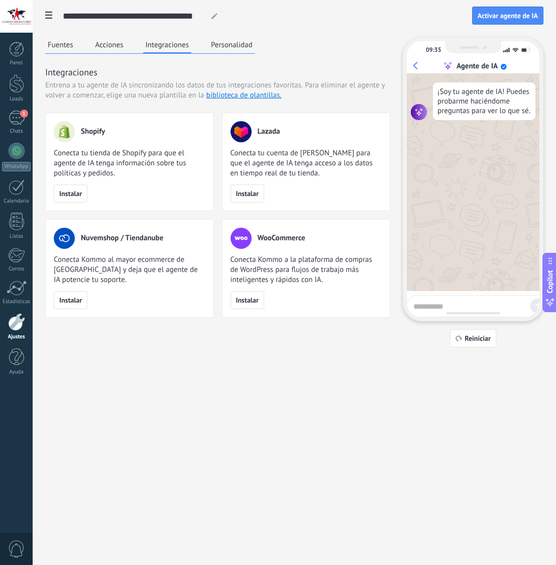
click at [112, 43] on button "Acciones" at bounding box center [109, 44] width 33 height 15
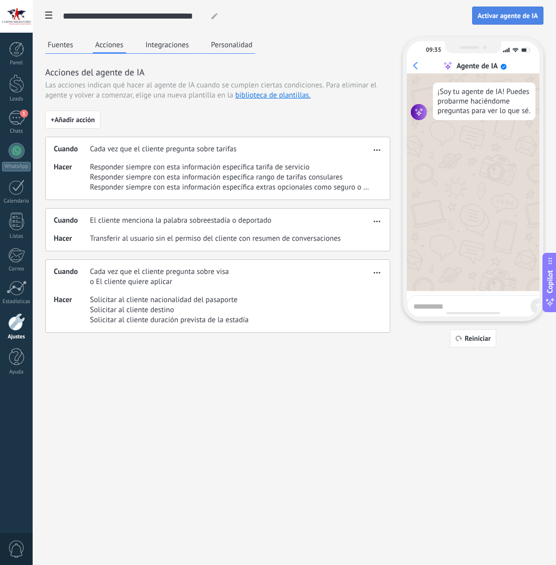
click at [504, 17] on span "Activar agente de IA" at bounding box center [508, 15] width 60 height 7
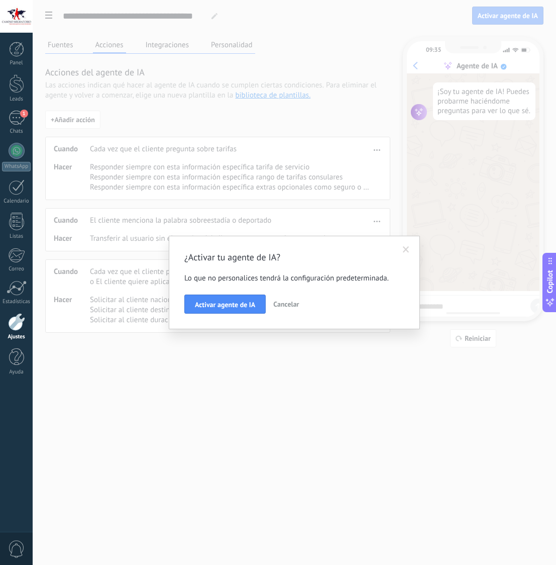
click at [285, 305] on span "Cancelar" at bounding box center [286, 304] width 26 height 9
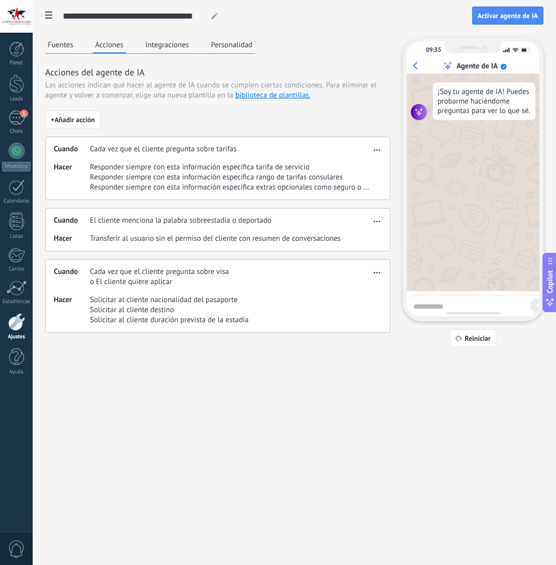
click at [67, 46] on button "Fuentes" at bounding box center [60, 44] width 31 height 15
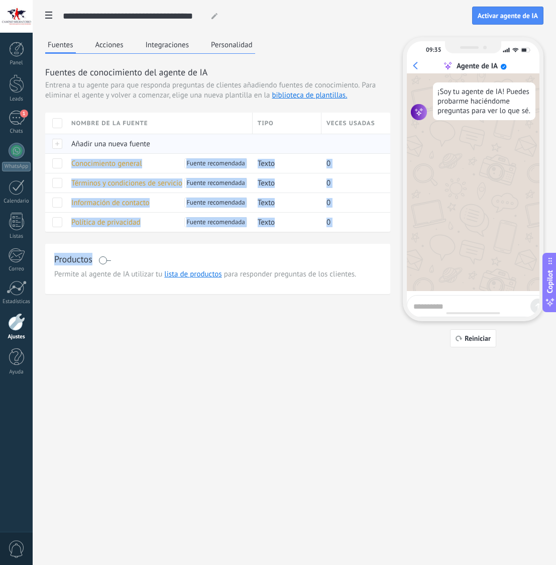
drag, startPoint x: 277, startPoint y: 238, endPoint x: 79, endPoint y: 152, distance: 215.6
click at [79, 152] on div "Fuentes de conocimiento del agente de IA Entrena a tu agente para que responda …" at bounding box center [217, 180] width 345 height 228
copy div "Añadir una nueva fuente Conocimiento general Fuente recomendada Texto 0 Término…"
click at [89, 164] on span "Conocimiento general" at bounding box center [106, 164] width 71 height 10
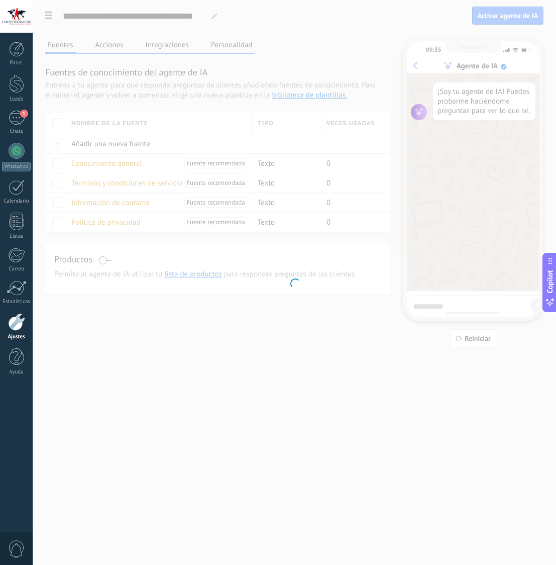
type input "**********"
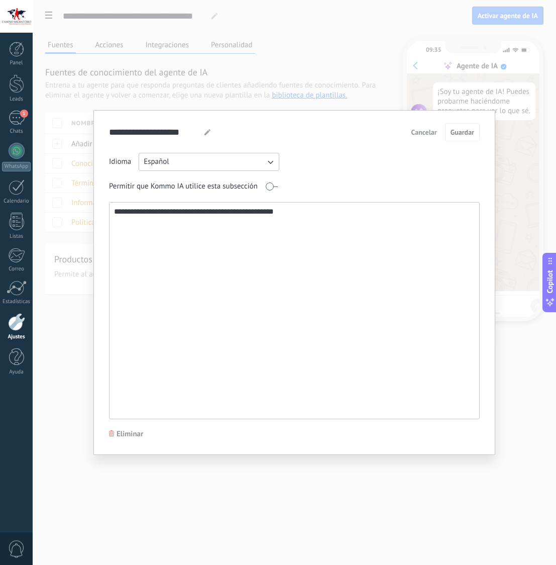
click at [160, 222] on textarea "**********" at bounding box center [294, 311] width 368 height 216
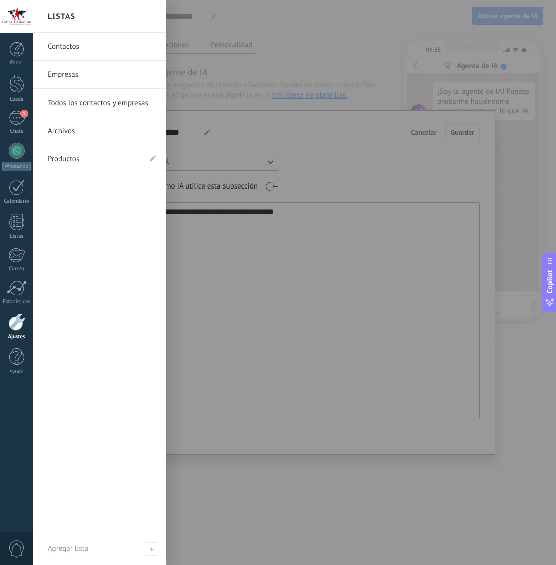
drag, startPoint x: 203, startPoint y: 230, endPoint x: 146, endPoint y: 229, distance: 56.3
click at [32, 232] on body ".abecls-1,.abecls-2{fill-rule:evenodd}.abecls-2{fill:#fff} .abhcls-1{fill:none}…" at bounding box center [278, 282] width 556 height 565
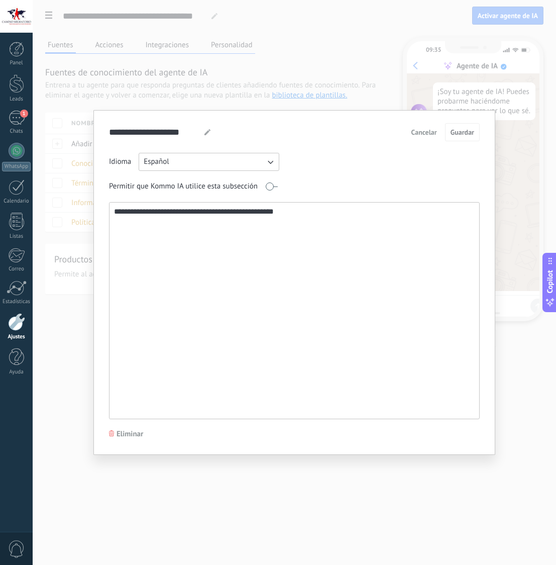
click at [236, 219] on textarea "**********" at bounding box center [294, 311] width 368 height 216
paste textarea "**********"
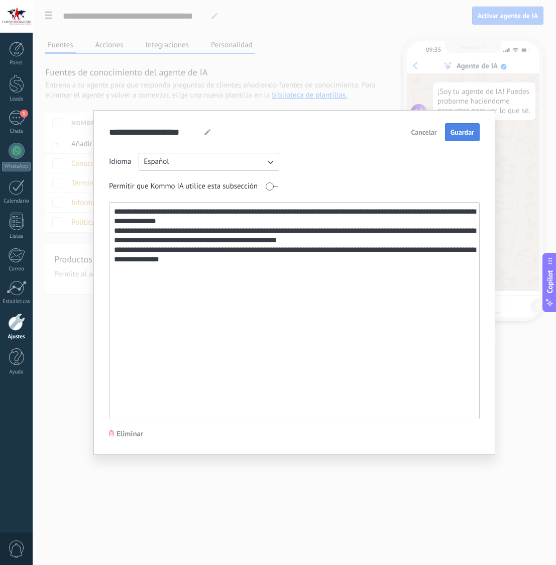
type textarea "**********"
click at [467, 134] on span "Guardar" at bounding box center [463, 132] width 24 height 7
click at [365, 91] on div "**********" at bounding box center [295, 282] width 524 height 565
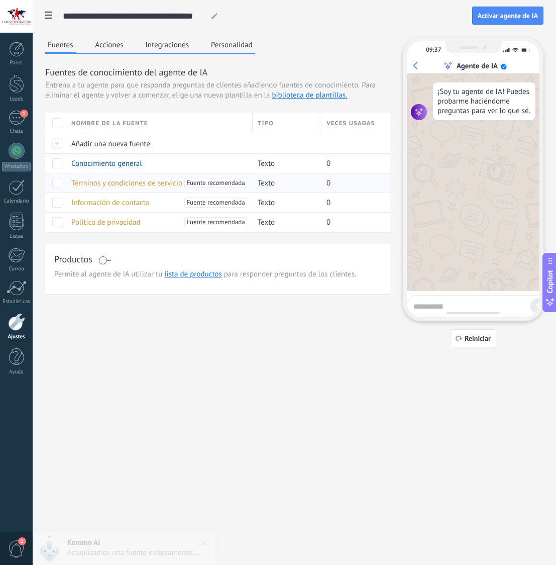
click at [152, 184] on span "Términos y condiciones de servicio" at bounding box center [126, 183] width 111 height 10
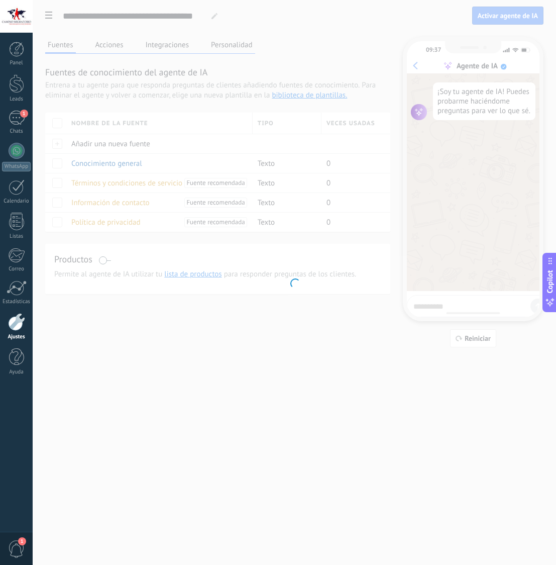
type input "**********"
type textarea "**********"
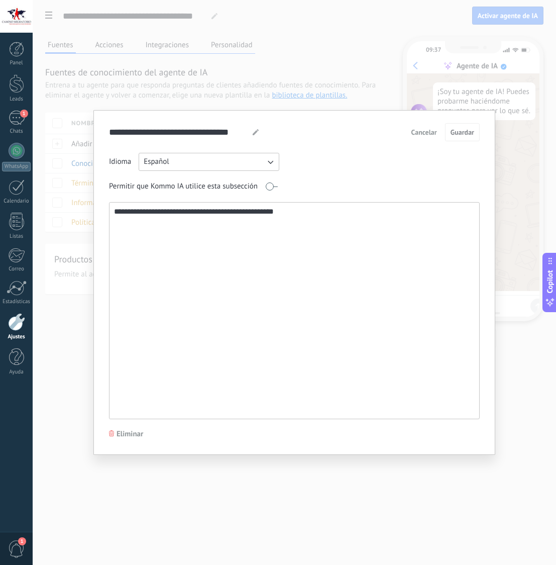
click at [428, 130] on span "Cancelar" at bounding box center [425, 132] width 26 height 7
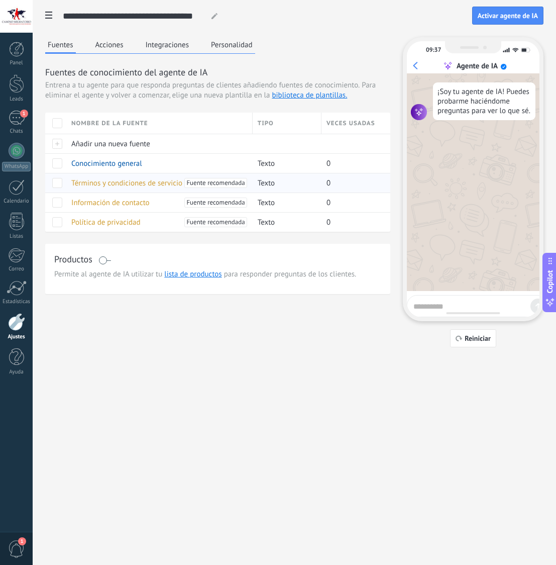
click at [123, 184] on span "Términos y condiciones de servicio" at bounding box center [126, 183] width 111 height 10
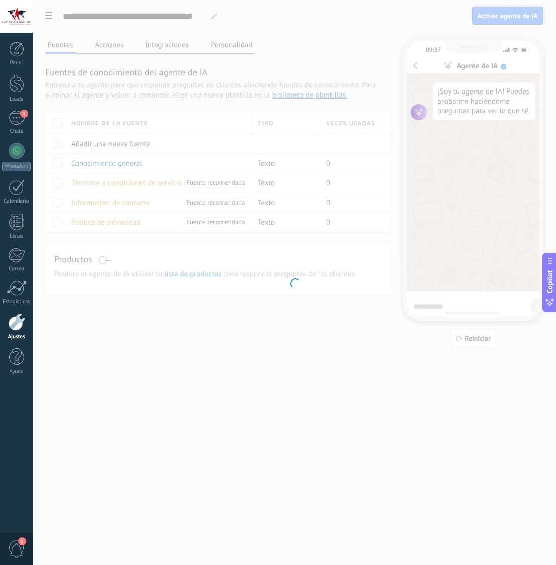
type input "**********"
type textarea "**********"
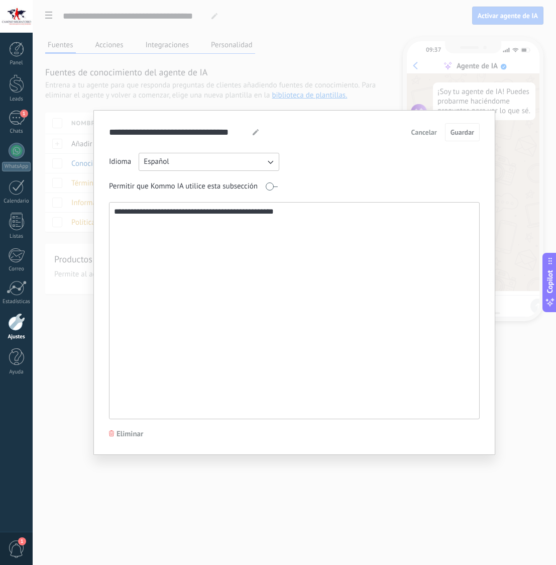
drag, startPoint x: 292, startPoint y: 219, endPoint x: 116, endPoint y: 205, distance: 177.4
click at [116, 205] on textarea "**********" at bounding box center [294, 311] width 368 height 216
paste textarea "**********"
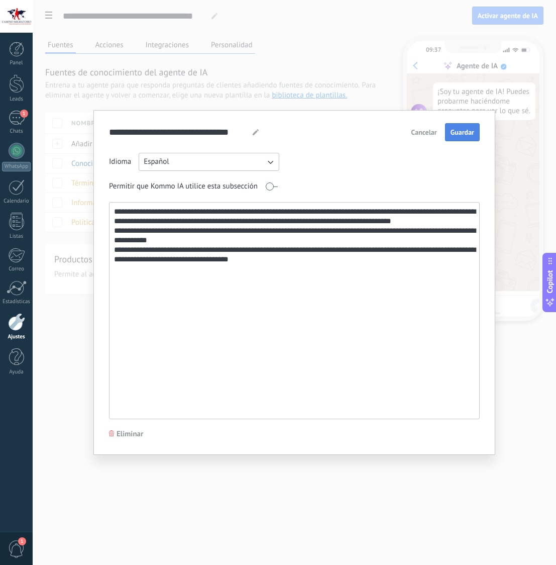
type textarea "**********"
click at [453, 129] on span "Guardar" at bounding box center [463, 132] width 24 height 7
click at [331, 71] on div "**********" at bounding box center [295, 282] width 524 height 565
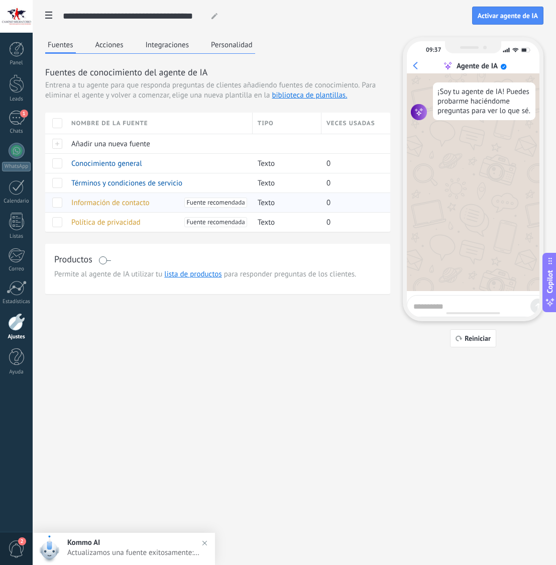
click at [110, 202] on span "Información de contacto" at bounding box center [110, 203] width 78 height 10
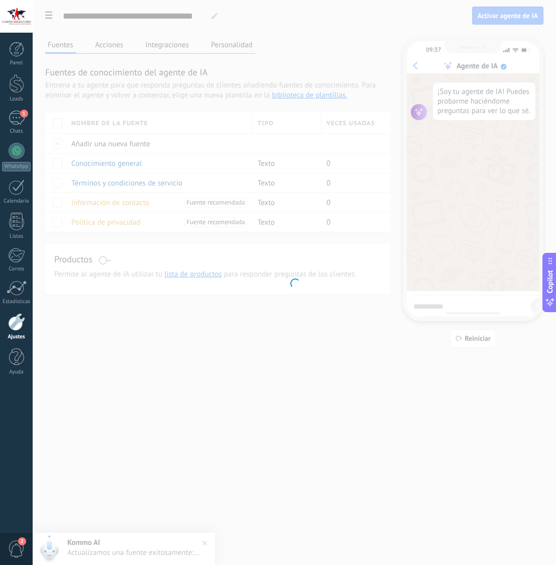
type input "**********"
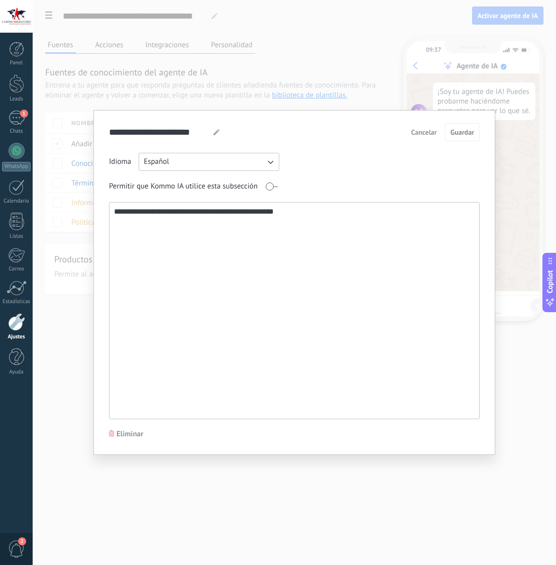
click at [210, 225] on textarea "**********" at bounding box center [294, 311] width 368 height 216
click at [222, 217] on textarea "**********" at bounding box center [294, 311] width 368 height 216
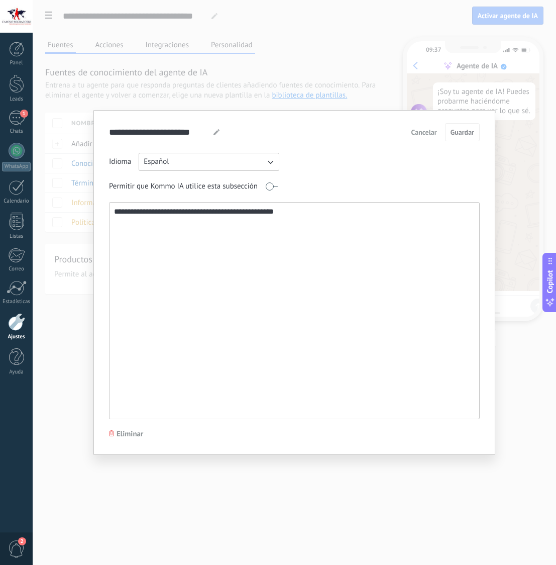
paste textarea "**********"
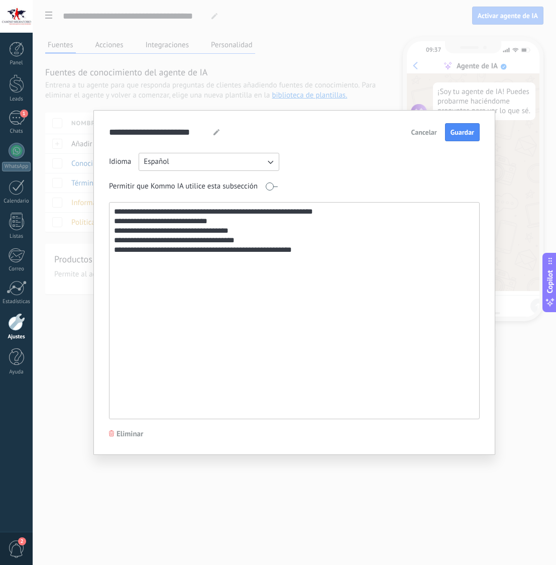
click at [241, 249] on textarea "**********" at bounding box center [294, 311] width 368 height 216
drag, startPoint x: 202, startPoint y: 210, endPoint x: 207, endPoint y: 213, distance: 5.4
click at [202, 210] on textarea "**********" at bounding box center [294, 311] width 368 height 216
click at [243, 214] on textarea "**********" at bounding box center [294, 311] width 368 height 216
drag, startPoint x: 233, startPoint y: 211, endPoint x: 292, endPoint y: 211, distance: 58.8
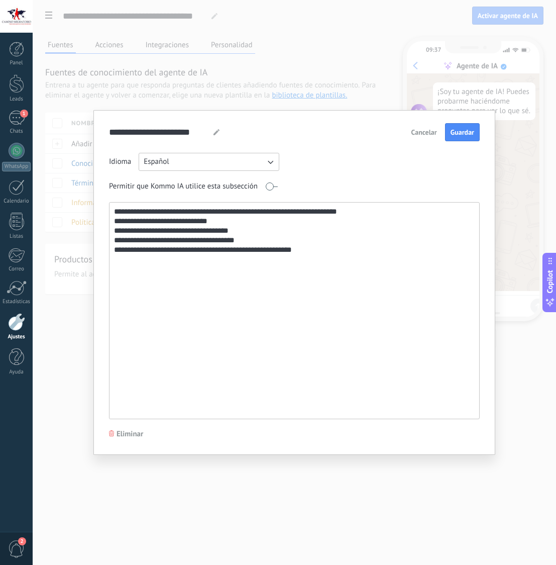
click at [292, 211] on textarea "**********" at bounding box center [294, 311] width 368 height 216
type textarea "**********"
click at [466, 133] on span "Guardar" at bounding box center [463, 132] width 24 height 7
click at [371, 78] on div "**********" at bounding box center [295, 282] width 524 height 565
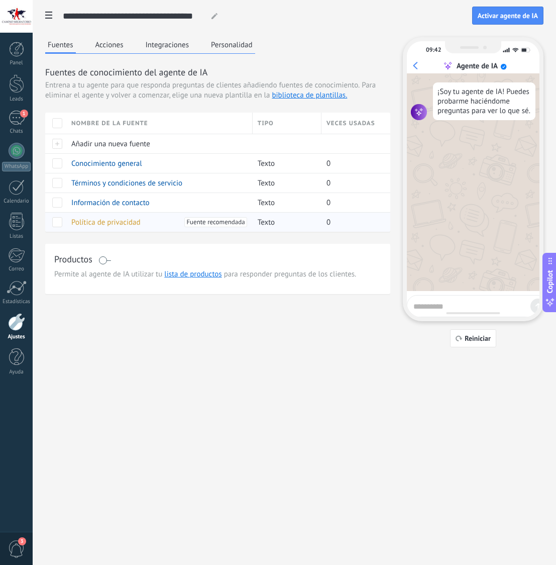
click at [87, 223] on span "Política de privacidad" at bounding box center [105, 223] width 69 height 10
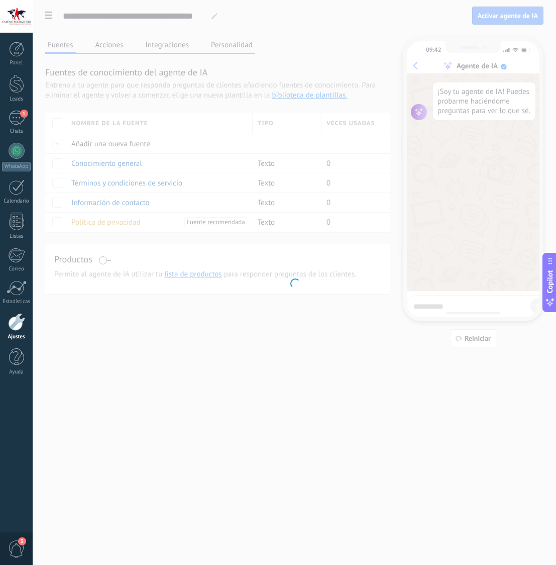
type input "**********"
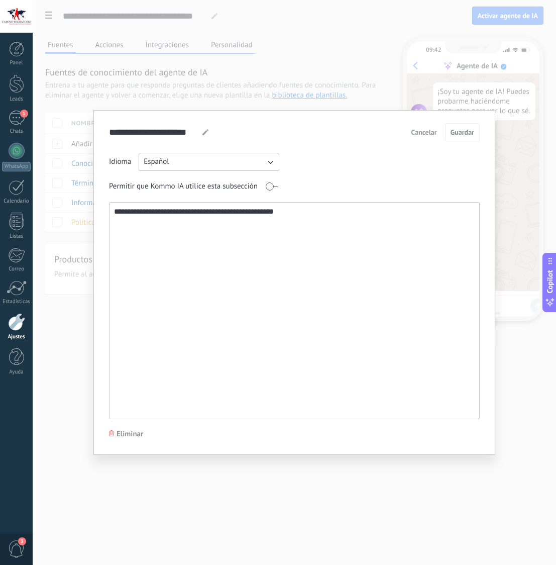
click at [152, 219] on textarea "**********" at bounding box center [294, 311] width 368 height 216
paste textarea "**********"
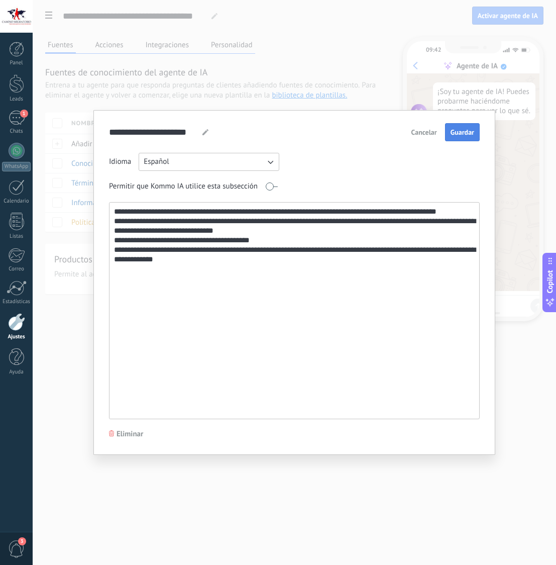
type textarea "**********"
click at [466, 130] on span "Guardar" at bounding box center [463, 132] width 24 height 7
click at [355, 67] on div "**********" at bounding box center [295, 282] width 524 height 565
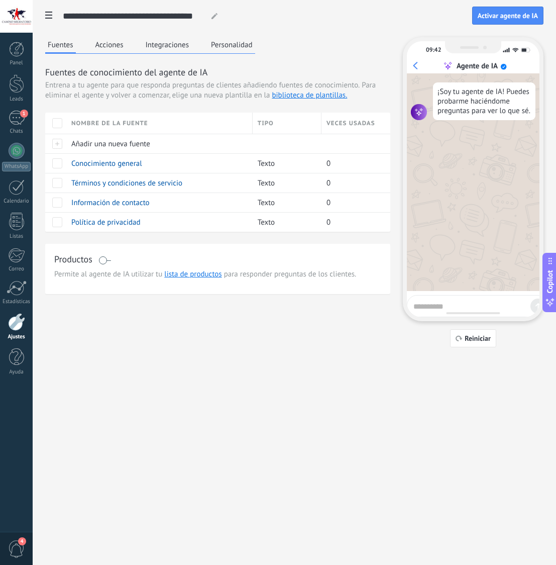
click at [114, 48] on button "Acciones" at bounding box center [109, 44] width 33 height 15
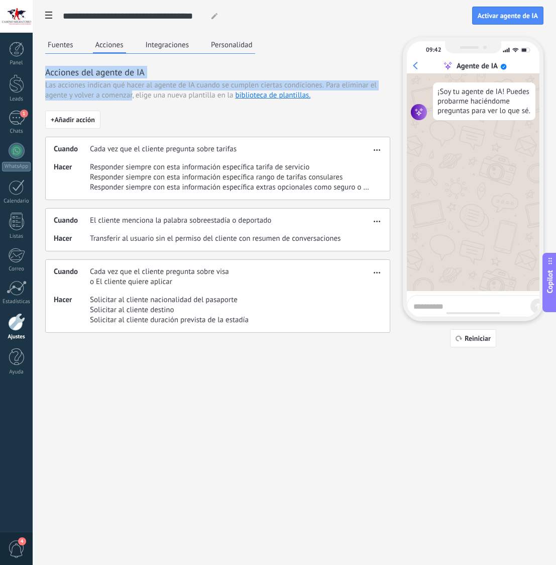
drag, startPoint x: 47, startPoint y: 71, endPoint x: 132, endPoint y: 95, distance: 88.8
click at [132, 95] on div "Acciones del agente de IA Las acciones indican qué hacer al agente de IA cuando…" at bounding box center [217, 199] width 345 height 267
copy div "Acciones del agente de IA Las acciones indican qué hacer al agente de IA cuando…"
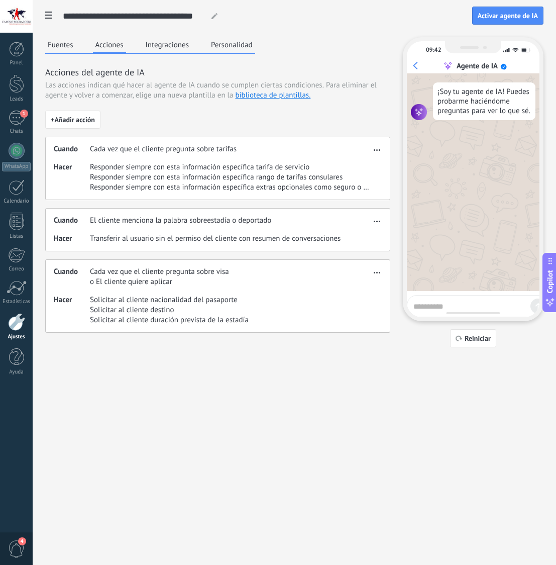
click at [212, 16] on icon at bounding box center [215, 16] width 6 height 6
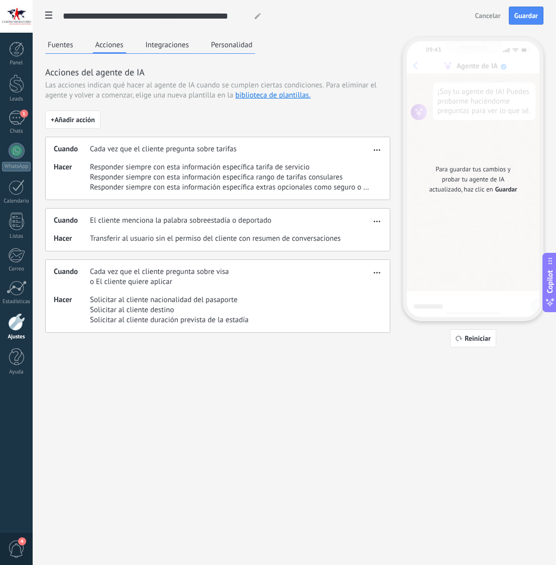
click at [311, 66] on h3 "Acciones del agente de IA" at bounding box center [217, 72] width 345 height 13
click at [486, 16] on span "Cancelar" at bounding box center [488, 15] width 26 height 7
type input "**********"
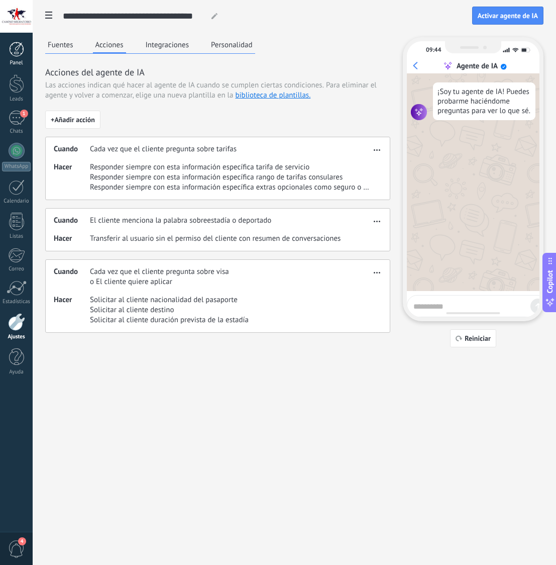
click at [28, 61] on div "Panel" at bounding box center [16, 63] width 29 height 7
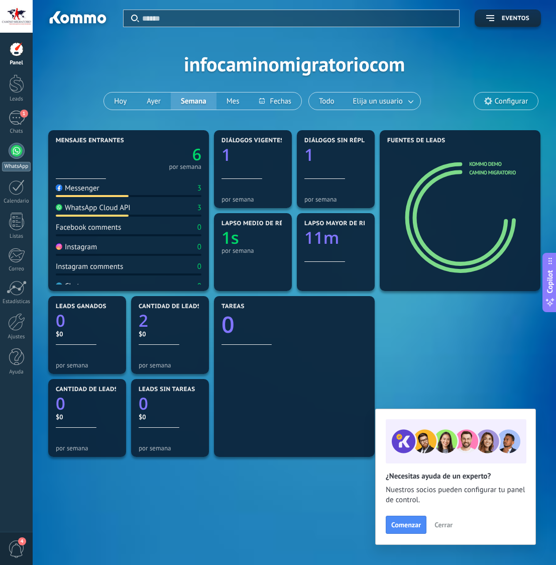
click at [14, 147] on div at bounding box center [17, 151] width 16 height 16
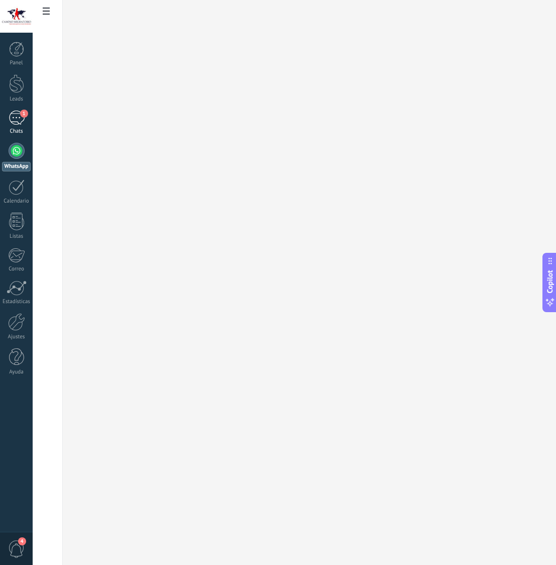
click at [23, 119] on div "1" at bounding box center [17, 118] width 16 height 15
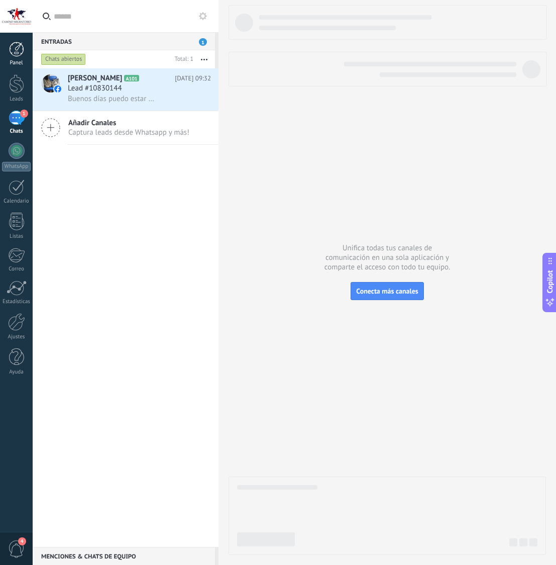
click at [12, 50] on div at bounding box center [16, 49] width 15 height 15
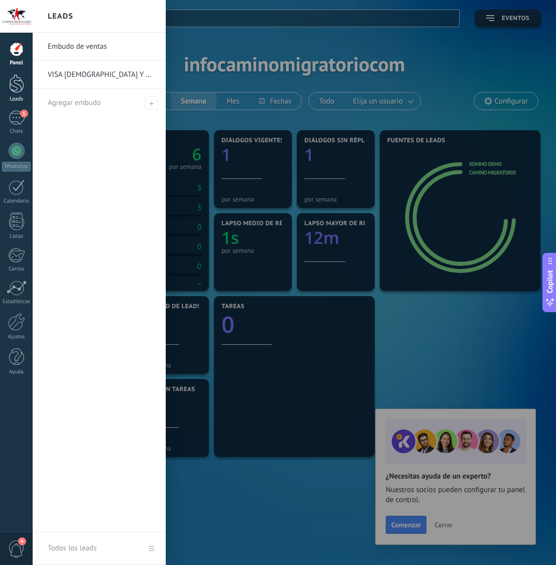
click at [18, 77] on div at bounding box center [16, 83] width 15 height 19
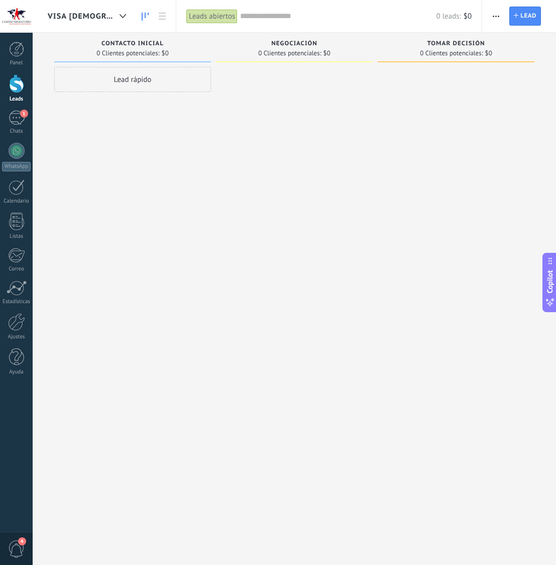
drag, startPoint x: 496, startPoint y: 16, endPoint x: 496, endPoint y: 21, distance: 5.6
click at [496, 16] on use "button" at bounding box center [496, 17] width 7 height 2
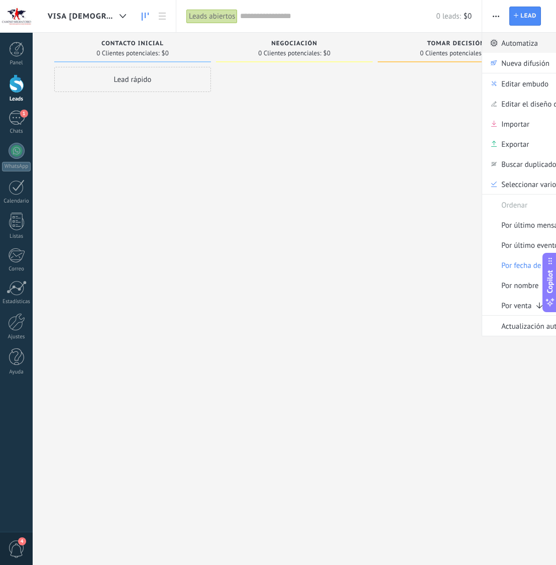
click at [507, 42] on span "Automatiza" at bounding box center [520, 43] width 37 height 20
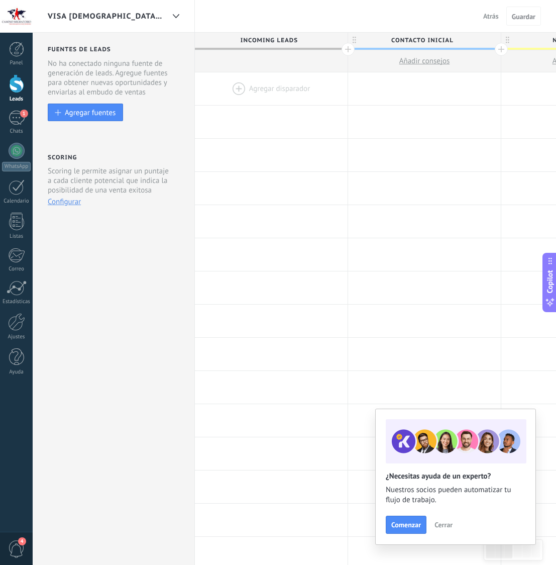
click at [254, 85] on div at bounding box center [271, 88] width 153 height 33
click at [234, 87] on div at bounding box center [271, 88] width 153 height 33
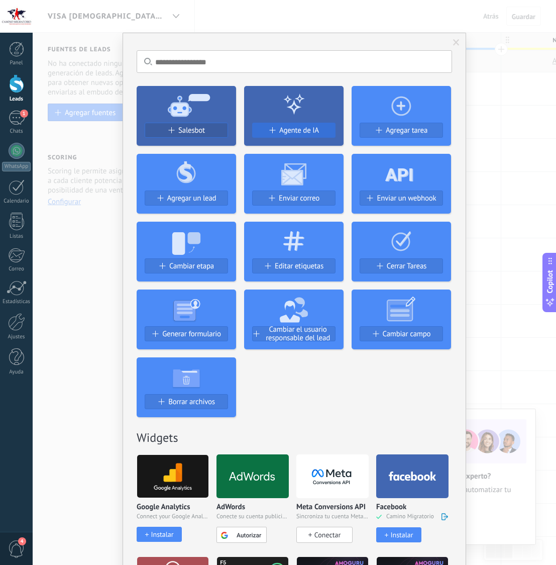
click at [296, 129] on span "Agente de IA" at bounding box center [299, 130] width 40 height 9
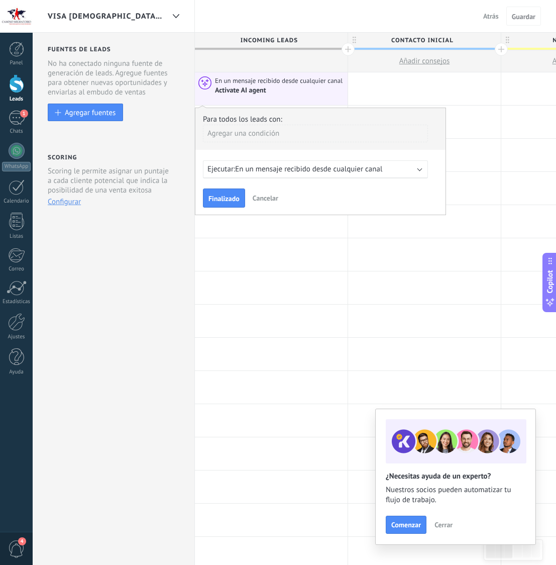
click at [284, 172] on span "En un mensaje recibido desde cualquier canal" at bounding box center [308, 169] width 147 height 10
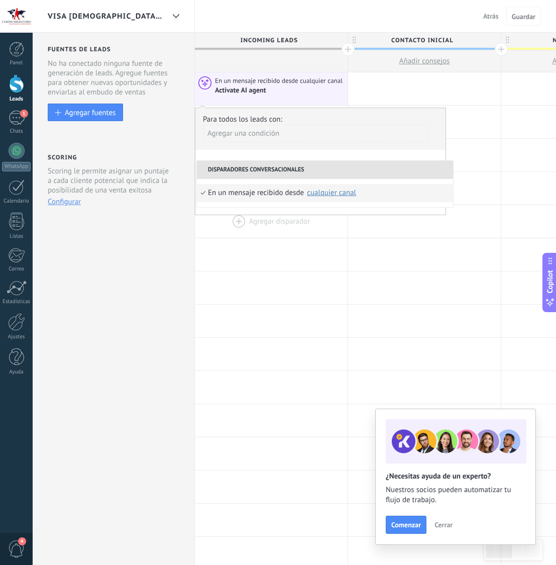
click at [314, 216] on div at bounding box center [271, 221] width 153 height 33
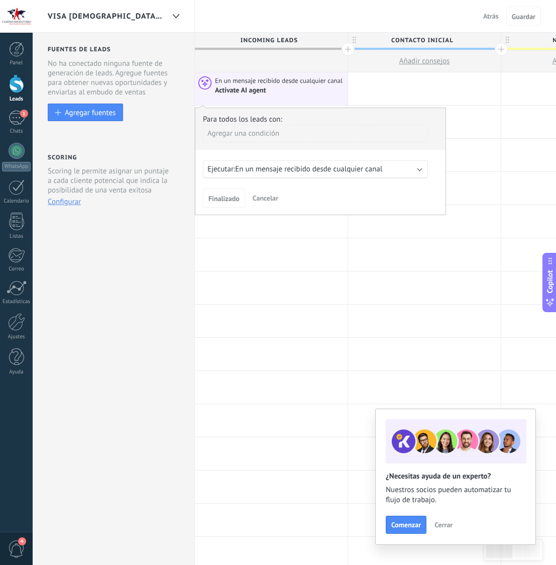
click at [264, 194] on button "Cancelar" at bounding box center [266, 197] width 34 height 15
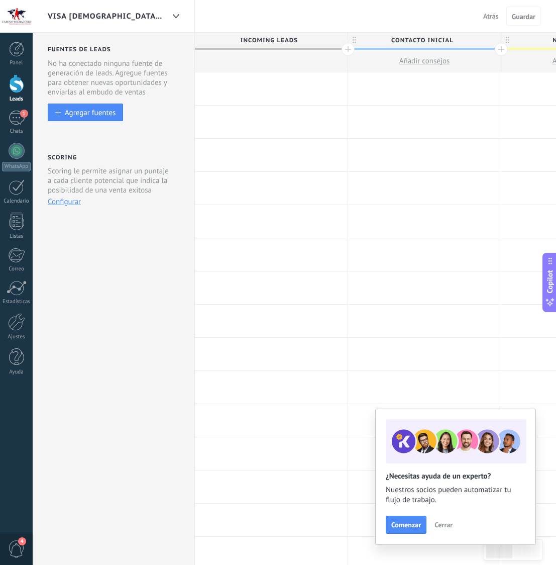
click at [264, 87] on div at bounding box center [271, 88] width 153 height 33
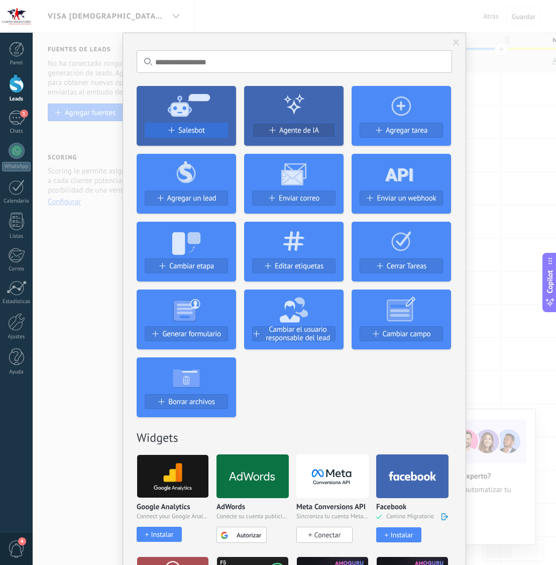
click at [175, 129] on div "Salesbot" at bounding box center [186, 130] width 82 height 9
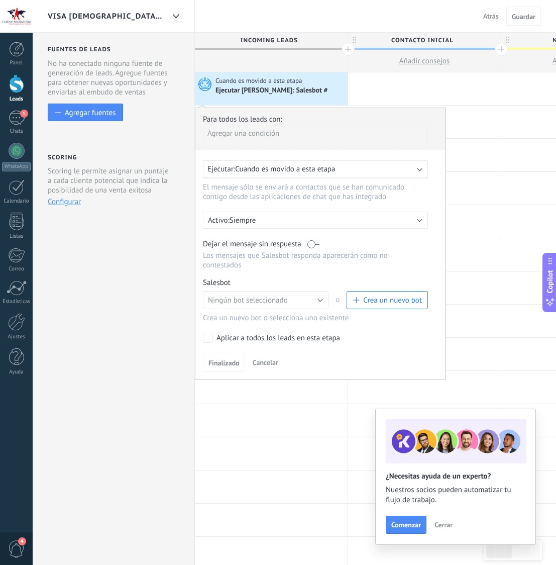
click at [373, 305] on span "Crea un nuevo bot" at bounding box center [392, 300] width 59 height 10
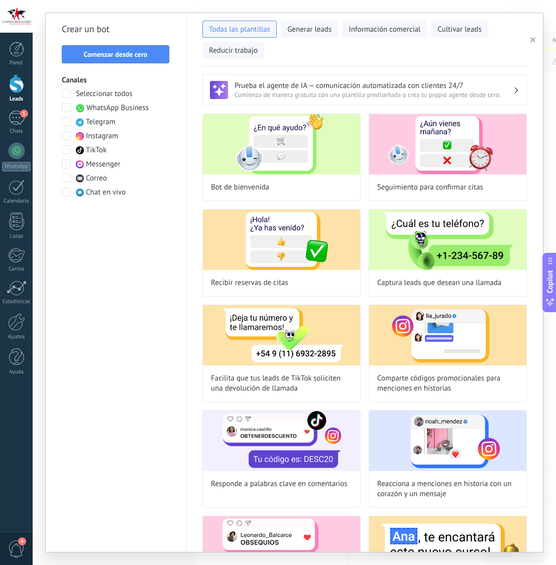
click at [430, 89] on h3 "Prueba el agente de IA — comunicación automatizada con clientes 24/7" at bounding box center [374, 86] width 279 height 10
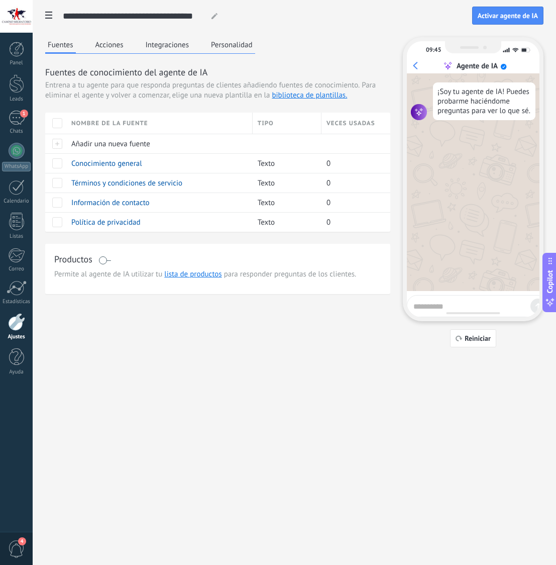
click at [55, 15] on span at bounding box center [48, 17] width 17 height 20
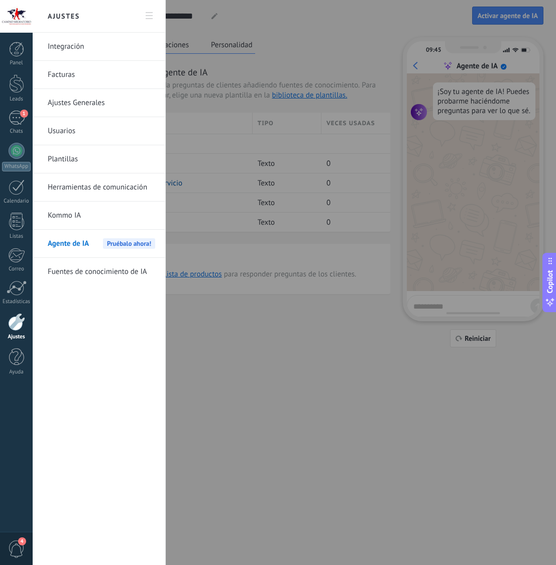
click at [118, 248] on span "Pruébalo ahora!" at bounding box center [129, 243] width 52 height 11
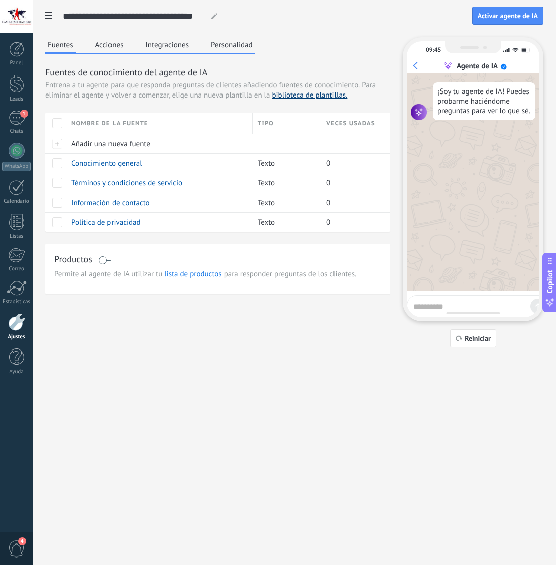
click at [307, 95] on link "biblioteca de plantillas." at bounding box center [309, 95] width 75 height 10
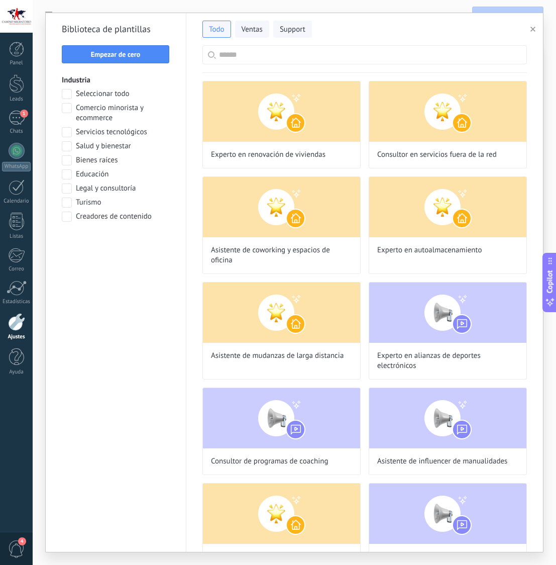
click at [531, 28] on icon "button" at bounding box center [533, 29] width 5 height 5
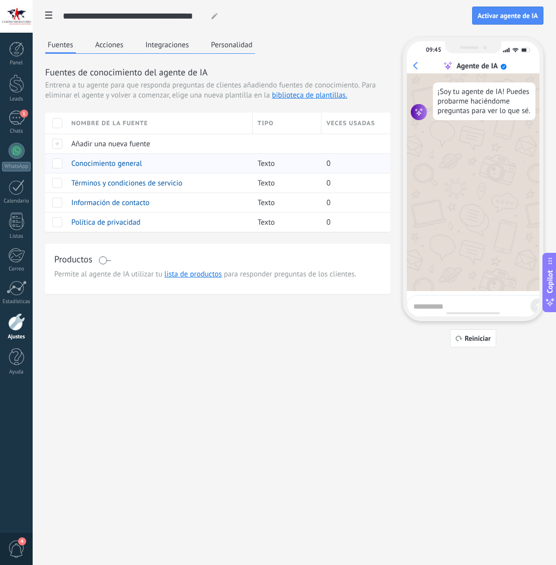
click at [132, 166] on span "Conocimiento general" at bounding box center [106, 164] width 71 height 10
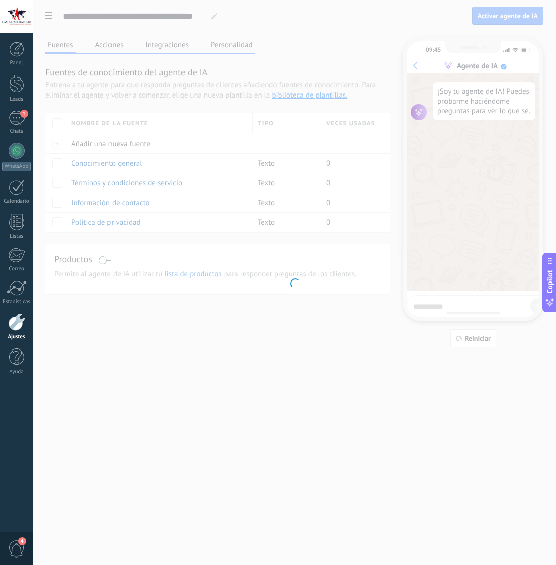
type input "**********"
type textarea "**********"
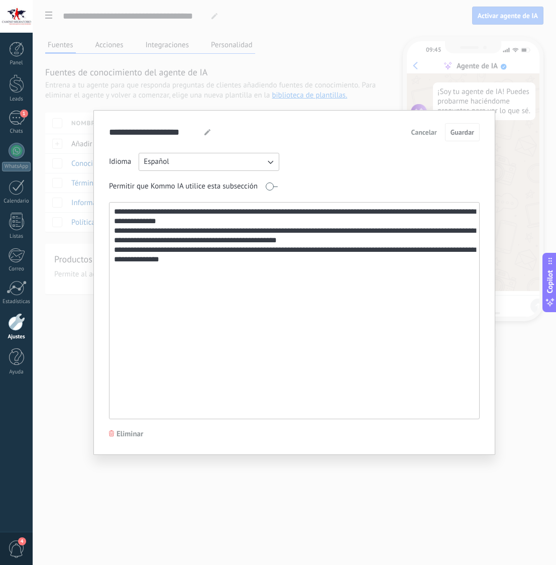
click at [394, 102] on div "**********" at bounding box center [295, 282] width 524 height 565
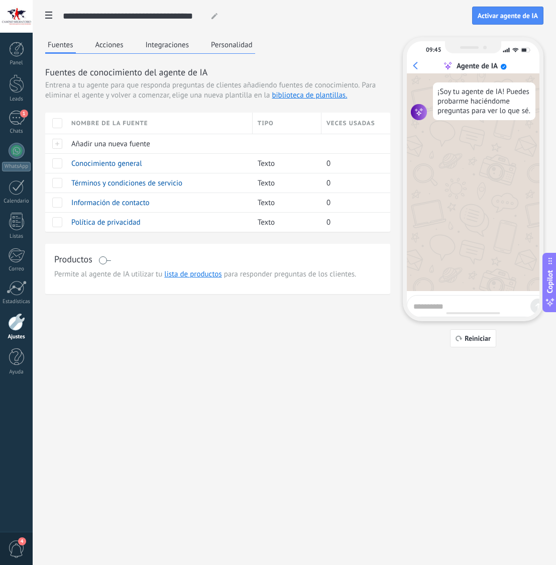
click at [164, 42] on button "Integraciones" at bounding box center [167, 44] width 49 height 15
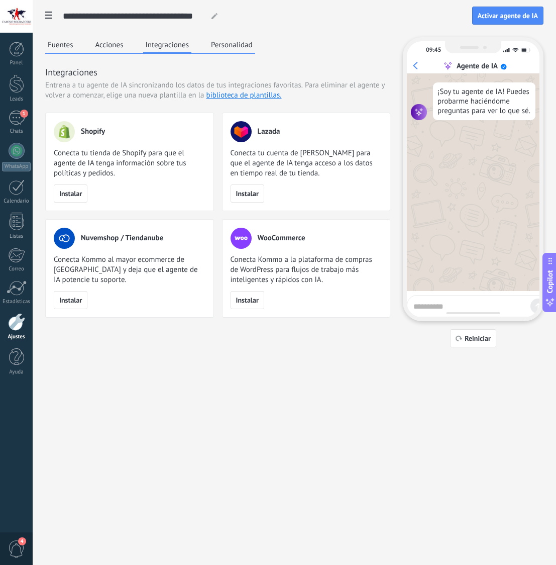
click at [118, 47] on button "Acciones" at bounding box center [109, 44] width 33 height 15
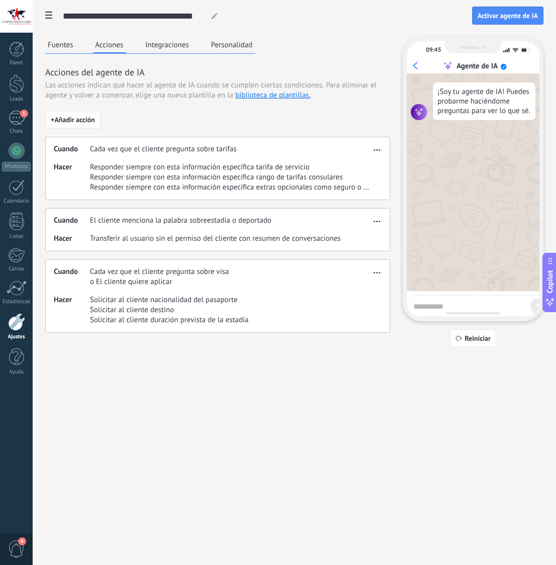
click at [67, 119] on span "+ Añadir acción" at bounding box center [73, 119] width 44 height 7
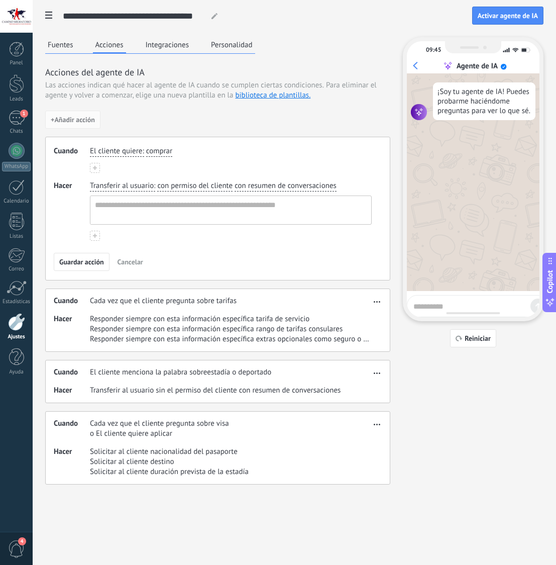
click at [148, 153] on span "comprar" at bounding box center [159, 151] width 26 height 10
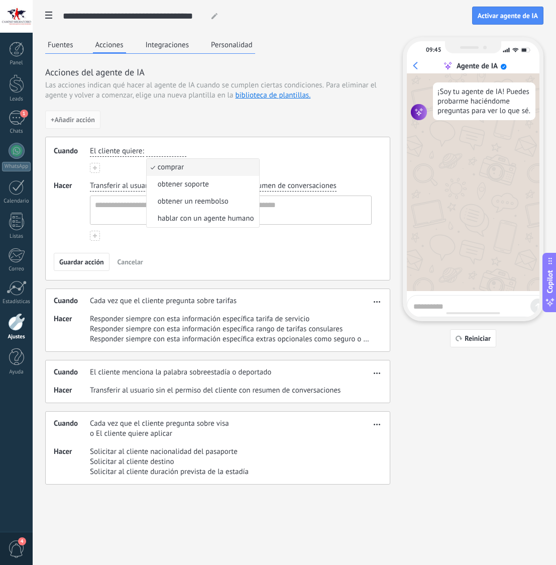
click at [206, 240] on div "Transferir al usuario : con permiso del cliente con resumen de conversaciones" at bounding box center [231, 211] width 282 height 60
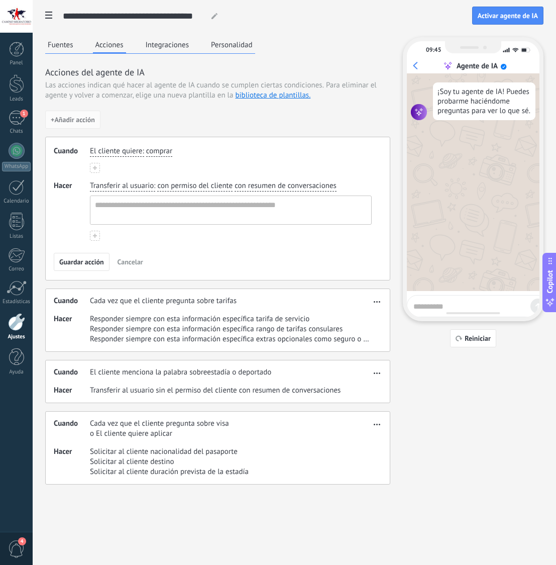
scroll to position [10, 0]
click at [178, 187] on span "con permiso del cliente" at bounding box center [194, 186] width 75 height 10
click at [210, 153] on div "El cliente quiere : comprar" at bounding box center [231, 151] width 286 height 15
click at [45, 15] on span at bounding box center [48, 17] width 17 height 20
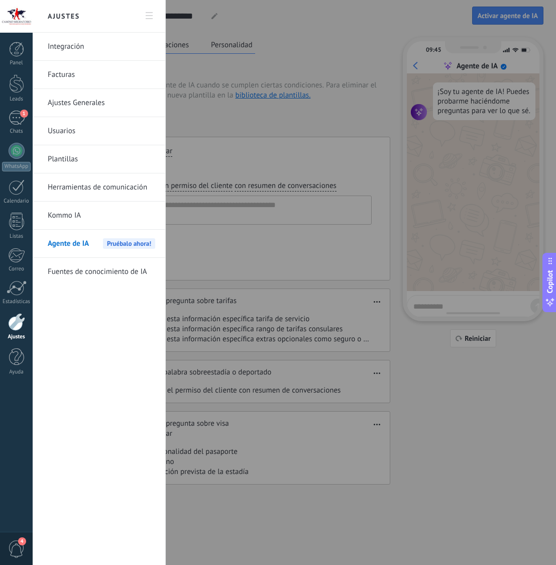
click at [200, 78] on div at bounding box center [278, 282] width 556 height 565
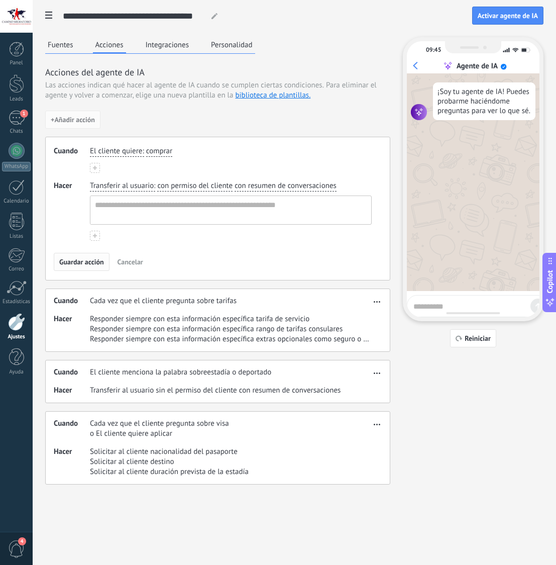
click at [80, 256] on button "Guardar acción" at bounding box center [82, 262] width 56 height 18
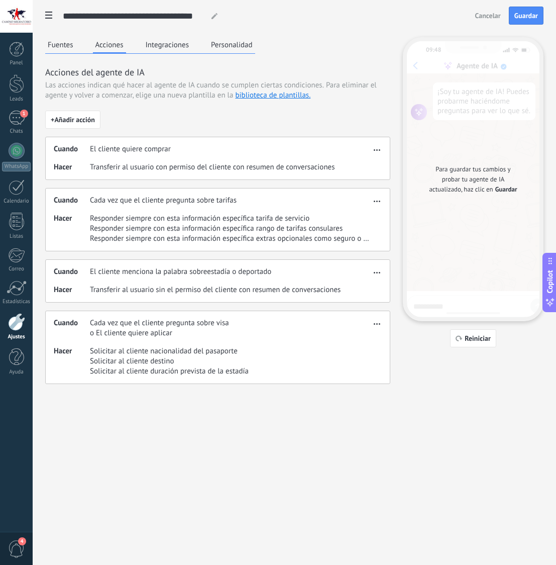
click at [483, 14] on span "Cancelar" at bounding box center [488, 15] width 26 height 7
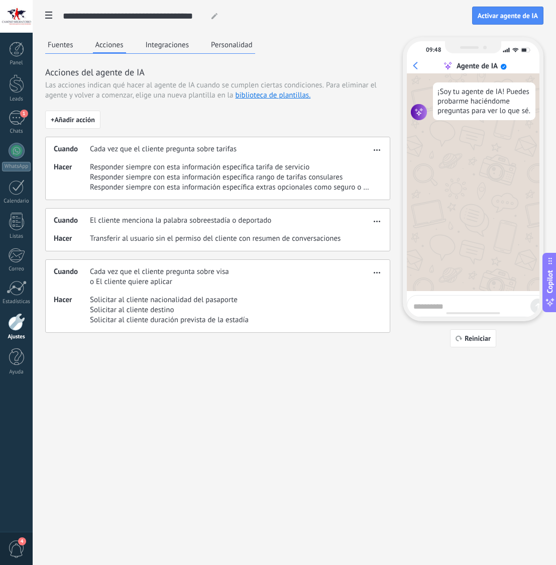
click at [11, 315] on div at bounding box center [16, 322] width 17 height 18
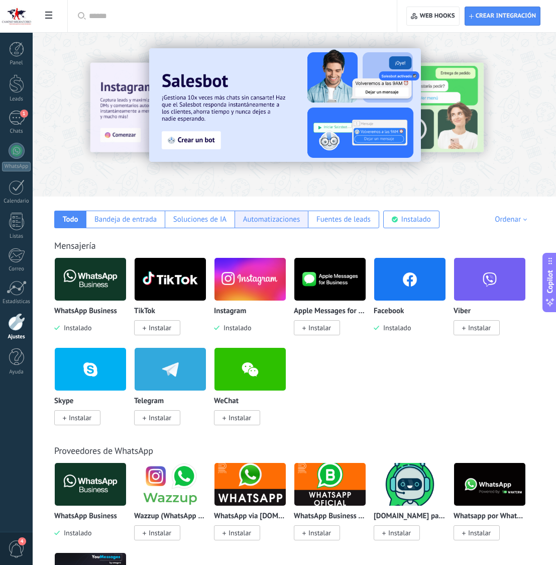
click at [261, 220] on div "Automatizaciones" at bounding box center [271, 220] width 57 height 10
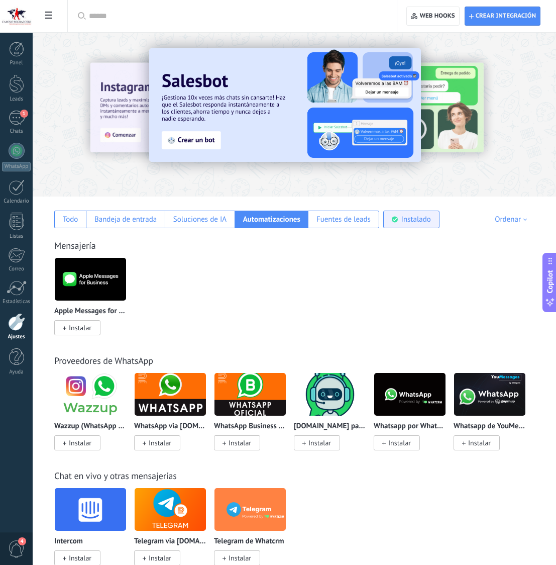
click at [434, 222] on div "Instalado" at bounding box center [411, 220] width 56 height 18
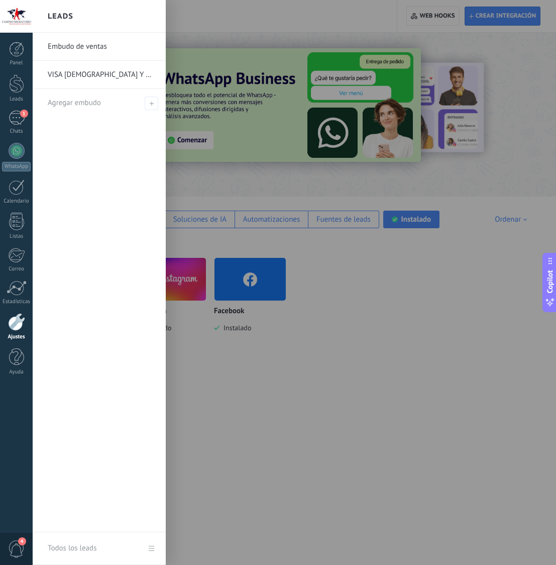
click at [115, 76] on link "VISA H2B Y H2A USA" at bounding box center [102, 75] width 108 height 28
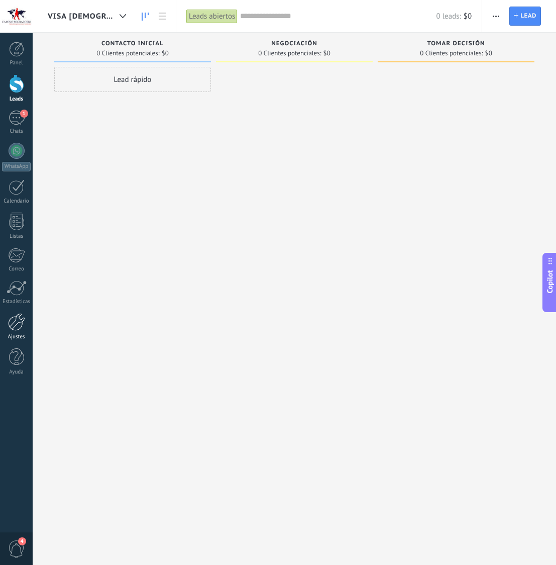
click at [18, 318] on div at bounding box center [16, 322] width 17 height 18
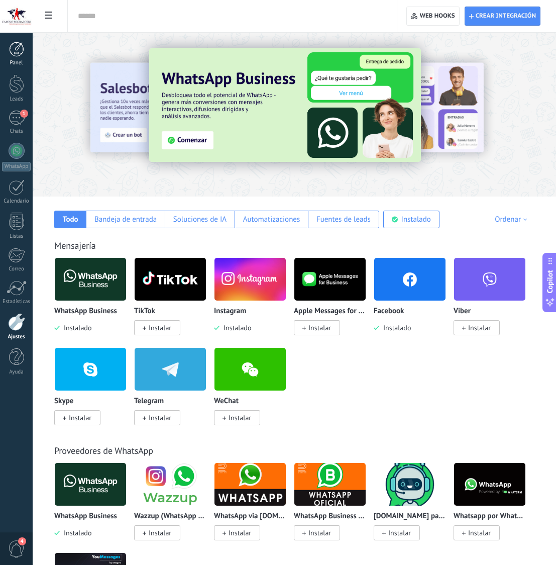
click at [23, 46] on div at bounding box center [16, 49] width 15 height 15
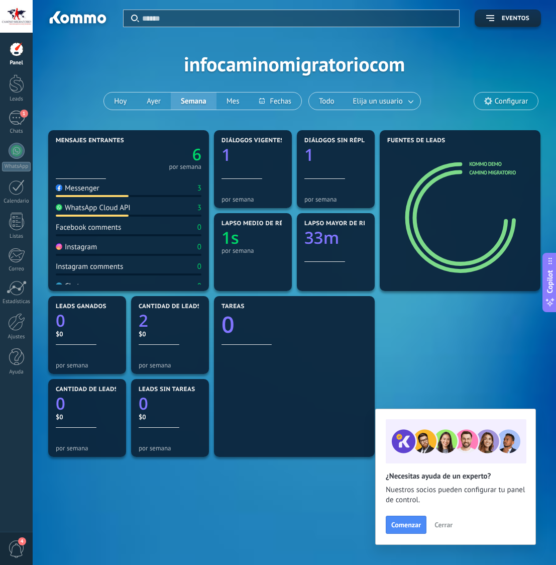
click at [190, 209] on div "WhatsApp Cloud API 3" at bounding box center [129, 210] width 146 height 14
click at [104, 166] on div "6 por semana" at bounding box center [129, 156] width 146 height 25
click at [16, 156] on div at bounding box center [17, 151] width 16 height 16
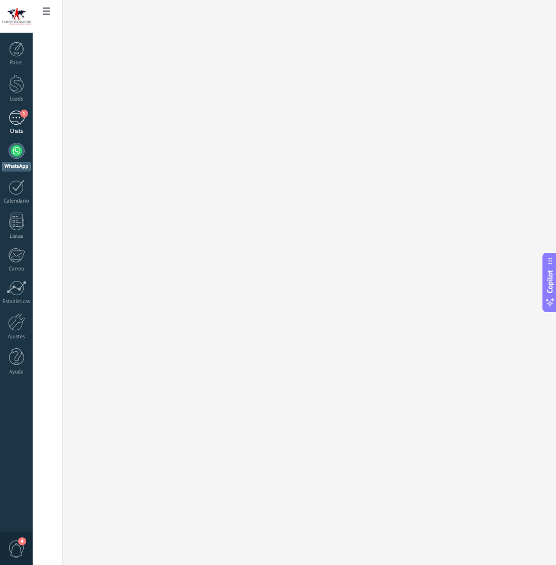
click at [13, 119] on div "1" at bounding box center [17, 118] width 16 height 15
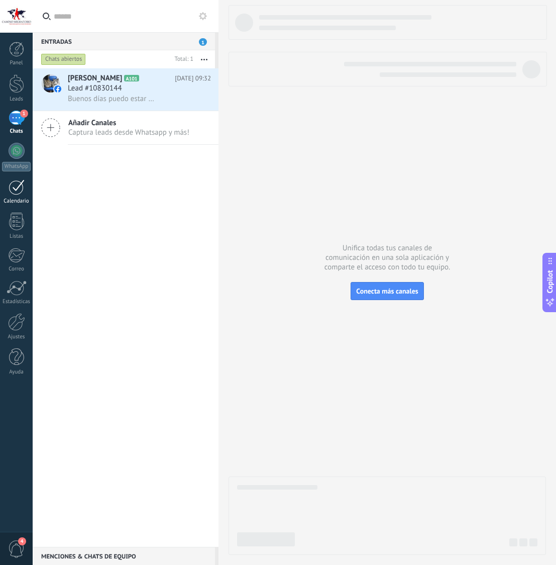
click at [13, 191] on div at bounding box center [17, 187] width 16 height 16
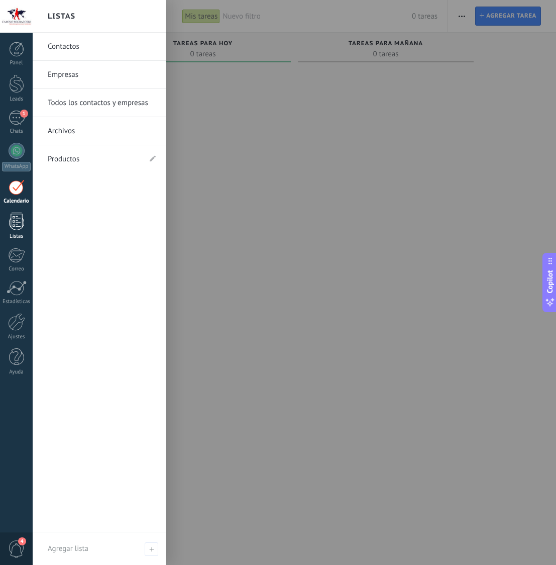
click at [15, 226] on div at bounding box center [16, 222] width 15 height 18
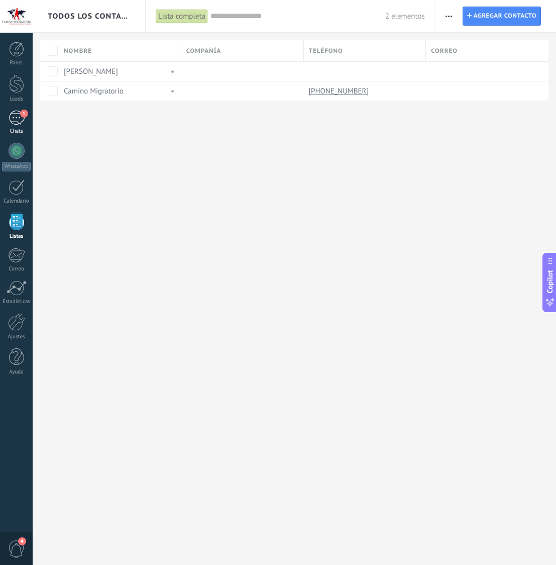
click at [18, 114] on div "1" at bounding box center [17, 118] width 16 height 15
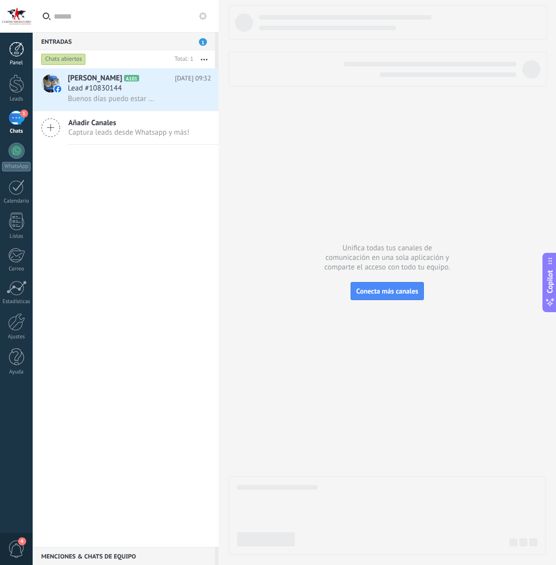
click at [19, 52] on div at bounding box center [16, 49] width 15 height 15
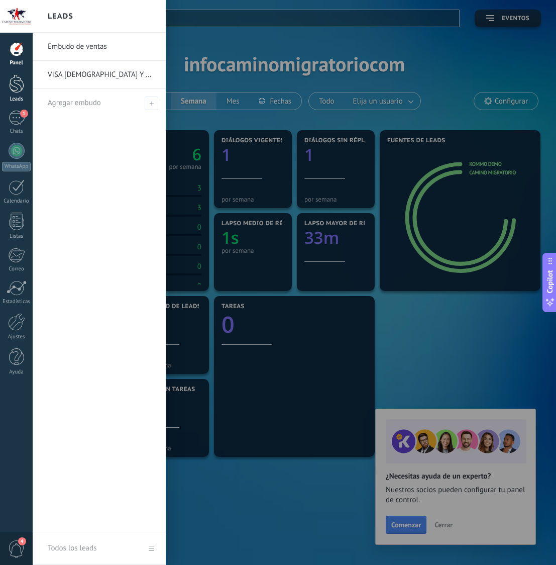
click at [17, 86] on div at bounding box center [16, 83] width 15 height 19
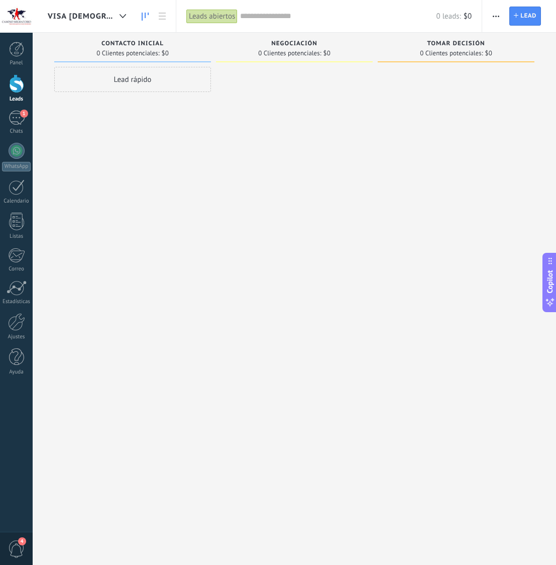
click at [148, 81] on div "Lead rápido" at bounding box center [132, 79] width 157 height 25
click at [302, 113] on div at bounding box center [294, 284] width 157 height 434
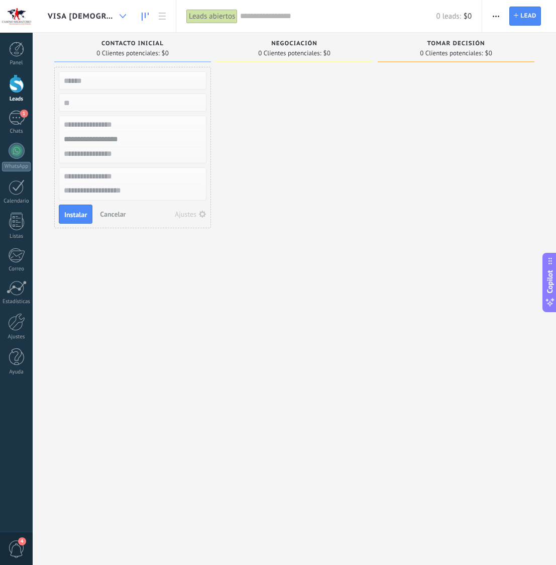
click at [125, 16] on icon at bounding box center [123, 16] width 7 height 4
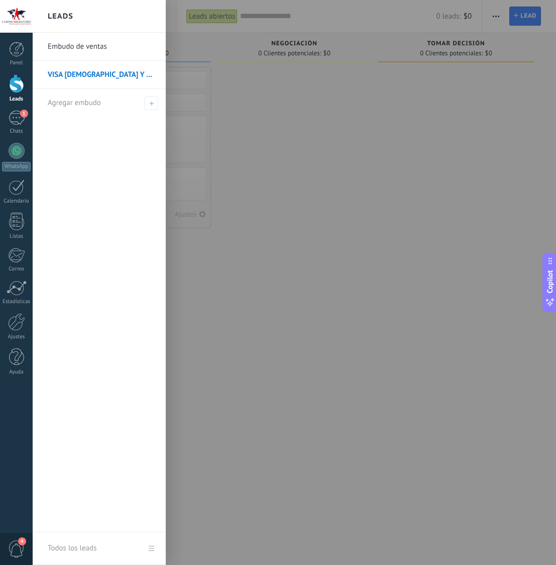
click at [288, 165] on div at bounding box center [311, 282] width 556 height 565
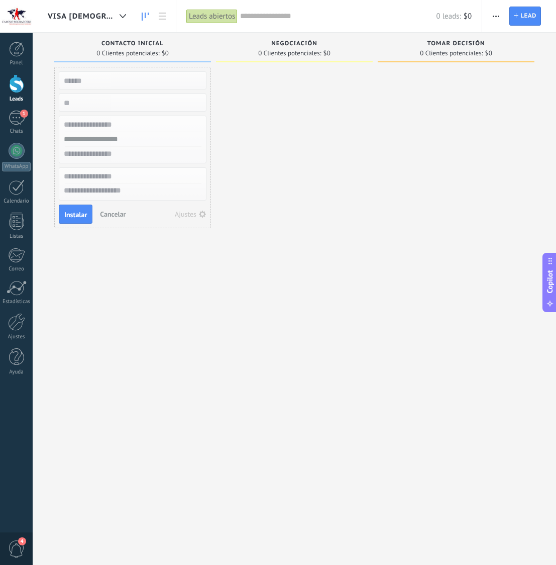
click at [286, 164] on div at bounding box center [294, 284] width 157 height 434
click at [491, 14] on button "button" at bounding box center [496, 16] width 15 height 19
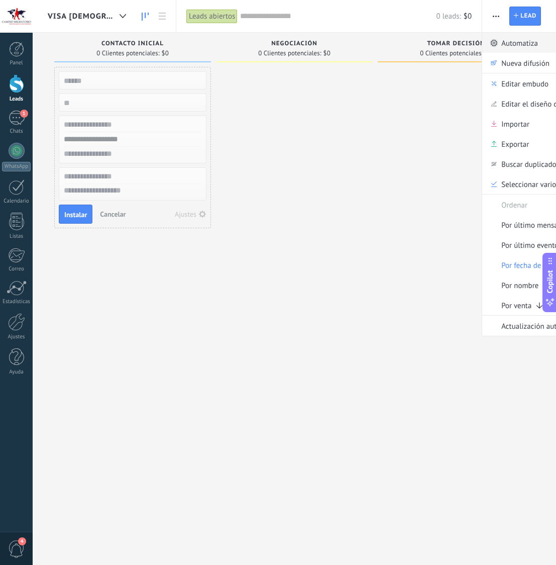
click at [511, 47] on span "Automatiza" at bounding box center [520, 43] width 37 height 20
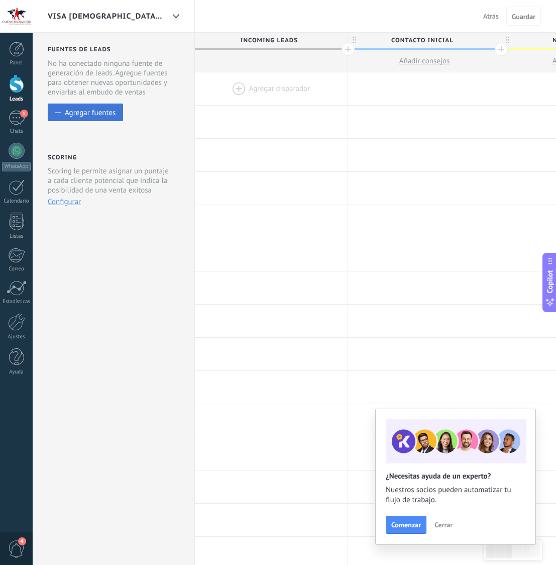
click at [72, 116] on div "Agregar fuentes" at bounding box center [90, 112] width 51 height 9
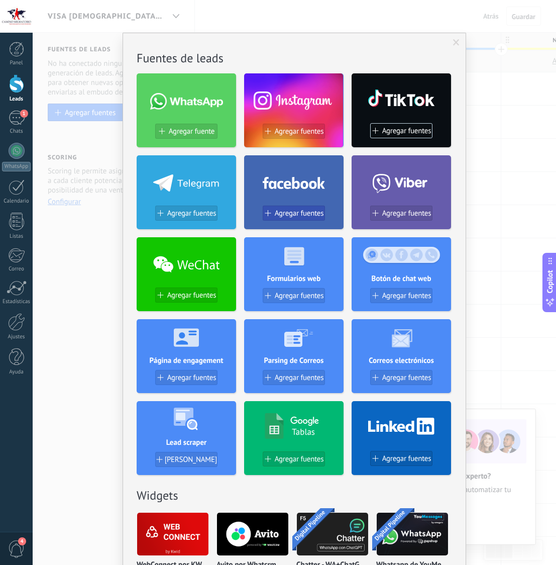
click at [301, 212] on span "Agregar fuentes" at bounding box center [299, 213] width 49 height 9
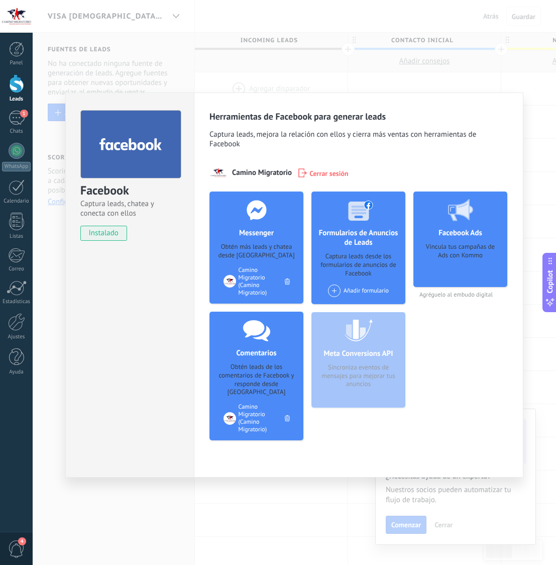
click at [251, 251] on div "Obtén más leads y chatea desde [GEOGRAPHIC_DATA]" at bounding box center [257, 251] width 78 height 17
click at [260, 235] on h4 "Messenger" at bounding box center [257, 233] width 40 height 10
click at [431, 83] on div "Facebook Captura leads, chatea y conecta con ellos instalado Desinstalar Herram…" at bounding box center [295, 282] width 524 height 565
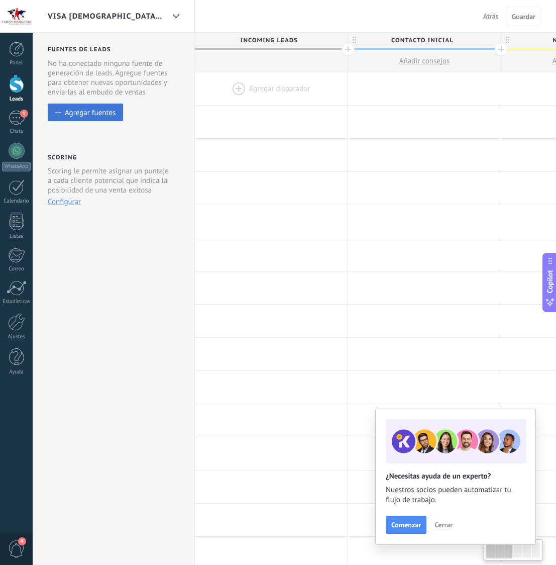
click at [80, 112] on div "Agregar fuentes" at bounding box center [90, 112] width 51 height 9
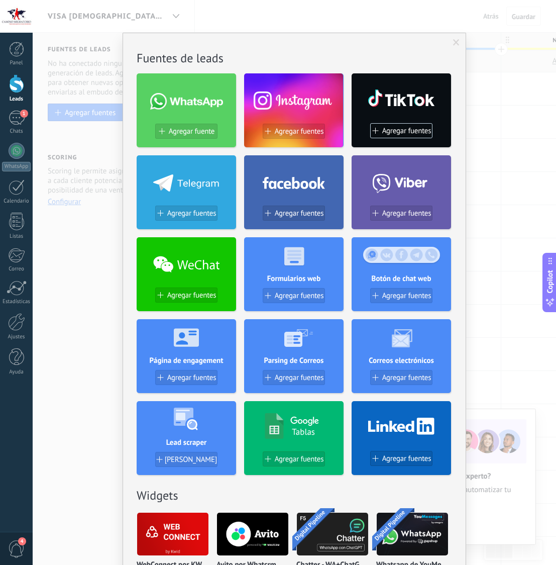
click at [286, 193] on div at bounding box center [293, 180] width 99 height 43
click at [280, 209] on span "Agregar fuentes" at bounding box center [299, 213] width 49 height 9
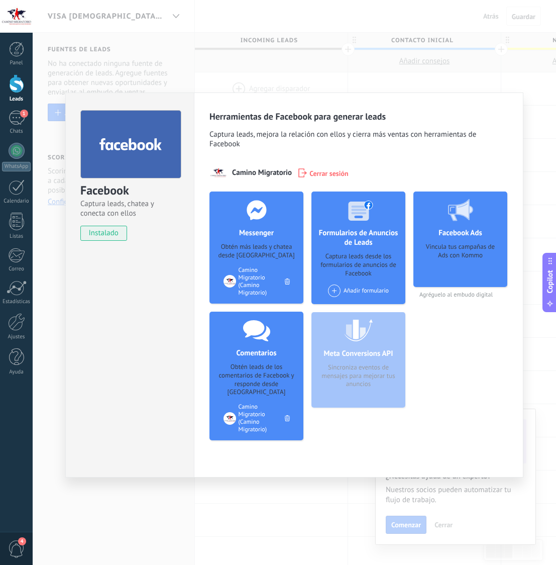
click at [451, 250] on div "Vincula tus campañas de Ads con Kommo" at bounding box center [461, 262] width 78 height 38
drag, startPoint x: 461, startPoint y: 264, endPoint x: 461, endPoint y: 282, distance: 18.6
click at [461, 264] on div "Vincula tus campañas de Ads con Kommo" at bounding box center [461, 262] width 78 height 38
click at [463, 294] on span "Agréguelo al embudo digital" at bounding box center [461, 295] width 94 height 8
click at [453, 256] on div "Vincula tus campañas de Ads con Kommo" at bounding box center [461, 262] width 78 height 38
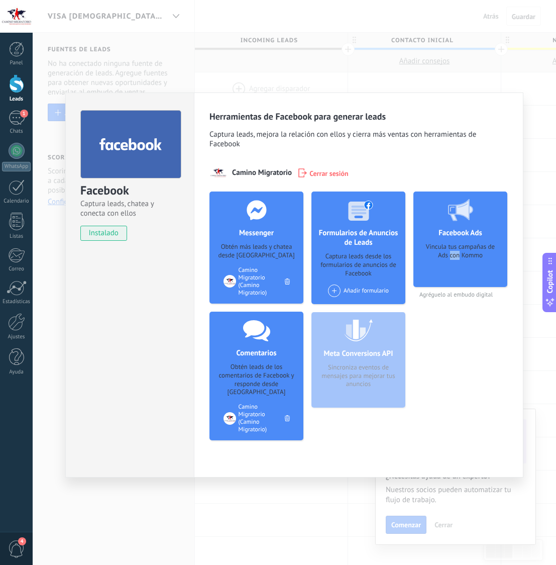
click at [453, 256] on div "Vincula tus campañas de Ads con Kommo" at bounding box center [461, 262] width 78 height 38
click at [442, 285] on div "Facebook Ads Vincula tus campañas de Ads con Kommo" at bounding box center [461, 238] width 94 height 95
click at [98, 238] on span "instalado" at bounding box center [104, 233] width 46 height 15
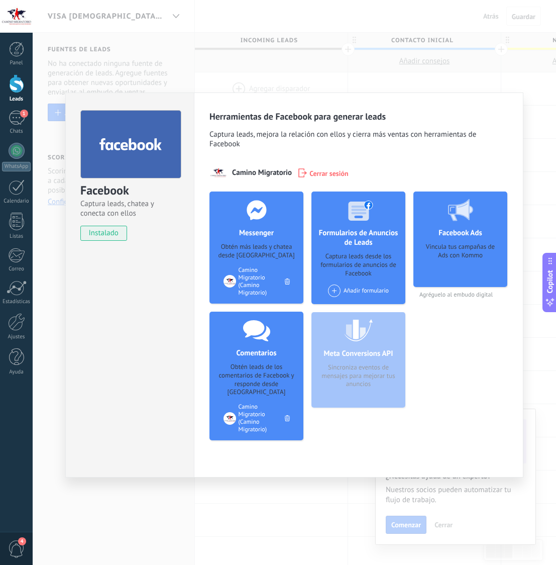
click at [256, 174] on span "Camino Migratorio" at bounding box center [262, 173] width 60 height 10
click at [297, 81] on div "Facebook Captura leads, chatea y conecta con ellos instalado Desinstalar Herram…" at bounding box center [295, 282] width 524 height 565
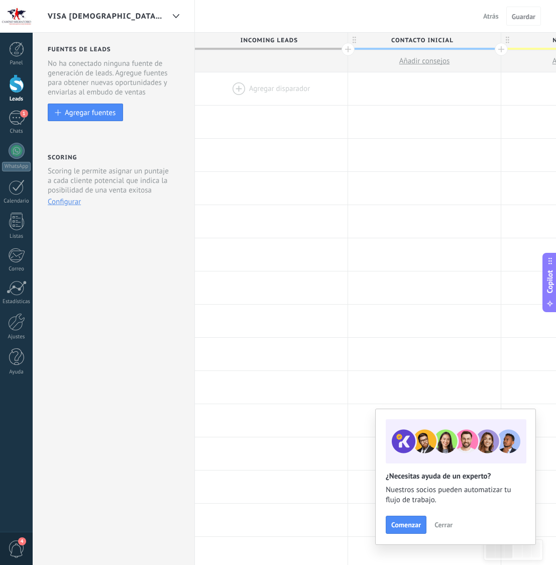
drag, startPoint x: 146, startPoint y: 89, endPoint x: 62, endPoint y: 67, distance: 86.2
click at [82, 70] on div "No ha conectado ninguna fuente de generación de leads. Agregue fuentes para obt…" at bounding box center [115, 78] width 134 height 38
drag, startPoint x: 44, startPoint y: 57, endPoint x: 128, endPoint y: 88, distance: 88.9
click at [112, 83] on div "Fuentes de leads Leads Entrantes Esta función capta leads de tus fuentes de gen…" at bounding box center [114, 401] width 162 height 736
click at [16, 327] on div at bounding box center [16, 322] width 17 height 18
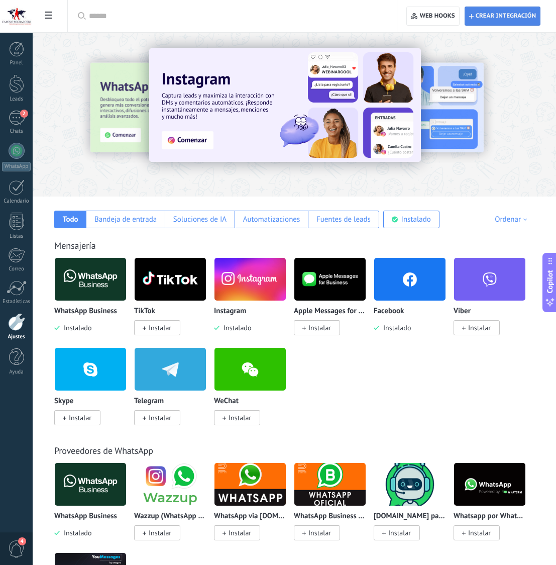
click at [481, 16] on span "Crear integración" at bounding box center [506, 16] width 60 height 8
type textarea "**********"
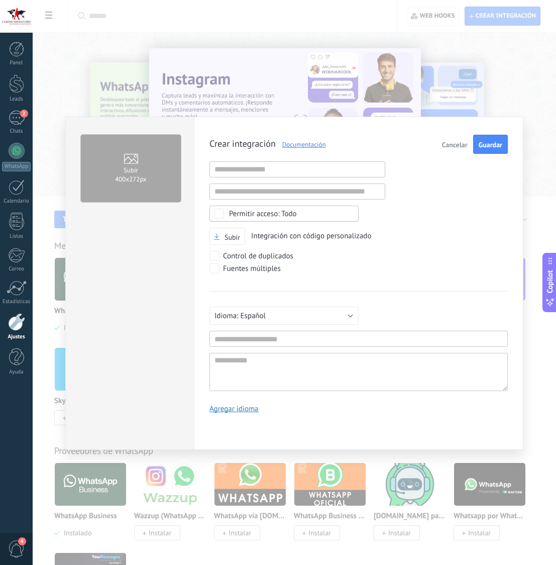
click at [457, 147] on span "Cancelar" at bounding box center [455, 144] width 26 height 7
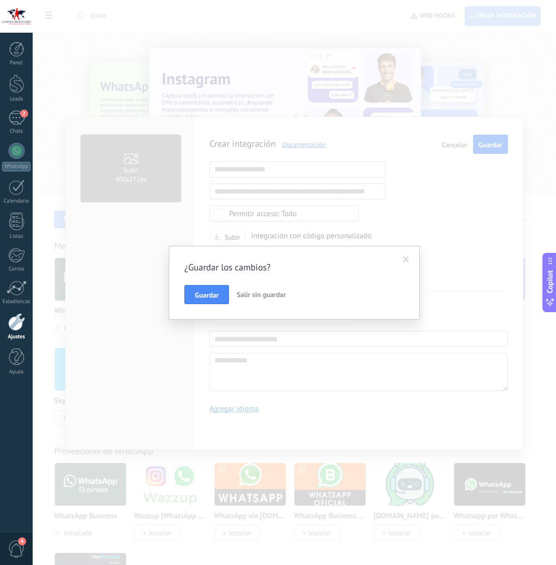
click at [246, 297] on span "Salir sin guardar" at bounding box center [261, 294] width 49 height 9
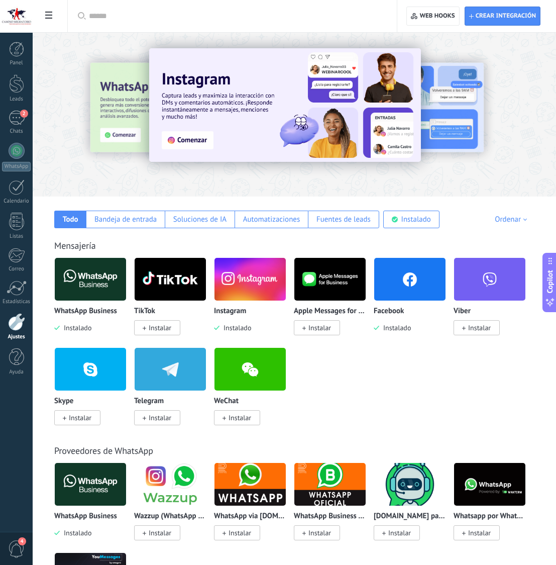
click at [398, 294] on img at bounding box center [409, 279] width 71 height 49
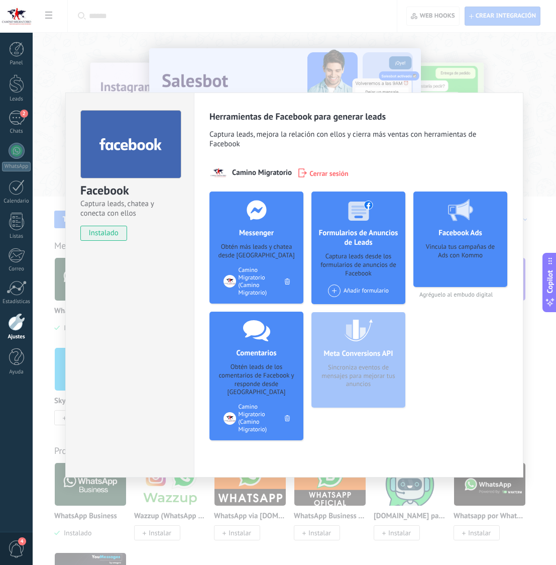
click at [443, 283] on div "Facebook Ads Vincula tus campañas de Ads con Kommo" at bounding box center [461, 238] width 94 height 95
click at [443, 290] on div "Facebook Ads Vincula tus campañas de Ads con Kommo Agréguelo al embudo digital" at bounding box center [461, 244] width 94 height 107
click at [444, 268] on div "Vincula tus campañas de Ads con Kommo" at bounding box center [461, 262] width 78 height 38
drag, startPoint x: 444, startPoint y: 268, endPoint x: 437, endPoint y: 275, distance: 9.6
click at [444, 268] on div "Vincula tus campañas de Ads con Kommo" at bounding box center [461, 262] width 78 height 38
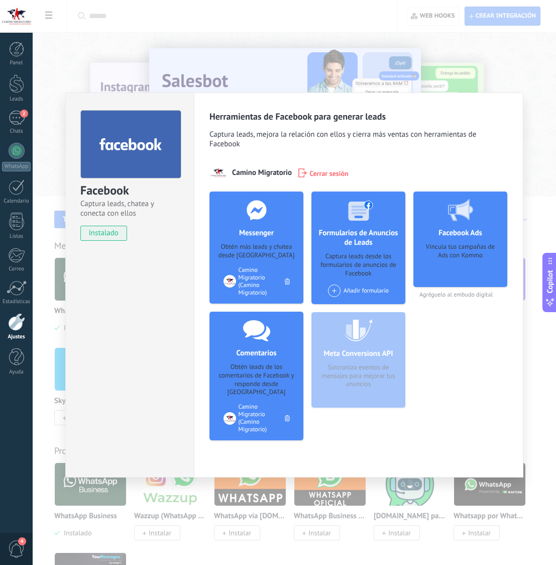
click at [438, 258] on div "Vincula tus campañas de Ads con Kommo" at bounding box center [461, 262] width 78 height 38
click at [439, 252] on div "Vincula tus campañas de Ads con Kommo" at bounding box center [461, 262] width 78 height 38
click at [441, 233] on h4 "Facebook Ads" at bounding box center [460, 233] width 49 height 10
click at [499, 252] on div "Facebook Ads Vincula tus campañas de Ads con Kommo" at bounding box center [461, 238] width 94 height 95
drag, startPoint x: 474, startPoint y: 268, endPoint x: 452, endPoint y: 263, distance: 22.3
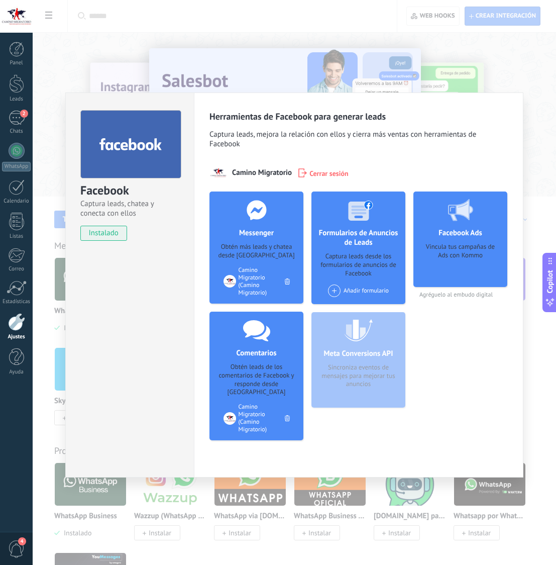
click at [459, 265] on div "Vincula tus campañas de Ads con Kommo" at bounding box center [461, 262] width 78 height 38
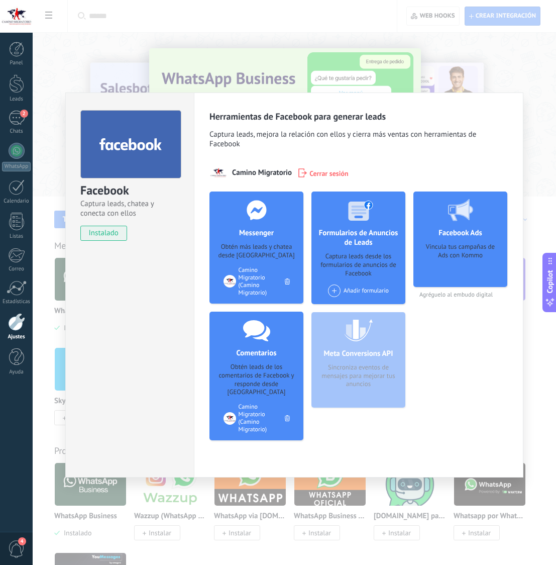
drag, startPoint x: 450, startPoint y: 262, endPoint x: 447, endPoint y: 257, distance: 5.2
click at [448, 258] on div "Vincula tus campañas de Ads con Kommo" at bounding box center [461, 262] width 78 height 38
click at [447, 257] on div "Vincula tus campañas de Ads con Kommo" at bounding box center [461, 262] width 78 height 38
drag, startPoint x: 456, startPoint y: 253, endPoint x: 422, endPoint y: 246, distance: 35.5
click at [422, 246] on div "Vincula tus campañas de Ads con Kommo" at bounding box center [461, 262] width 78 height 38
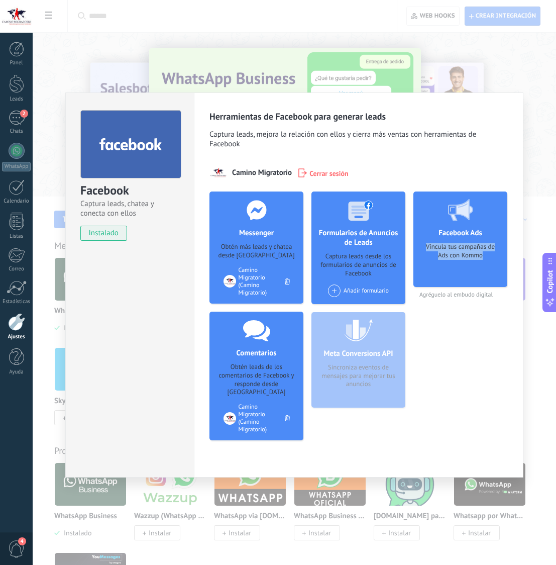
copy div "Vincula tus campañas de Ads con Kommo"
click at [388, 515] on div "Facebook Captura leads, chatea y conecta con ellos instalado Desinstalar Herram…" at bounding box center [295, 282] width 524 height 565
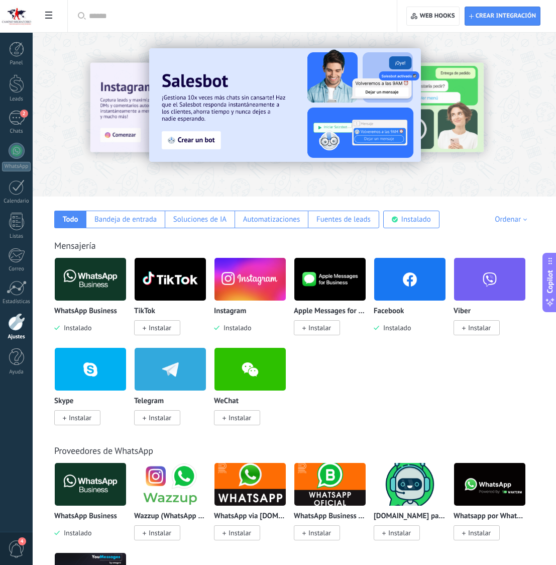
click at [411, 281] on img at bounding box center [409, 279] width 71 height 49
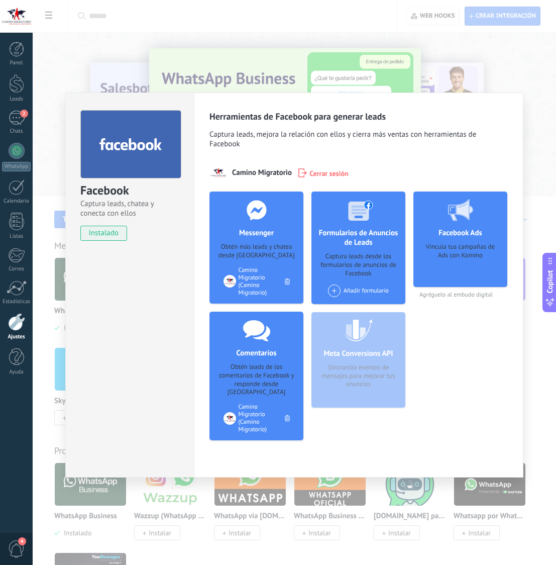
click at [529, 229] on div "Facebook Captura leads, chatea y conecta con ellos instalado Desinstalar Herram…" at bounding box center [295, 282] width 524 height 565
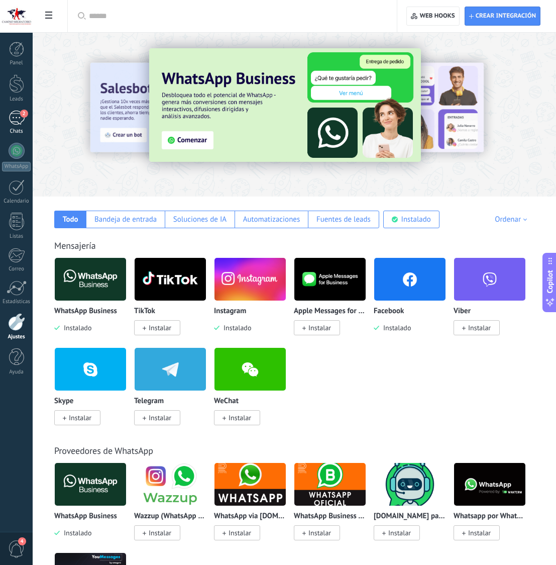
click at [10, 118] on div "2" at bounding box center [17, 118] width 16 height 15
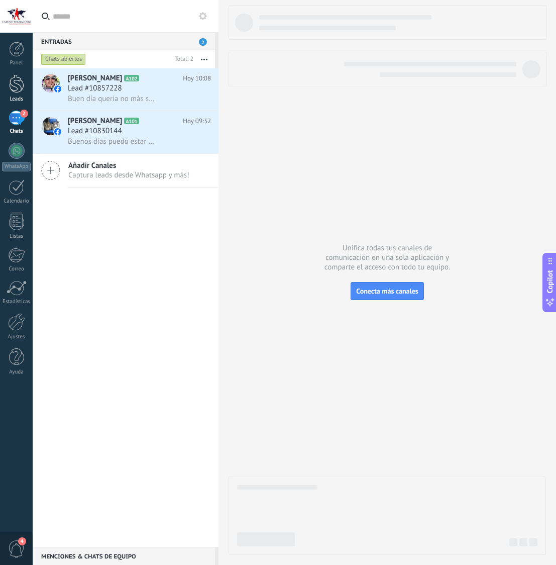
click at [22, 93] on link "Leads" at bounding box center [16, 88] width 33 height 28
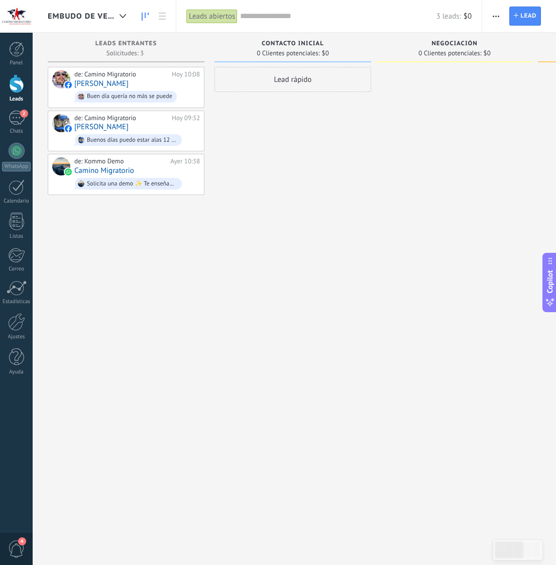
click at [98, 8] on div "Embudo de ventas" at bounding box center [89, 16] width 83 height 32
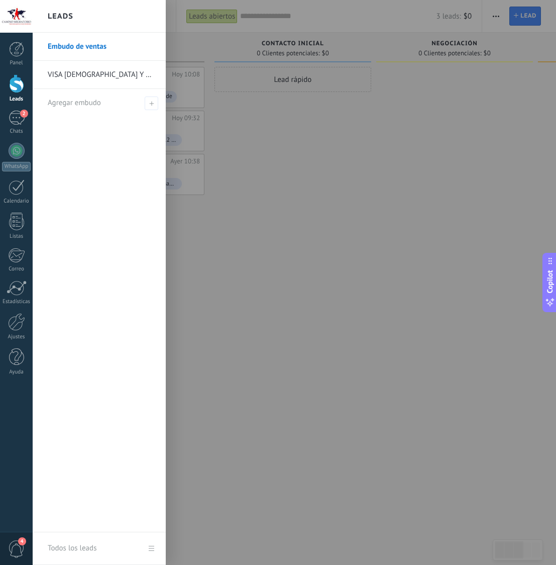
click at [243, 111] on div at bounding box center [311, 282] width 556 height 565
